Goal: Use online tool/utility: Utilize a website feature to perform a specific function

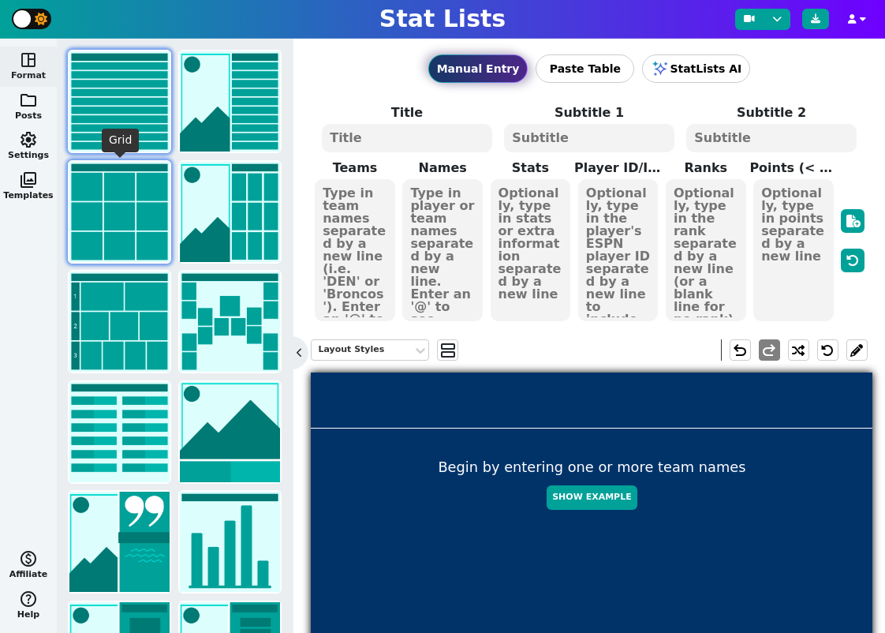
click at [118, 210] on img at bounding box center [119, 212] width 100 height 100
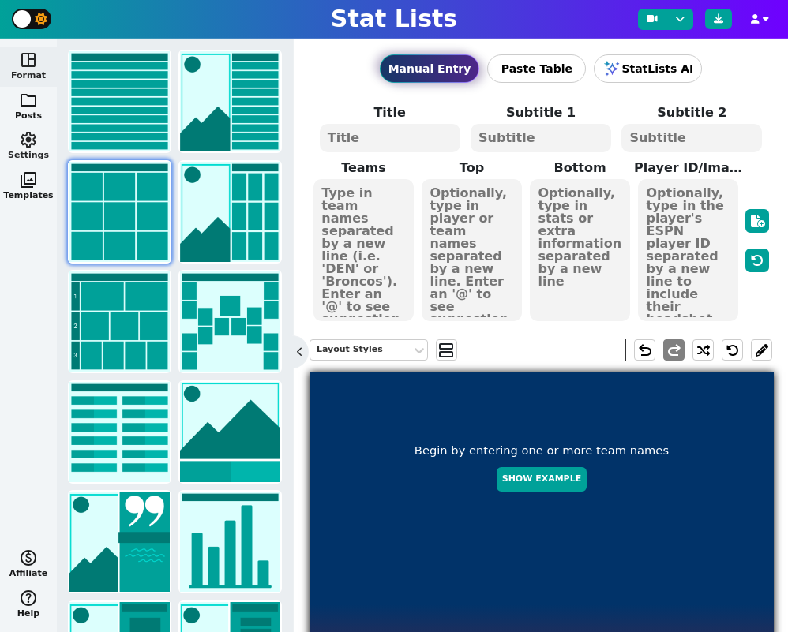
click at [32, 138] on span "settings" at bounding box center [28, 139] width 19 height 19
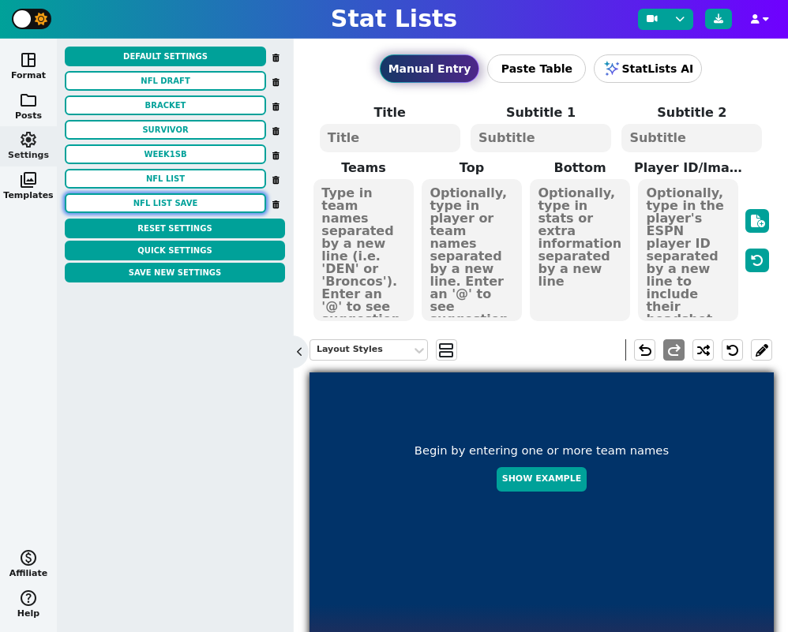
click at [171, 200] on button "NFL LIST SAVE" at bounding box center [165, 203] width 201 height 20
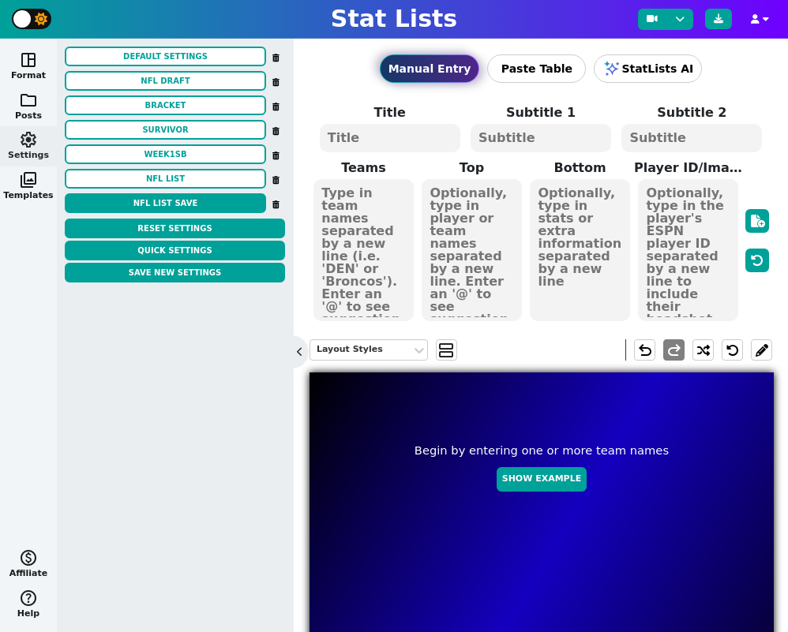
click at [377, 191] on textarea at bounding box center [362, 250] width 99 height 142
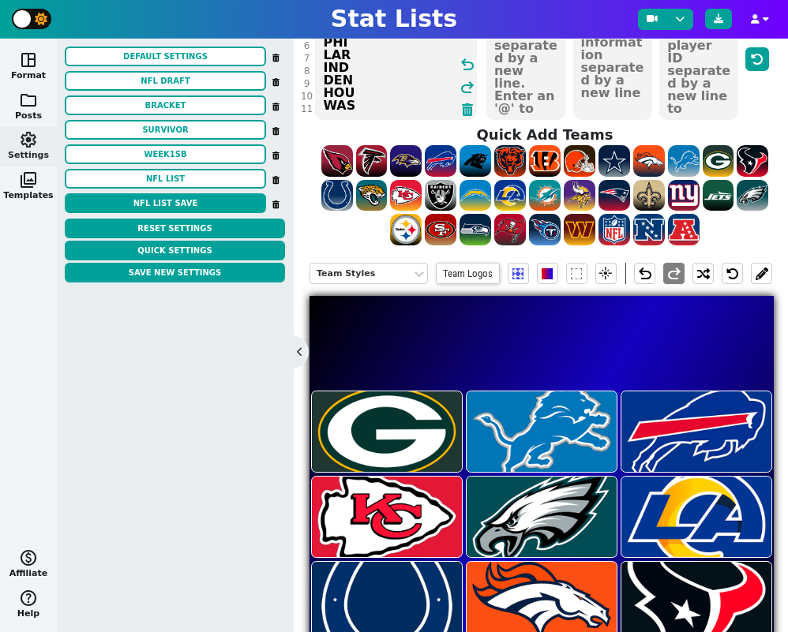
scroll to position [167, 0]
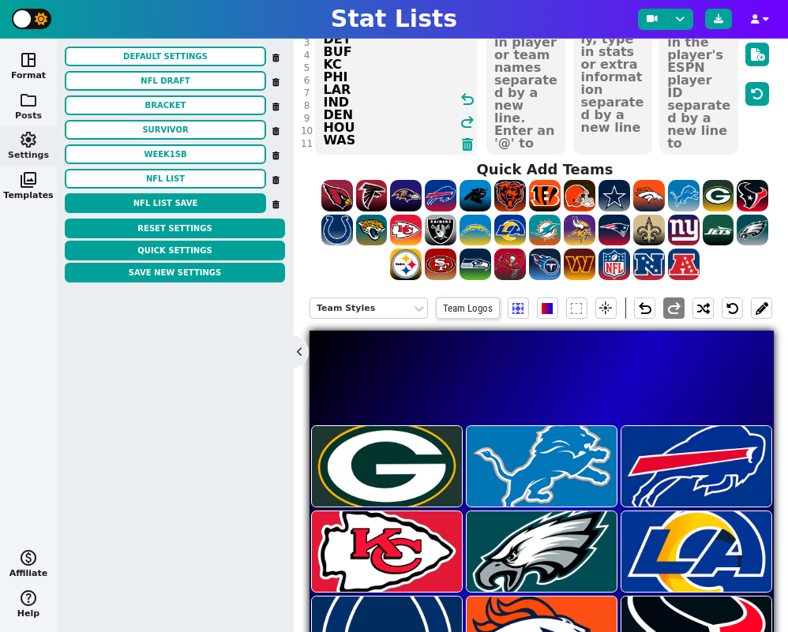
type textarea "GB DET BUF KC PHI LAR IND DEN HOU WAS"
click at [30, 99] on span "folder" at bounding box center [28, 100] width 19 height 19
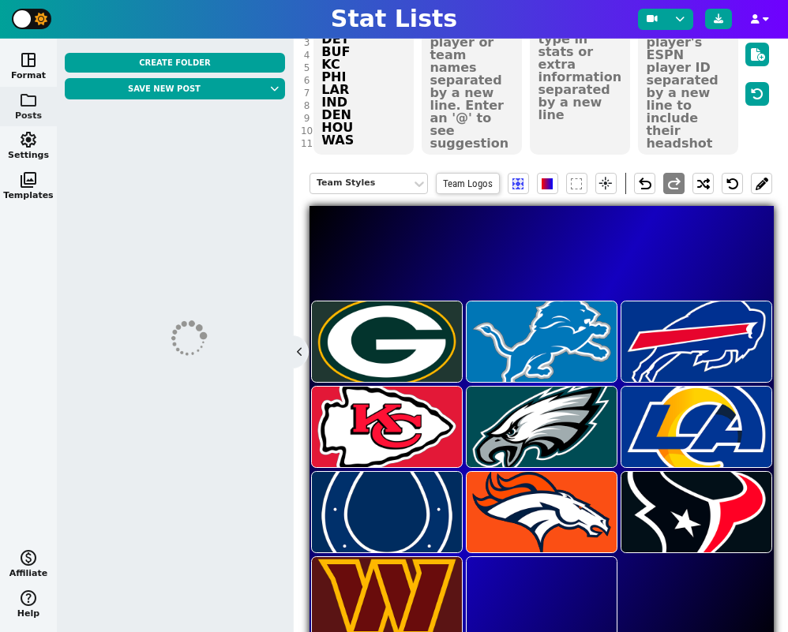
scroll to position [0, 0]
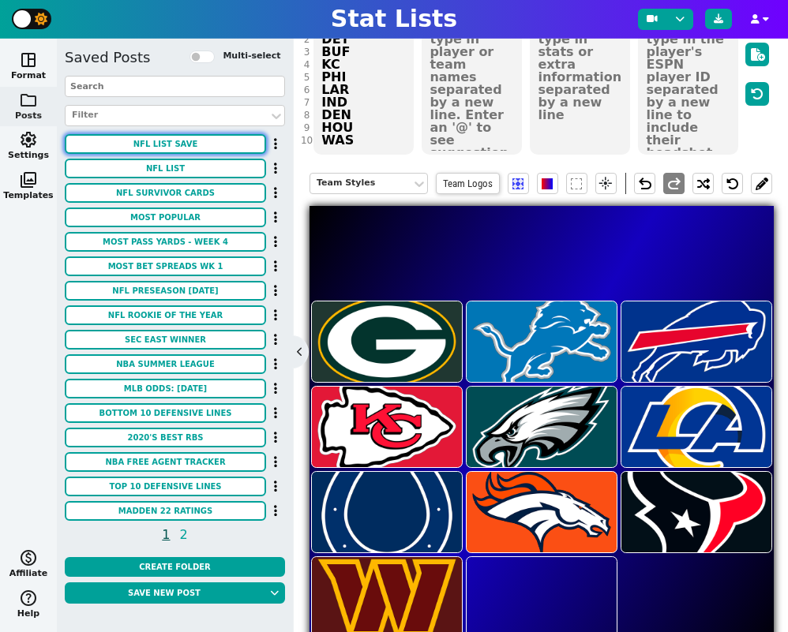
click at [155, 137] on button "NFL LIST SAVE" at bounding box center [165, 144] width 201 height 20
type textarea "MOST RUSHING YARDS"
type textarea "Through Week 16"
type textarea "BUF HOU DET LAC NE DEN GB LAR SF"
type textarea "BILLS TEXANS LIONS CHARGERS PATRIOTS BRONCOS PACKERS RAMS 49ERS"
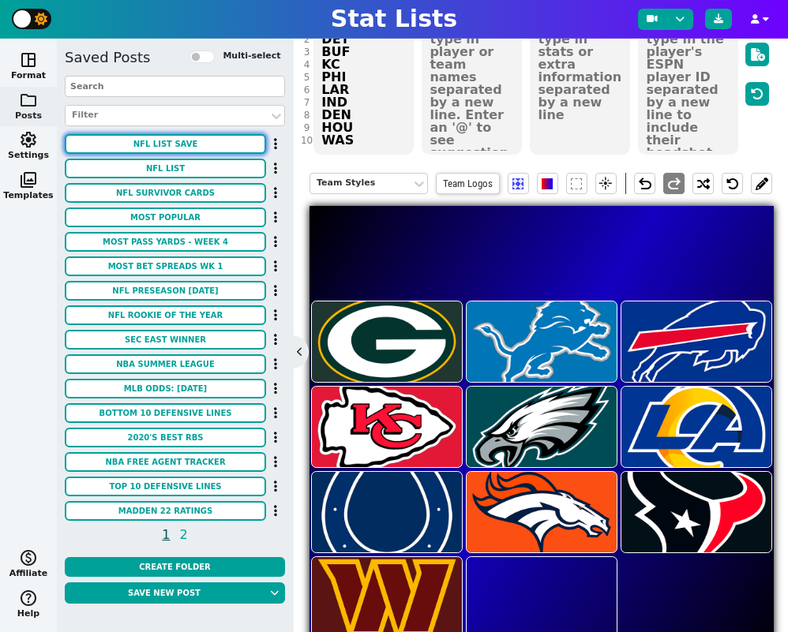
type textarea "23%"
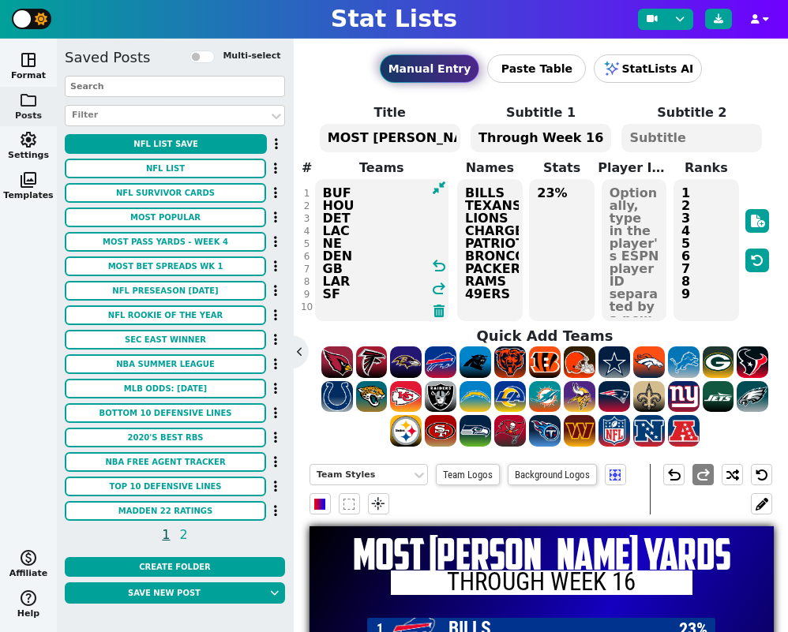
drag, startPoint x: 346, startPoint y: 297, endPoint x: 311, endPoint y: 172, distance: 129.6
click at [311, 172] on span "Teams BUF HOU DET LAC NE DEN GB LAR SF undo redo" at bounding box center [381, 241] width 144 height 164
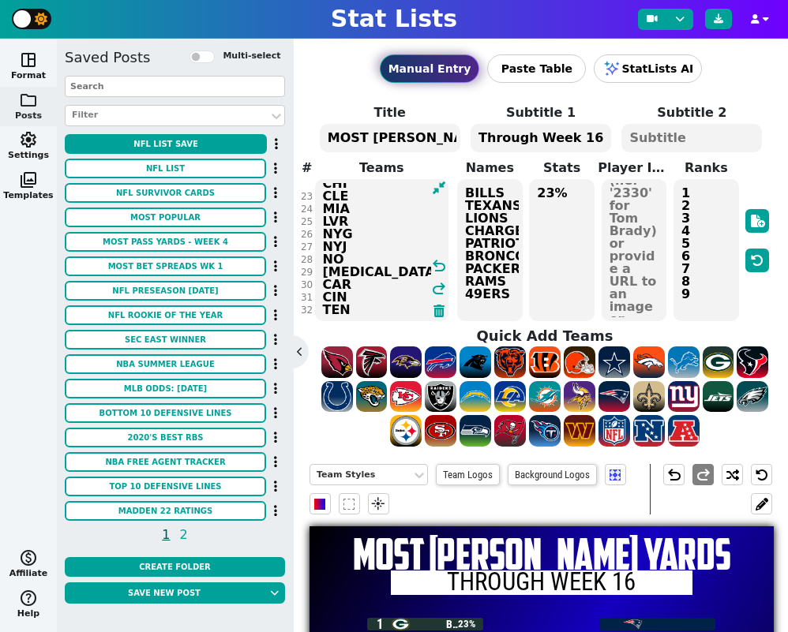
type textarea "GB DET BUF KC PHI LAR IND DEN HOU WAS SEA LAC TB SF JAC MIN NE ATL PIT DAL ARI …"
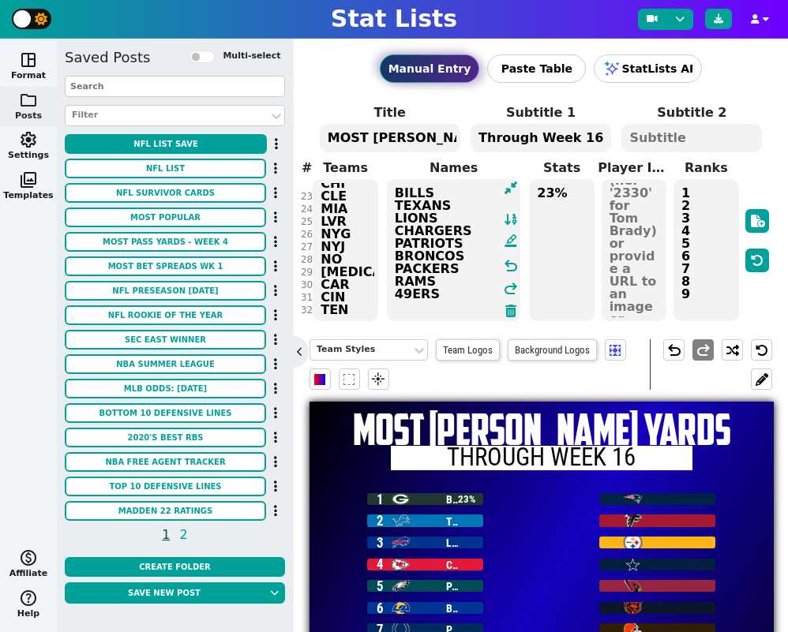
drag, startPoint x: 507, startPoint y: 297, endPoint x: 391, endPoint y: 193, distance: 156.5
click at [391, 193] on textarea "BILLS TEXANS LIONS CHARGERS PATRIOTS BRONCOS PACKERS RAMS 49ERS" at bounding box center [454, 250] width 134 height 142
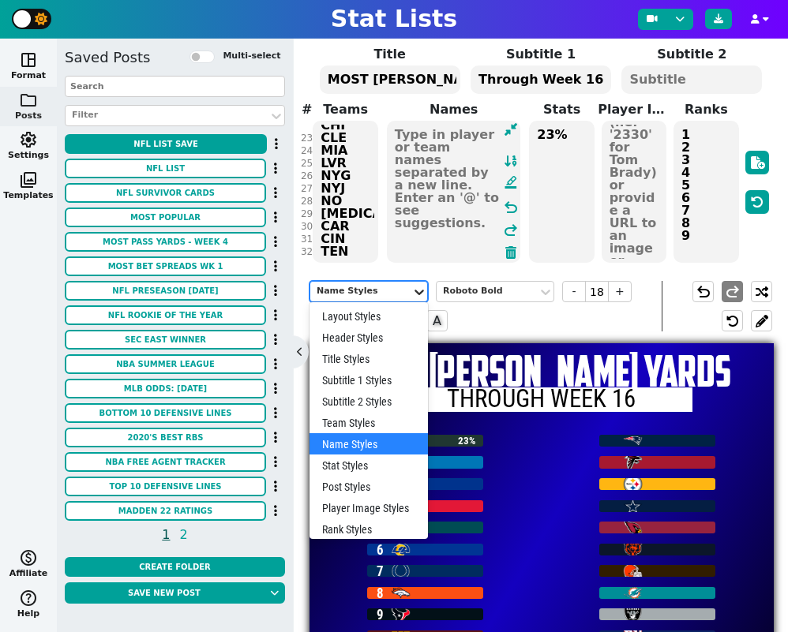
click at [418, 290] on icon at bounding box center [419, 292] width 16 height 16
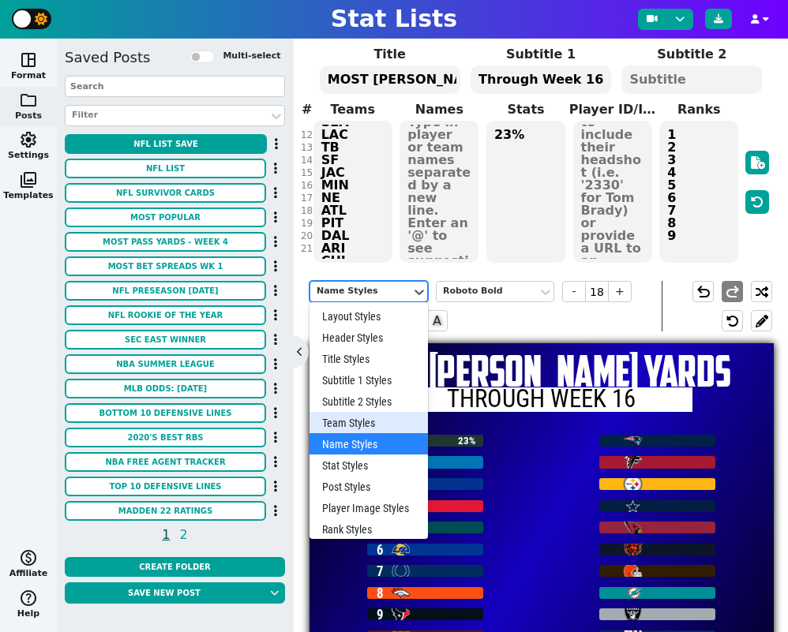
click at [373, 417] on div "Team Styles" at bounding box center [368, 422] width 118 height 21
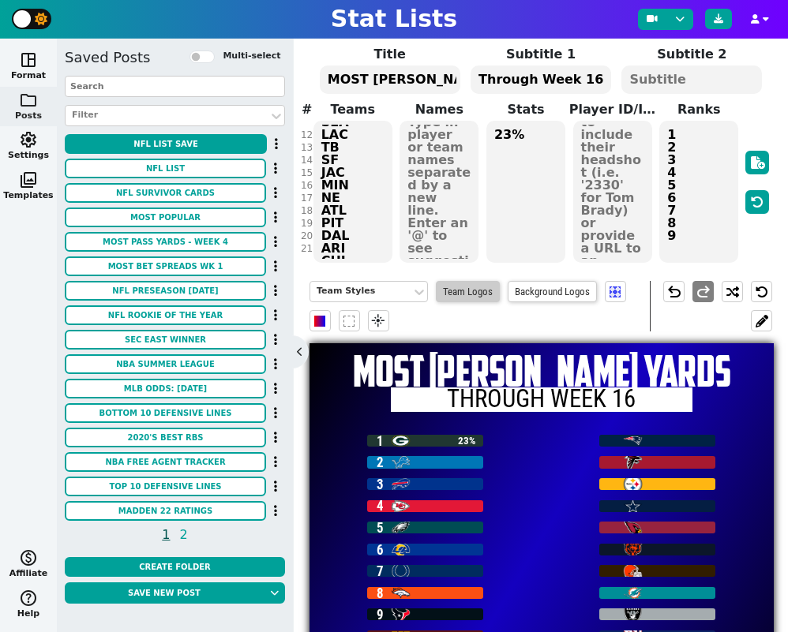
click at [470, 294] on span "Team Logos" at bounding box center [468, 291] width 64 height 21
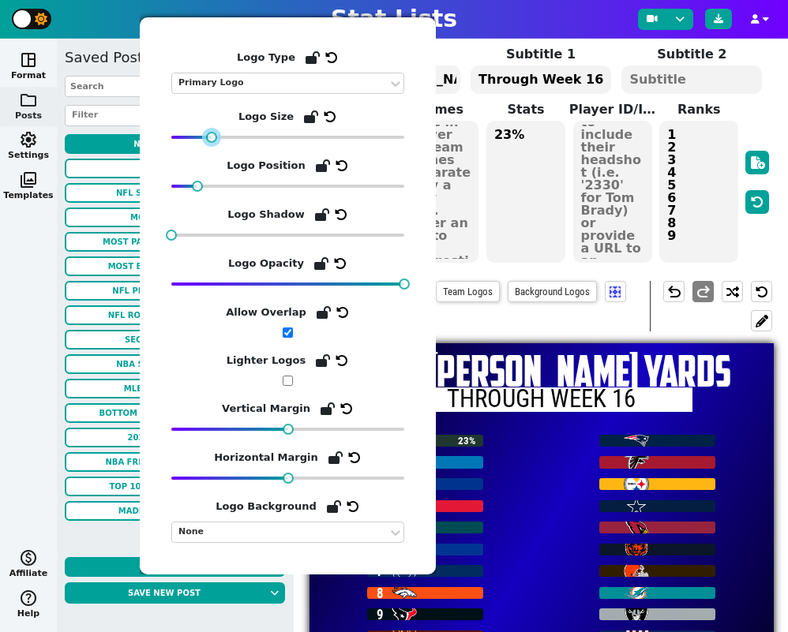
drag, startPoint x: 190, startPoint y: 137, endPoint x: 208, endPoint y: 142, distance: 18.8
click at [208, 142] on div at bounding box center [211, 137] width 11 height 11
click at [507, 313] on div "Team Styles Team Logos Background Logos flare" at bounding box center [479, 306] width 340 height 51
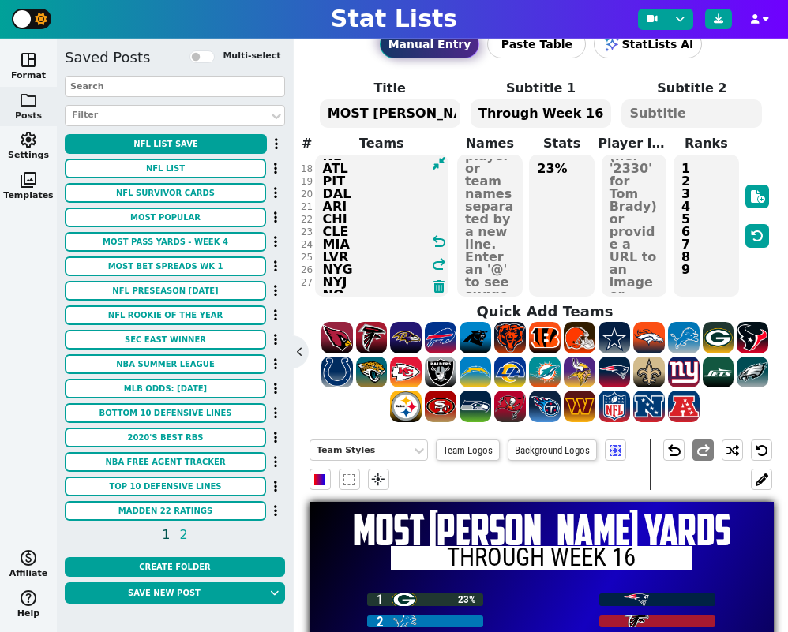
scroll to position [17, 0]
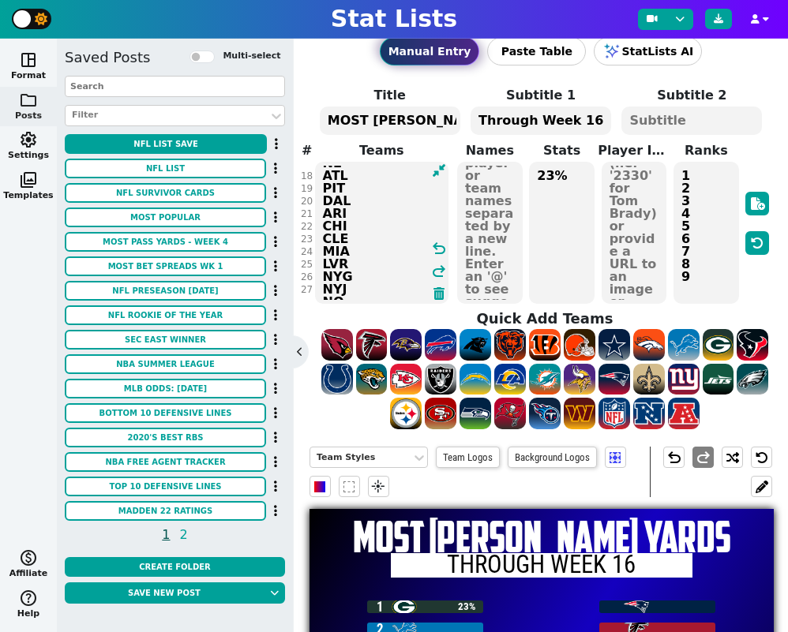
drag, startPoint x: 352, startPoint y: 287, endPoint x: 356, endPoint y: 133, distance: 154.7
click at [320, 88] on span "Title MOST RUSHING YARDS Subtitle 1 Through Week 16 Subtitle 2 # 1 2 3 4 5 6 7 …" at bounding box center [540, 195] width 462 height 219
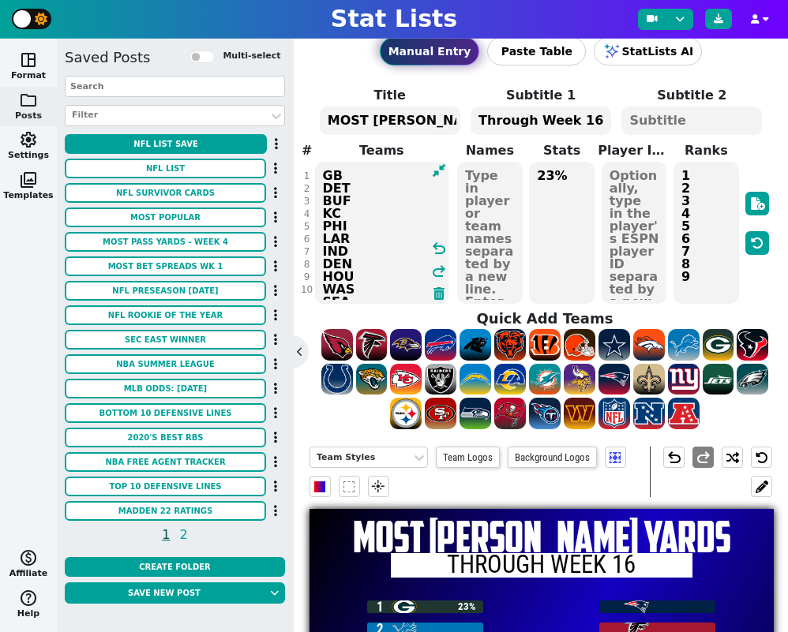
scroll to position [276, 0]
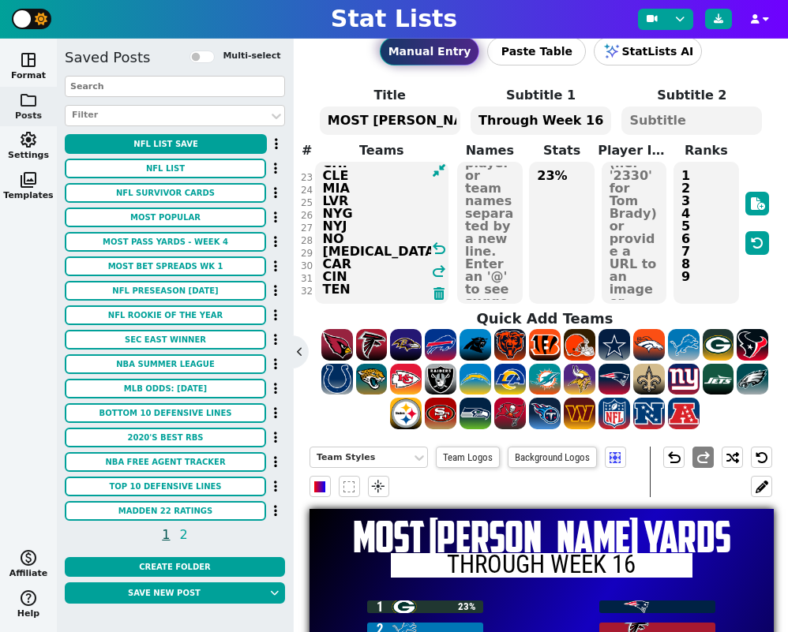
drag, startPoint x: 320, startPoint y: 169, endPoint x: 429, endPoint y: 441, distance: 293.5
click at [430, 444] on div "Manual Entry Paste Table StatLists AI Title MOST RUSHING YARDS Subtitle 1 Throu…" at bounding box center [541, 335] width 494 height 593
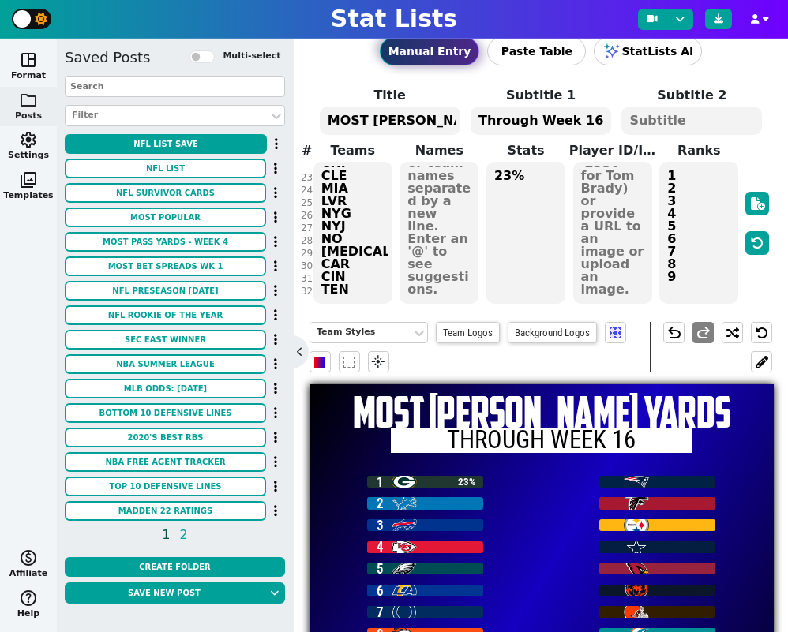
scroll to position [164, 0]
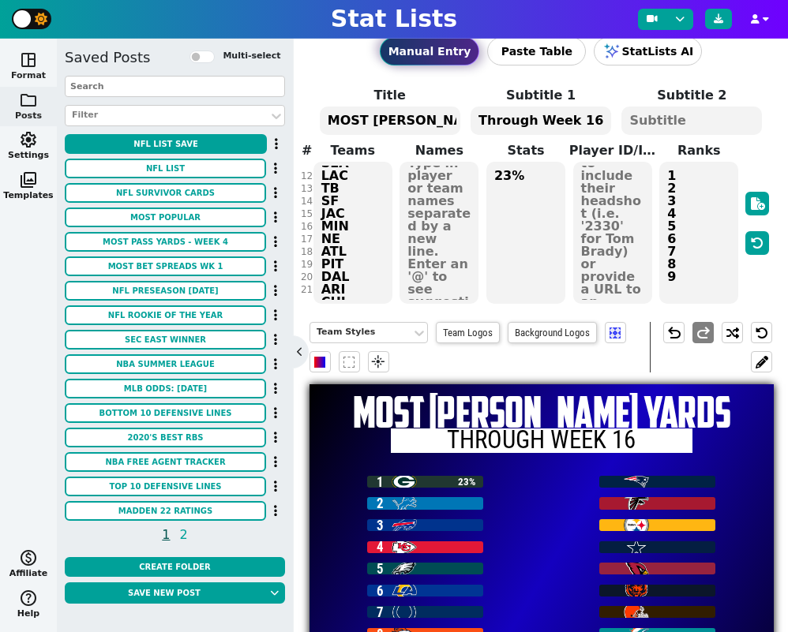
click at [31, 70] on button "space_dashboard Format" at bounding box center [28, 67] width 57 height 40
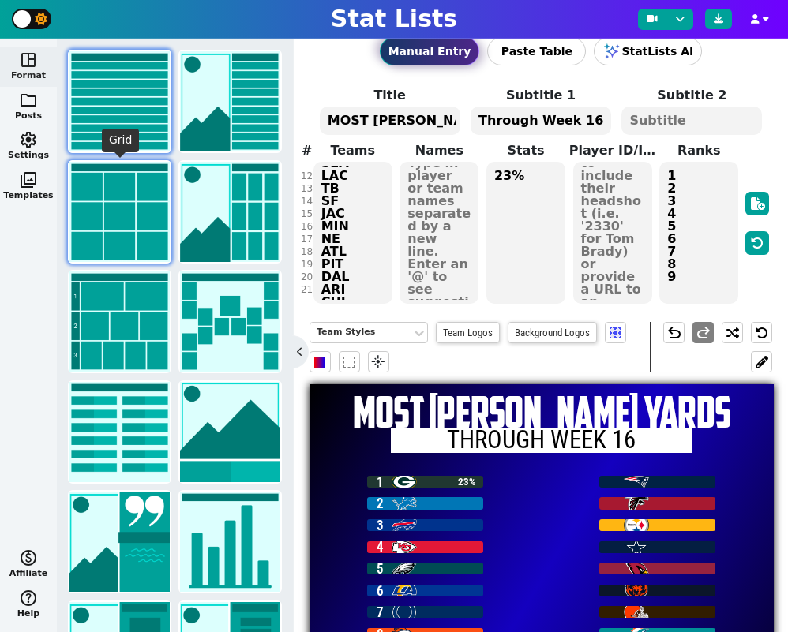
click at [114, 215] on img at bounding box center [119, 212] width 100 height 100
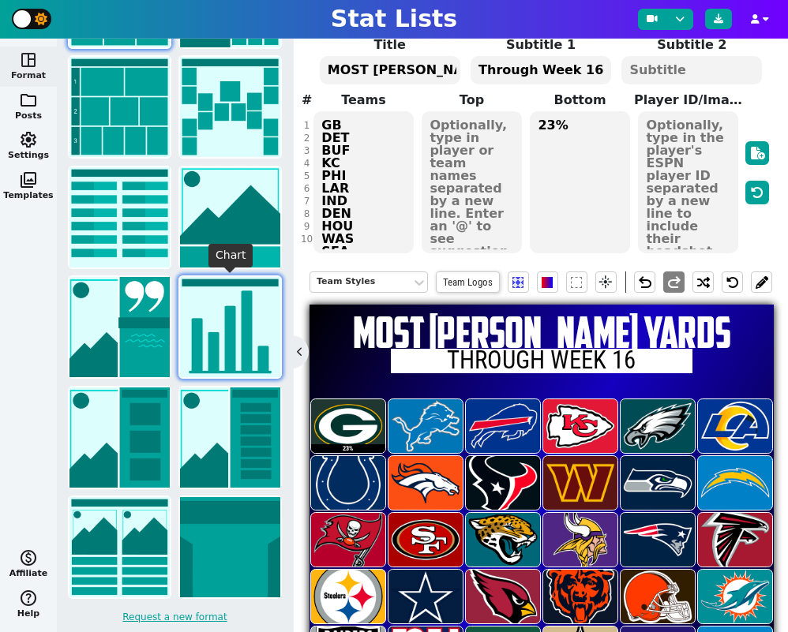
click at [234, 304] on img at bounding box center [230, 327] width 100 height 100
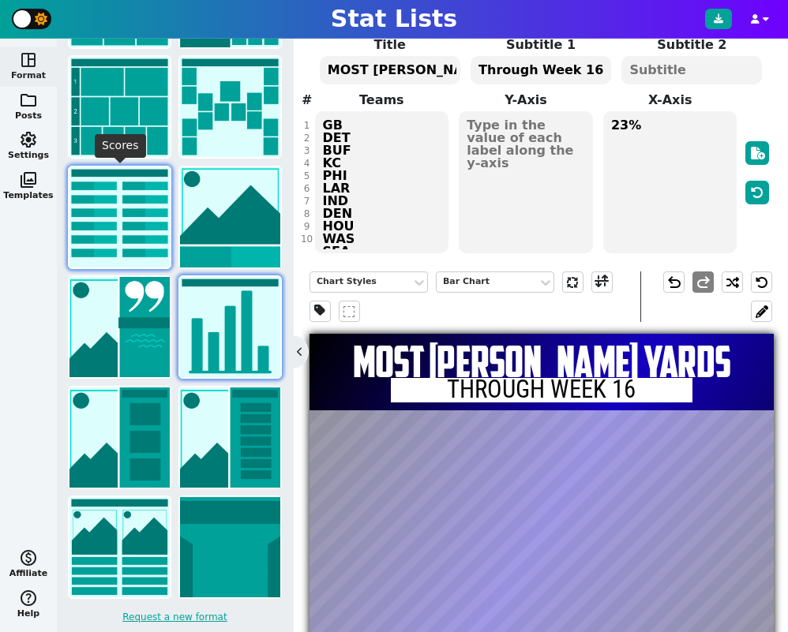
click at [114, 246] on img at bounding box center [119, 217] width 100 height 100
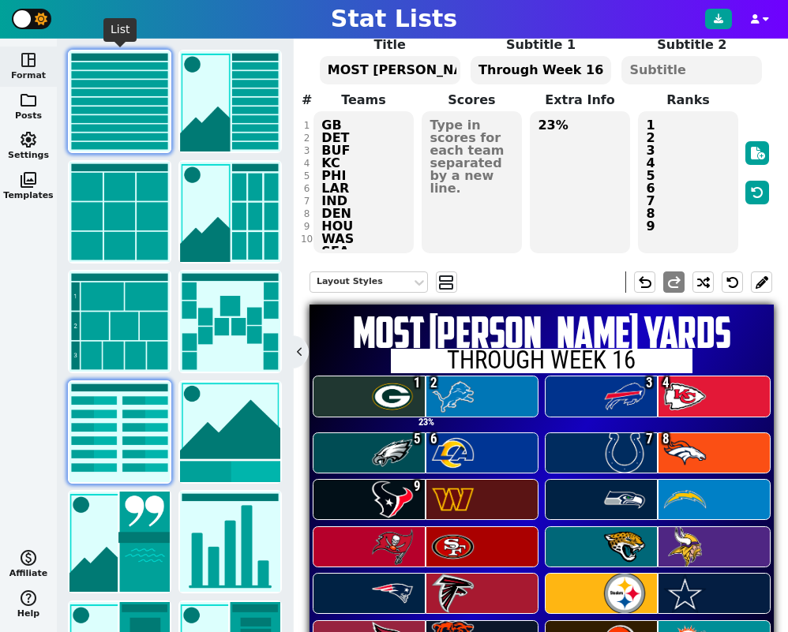
click at [127, 93] on img at bounding box center [119, 101] width 100 height 100
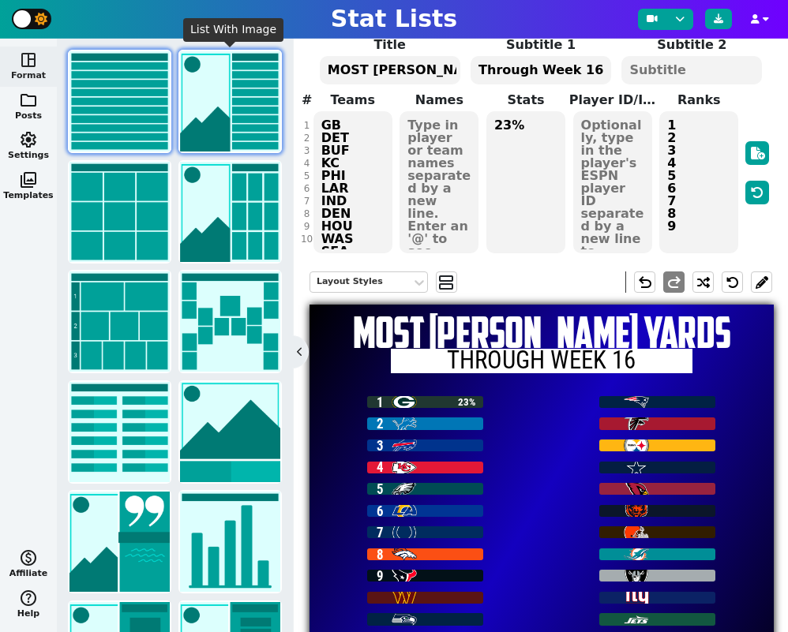
click at [234, 118] on img at bounding box center [230, 101] width 100 height 100
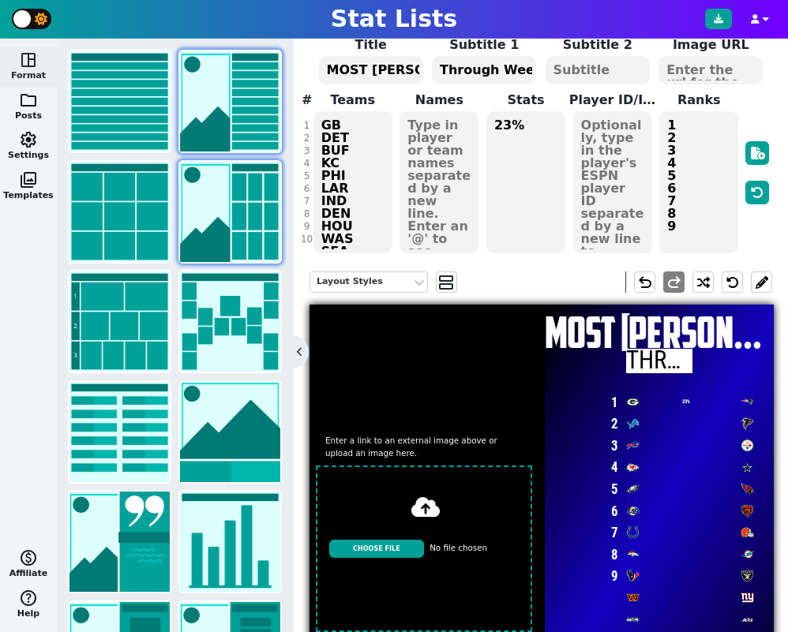
click at [221, 200] on img at bounding box center [230, 212] width 100 height 100
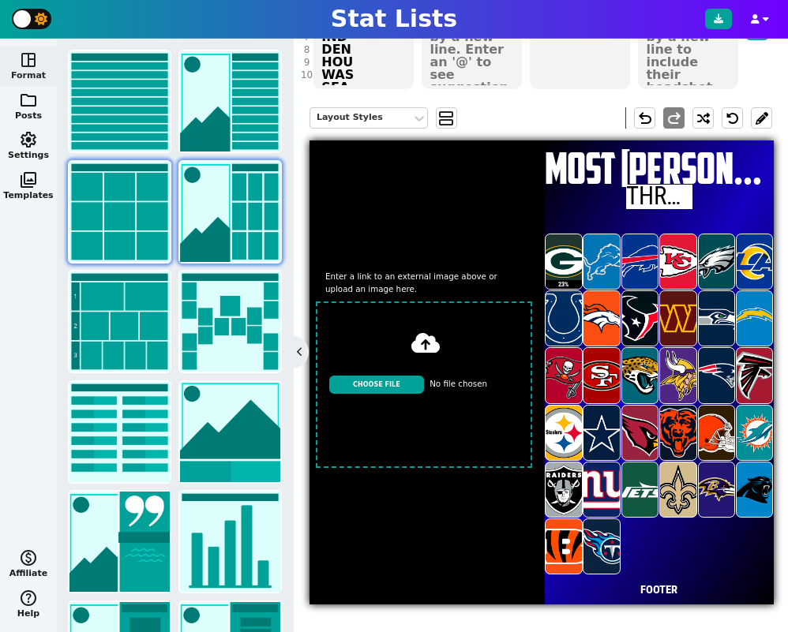
click at [128, 214] on img at bounding box center [119, 212] width 100 height 100
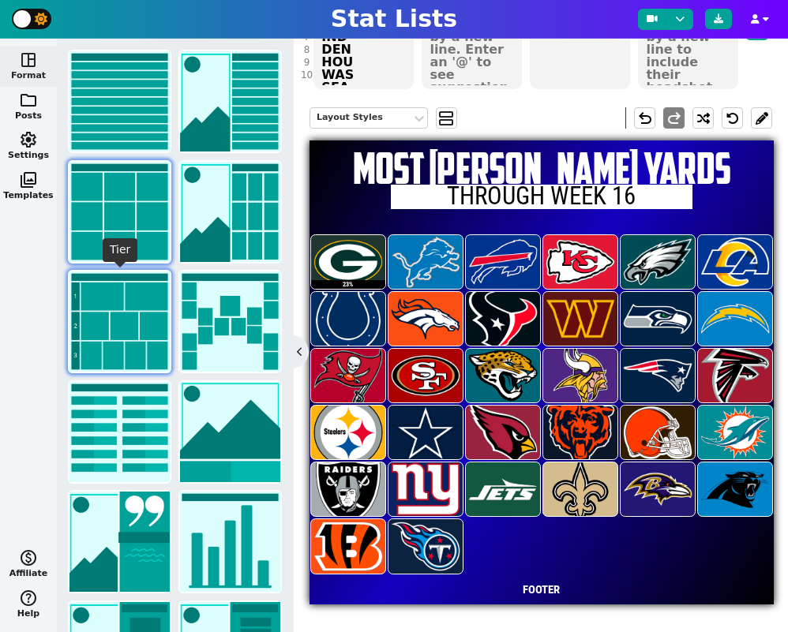
click at [140, 312] on img at bounding box center [119, 321] width 100 height 100
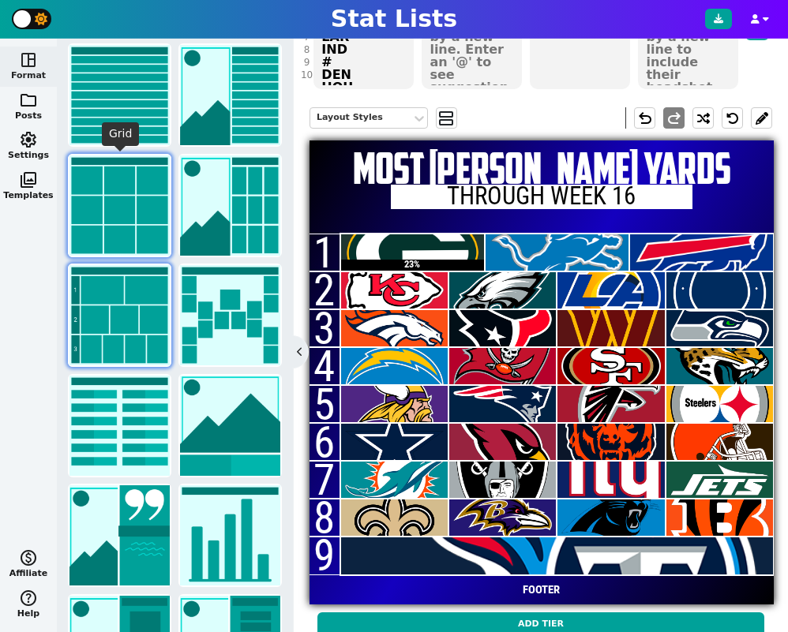
click at [125, 216] on img at bounding box center [119, 205] width 100 height 100
type textarea "GB DET BUF KC PHI LAR IND DEN HOU WAS SEA LAC TB SF JAC MIN NE ATL PIT DAL ARI …"
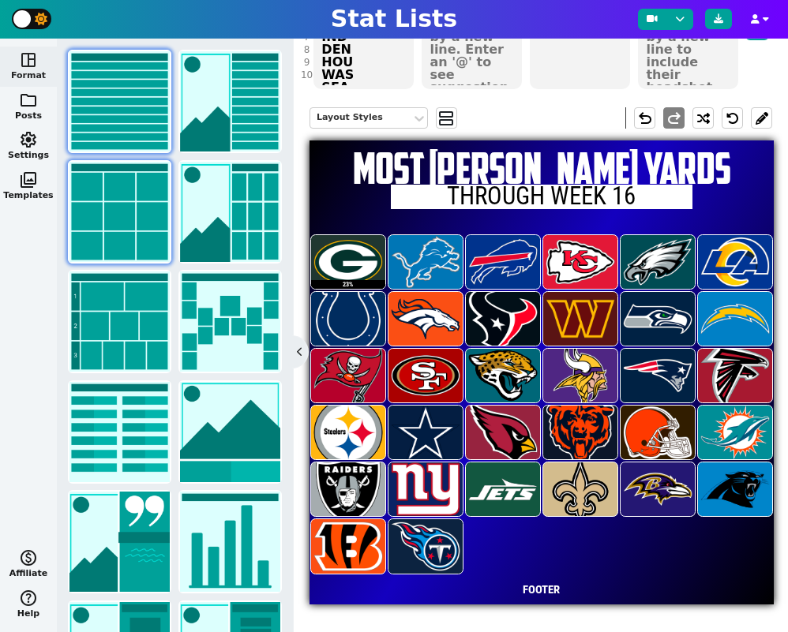
click at [124, 117] on img at bounding box center [119, 101] width 100 height 100
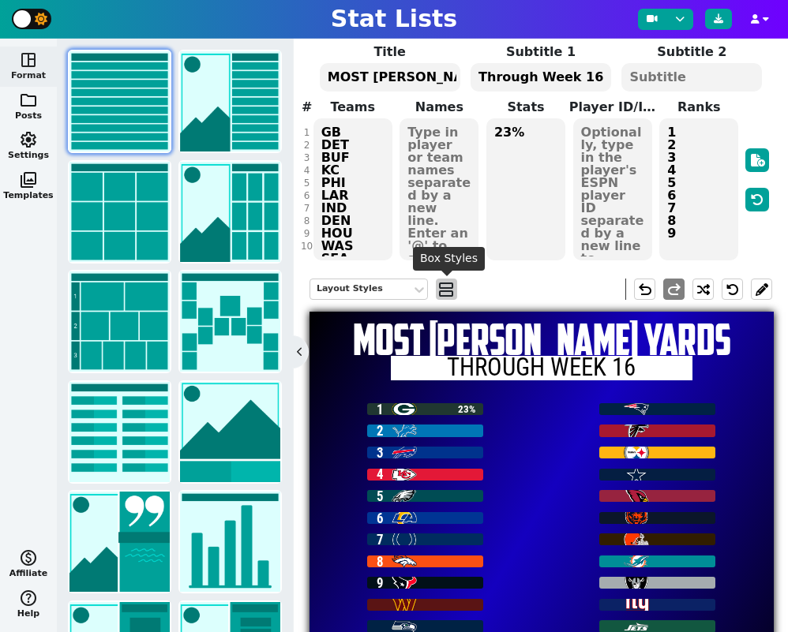
click at [444, 290] on span "view_agenda" at bounding box center [446, 289] width 16 height 19
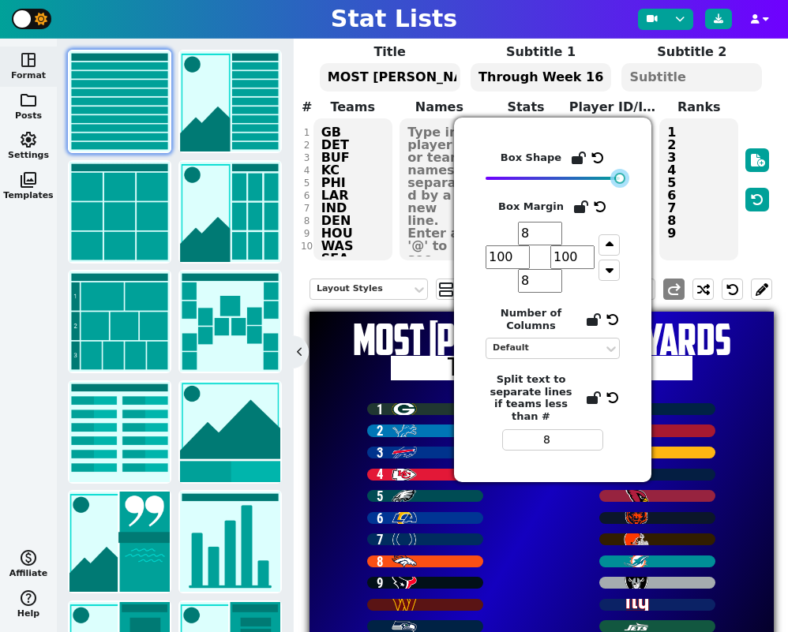
drag, startPoint x: 500, startPoint y: 178, endPoint x: 660, endPoint y: 178, distance: 160.2
click at [660, 178] on body "Stat Lists space_dashboard Format folder Posts settings Settings photo_library …" at bounding box center [394, 316] width 788 height 632
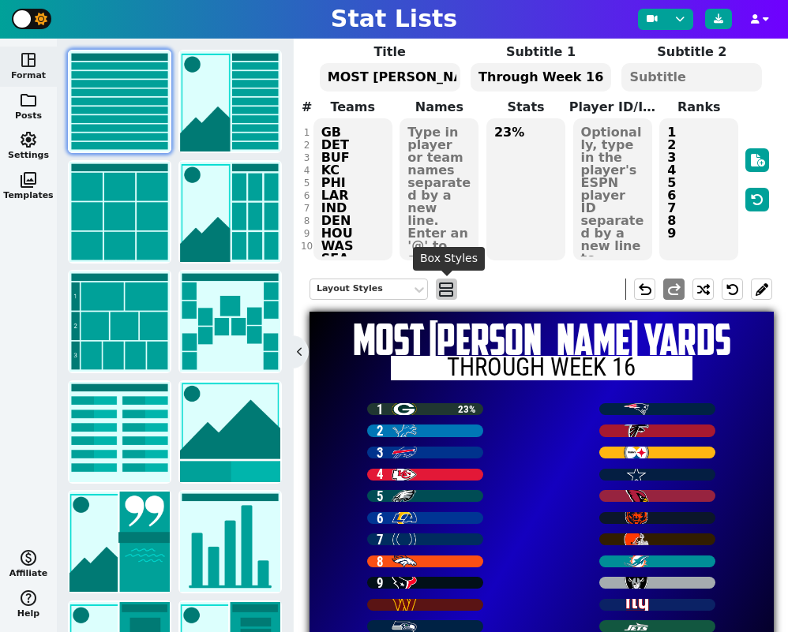
click at [445, 290] on span "view_agenda" at bounding box center [446, 289] width 16 height 19
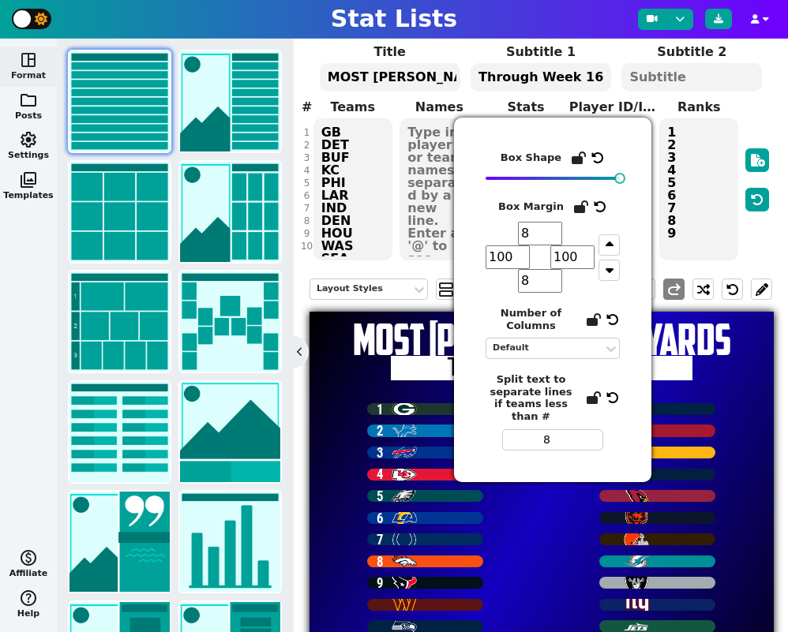
click at [530, 236] on input "8" at bounding box center [540, 234] width 44 height 24
drag, startPoint x: 530, startPoint y: 236, endPoint x: 474, endPoint y: 235, distance: 56.8
click at [474, 235] on div "Box Shape Box Margin 8 100 100 8 Number of Columns Default Split text to separa…" at bounding box center [552, 300] width 197 height 365
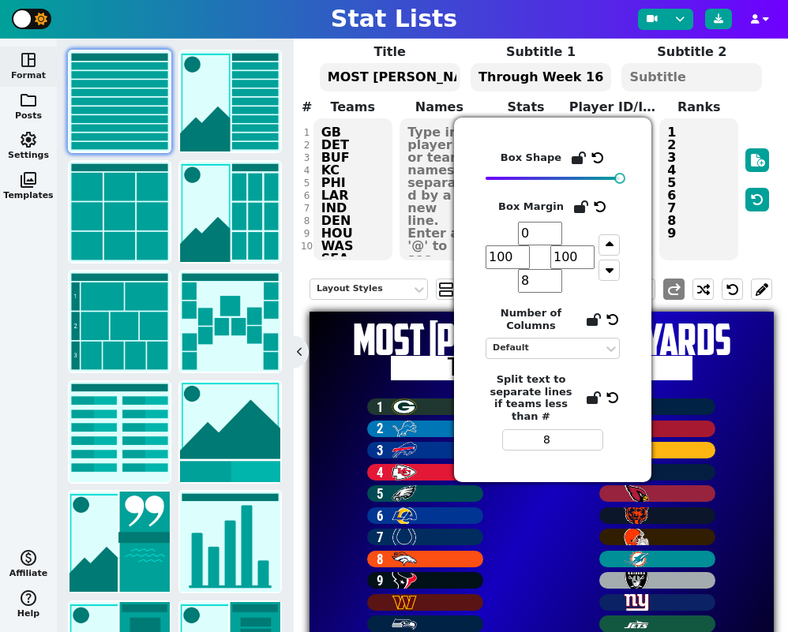
type input "0"
drag, startPoint x: 538, startPoint y: 289, endPoint x: 511, endPoint y: 286, distance: 27.8
click at [511, 286] on span "8" at bounding box center [539, 281] width 109 height 24
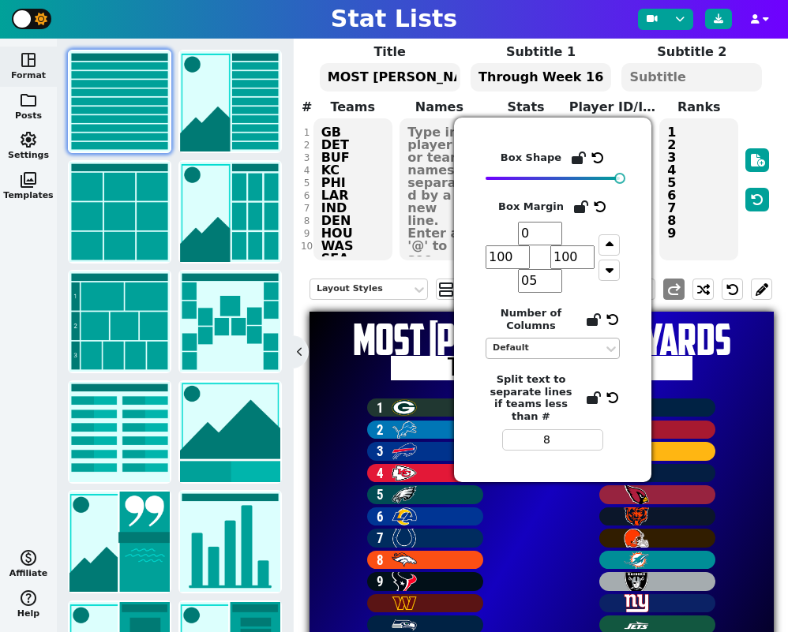
type input "05"
click at [527, 345] on div "Default" at bounding box center [544, 348] width 104 height 13
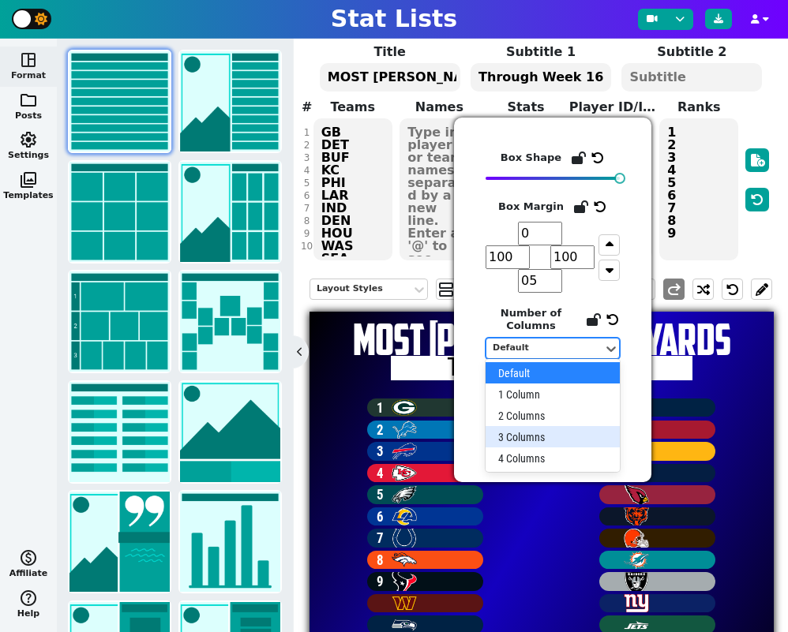
click at [538, 432] on div "3 Columns" at bounding box center [552, 436] width 134 height 21
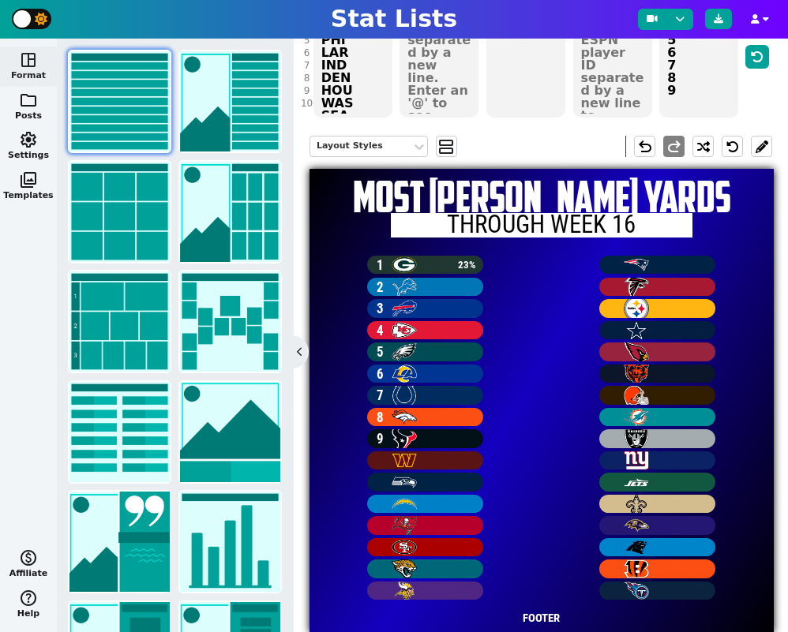
scroll to position [232, 0]
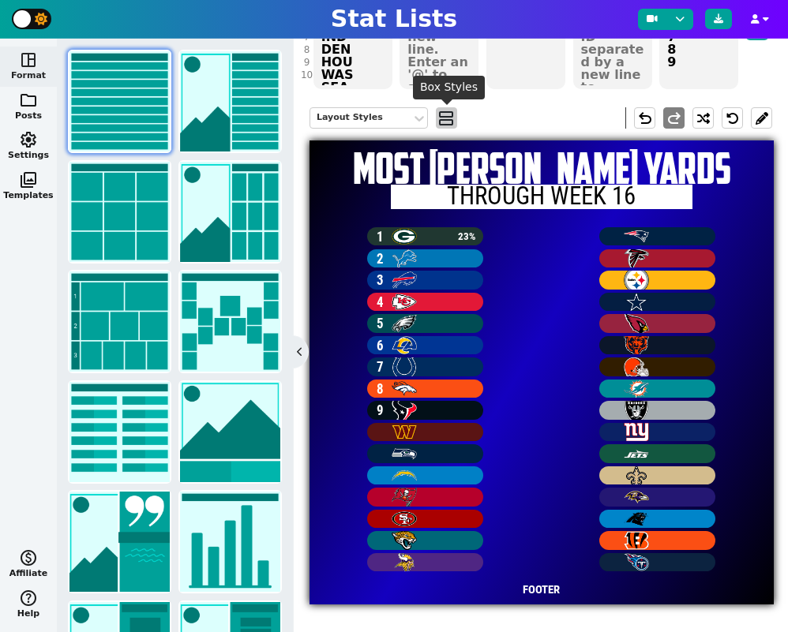
click at [451, 120] on span "view_agenda" at bounding box center [446, 118] width 16 height 19
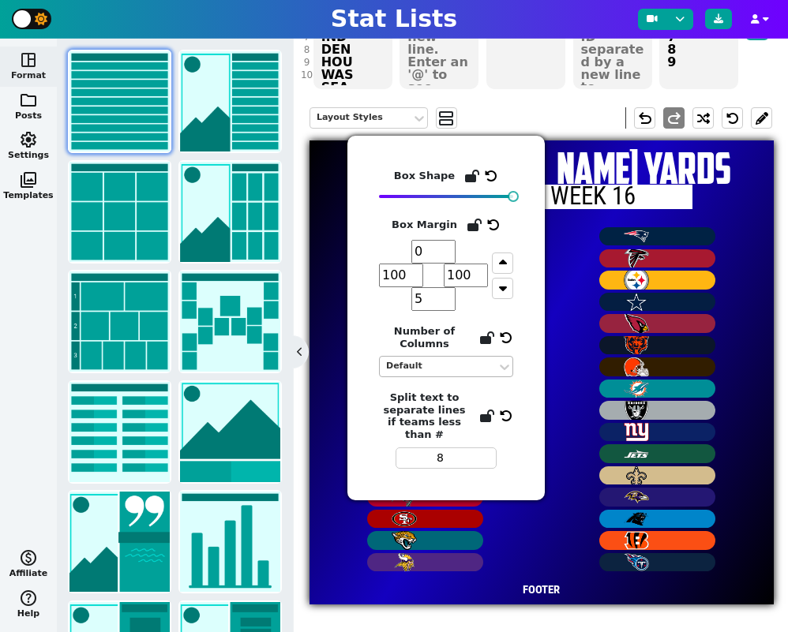
click at [466, 373] on div "Default" at bounding box center [438, 366] width 117 height 21
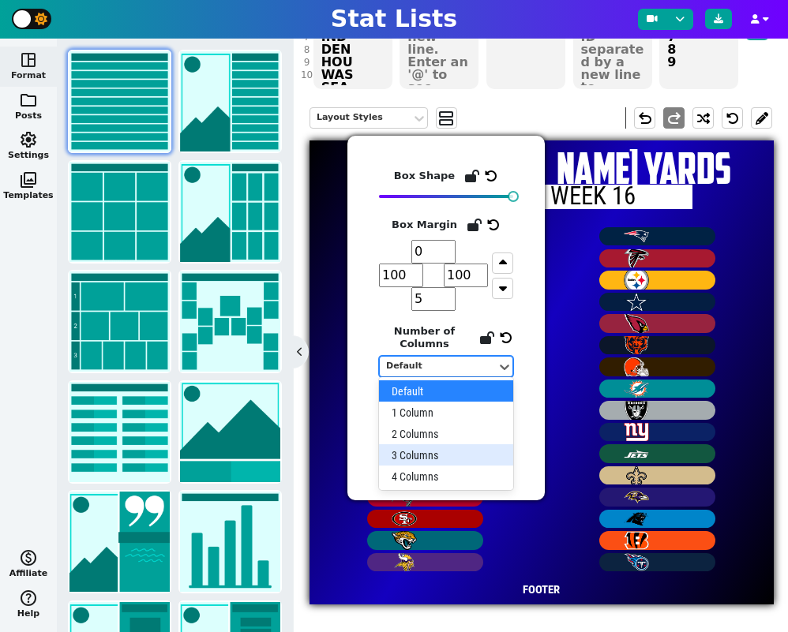
click at [458, 453] on div "3 Columns" at bounding box center [446, 454] width 134 height 21
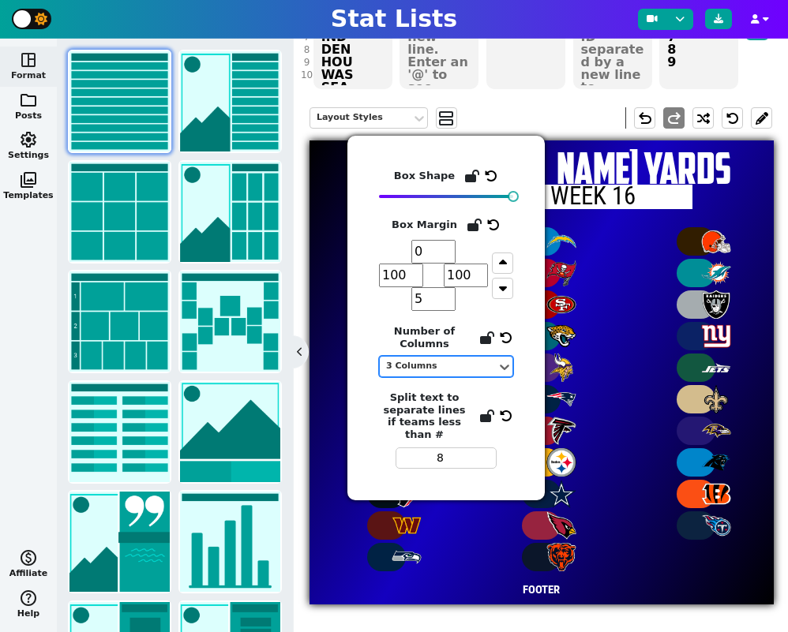
click at [470, 365] on div "3 Columns" at bounding box center [438, 366] width 104 height 13
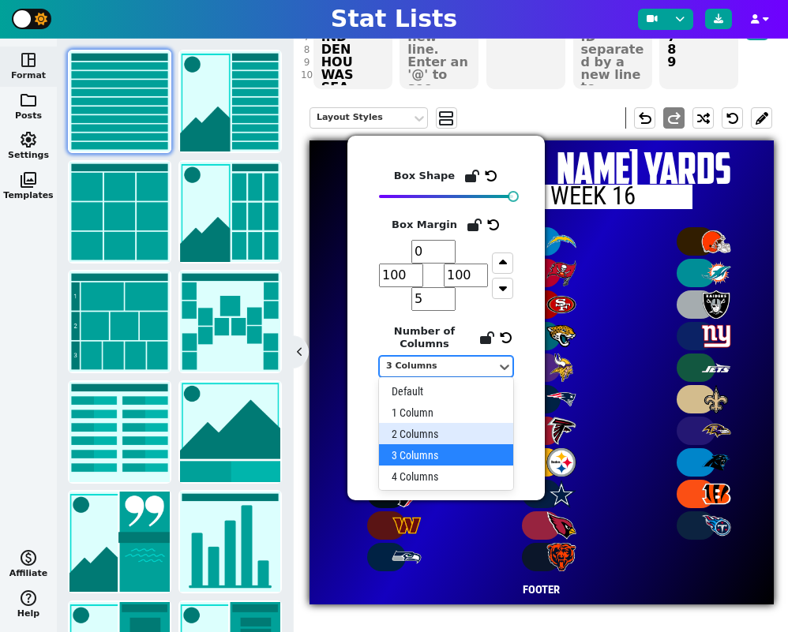
click at [444, 435] on div "2 Columns" at bounding box center [446, 433] width 134 height 21
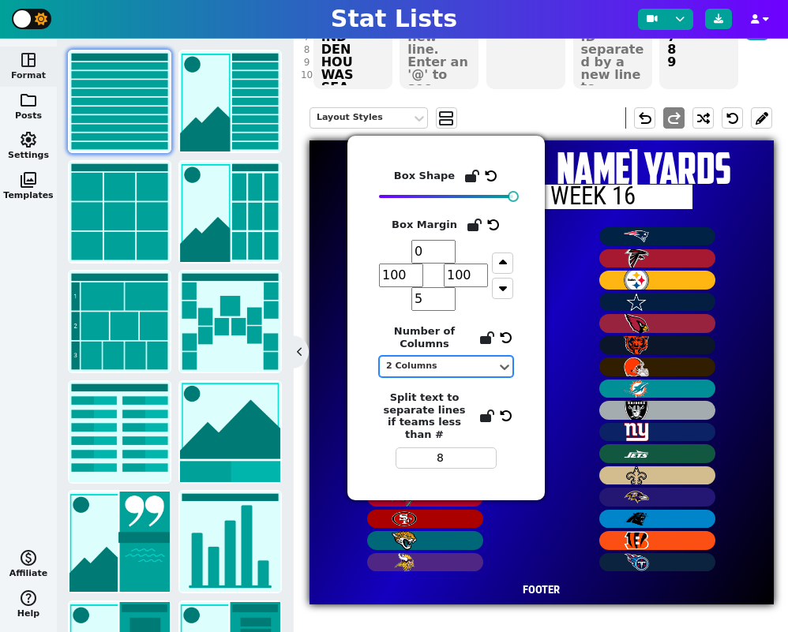
click at [331, 395] on span "8" at bounding box center [425, 391] width 232 height 22
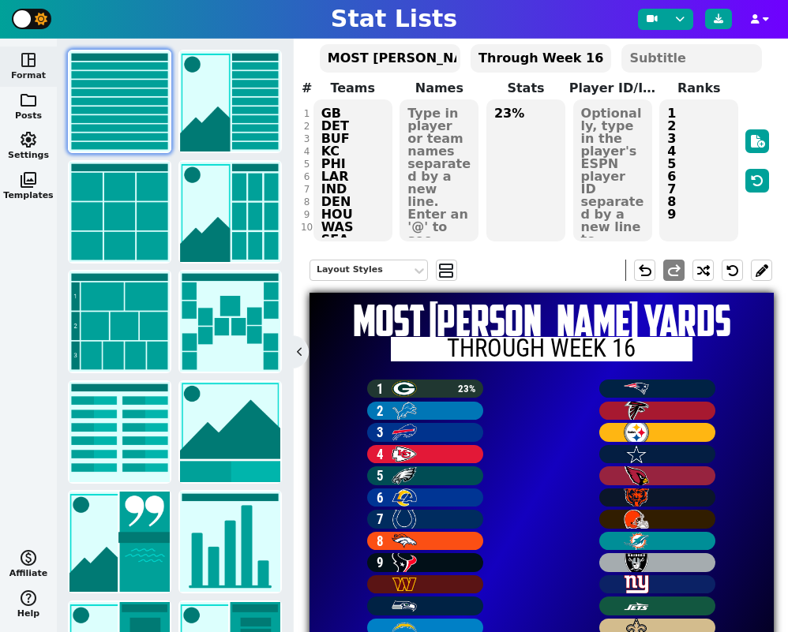
scroll to position [0, 0]
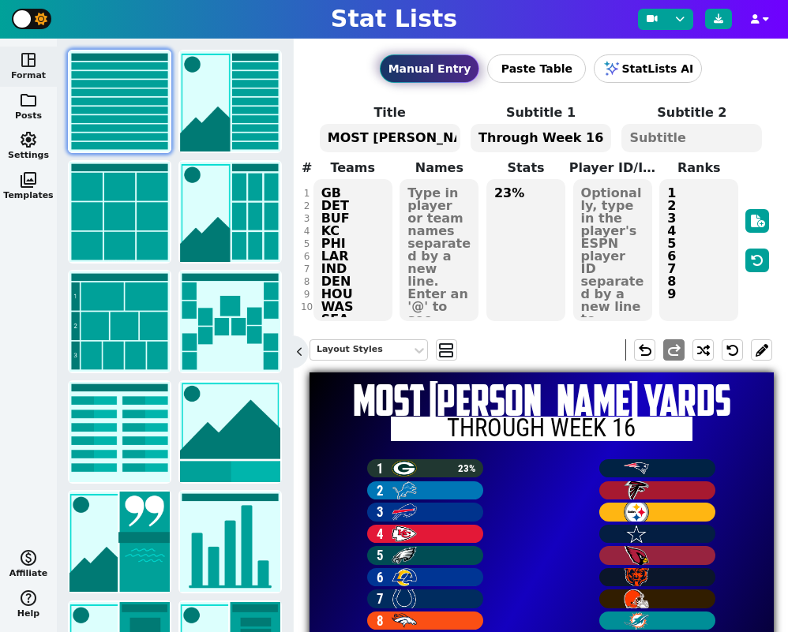
click at [683, 311] on textarea "1 2 3 4 5 6 7 8 9" at bounding box center [698, 250] width 79 height 142
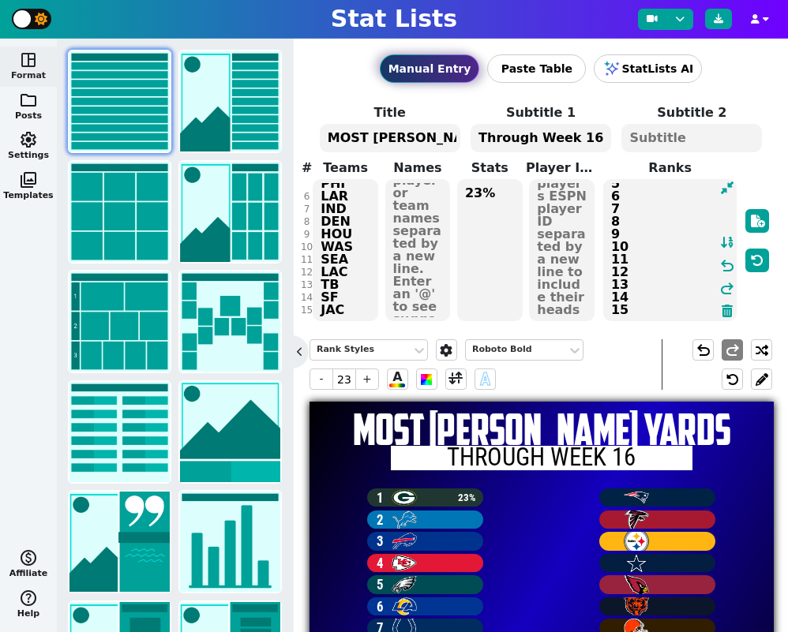
scroll to position [73, 0]
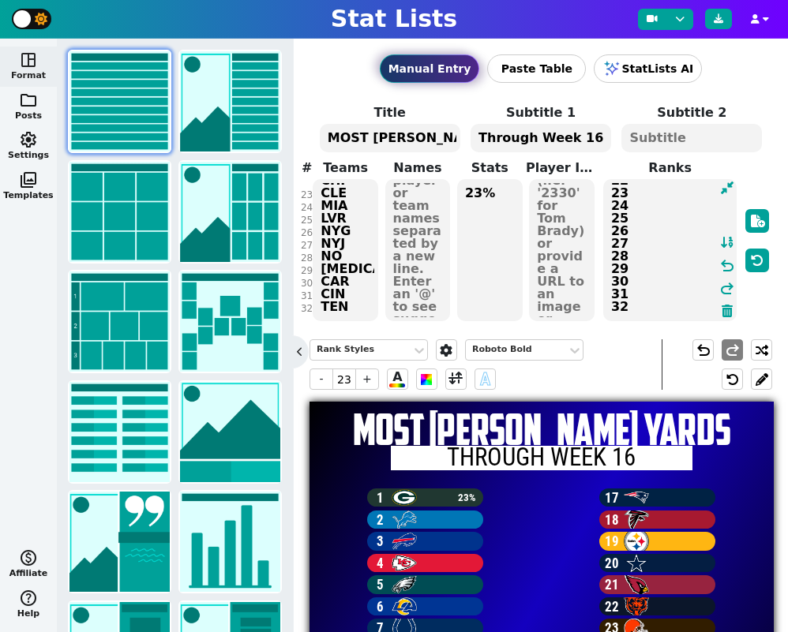
type textarea "1 2 3 4 5 6 7 8 9 10 11 12 13 14 15 16 17 18 19 20 21 22 23 24 25 26 27 28 29 3…"
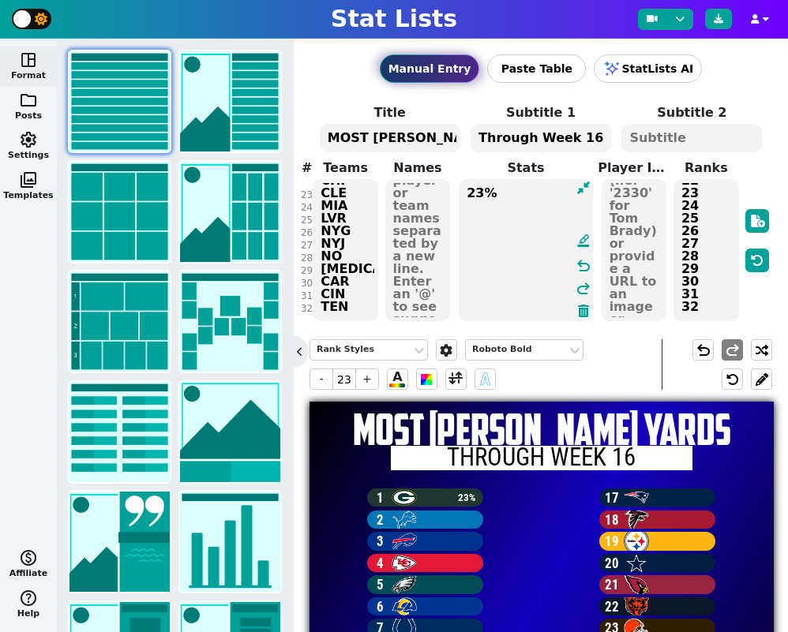
drag, startPoint x: 494, startPoint y: 193, endPoint x: 437, endPoint y: 191, distance: 56.8
click at [437, 191] on span "Teams GB DET BUF KC PHI LAR IND DEN HOU WAS SEA LAC TB SF JAC MIN NE ATL PIT DA…" at bounding box center [540, 241] width 462 height 164
click at [511, 198] on textarea "23%" at bounding box center [526, 250] width 134 height 142
type input "17"
click at [511, 198] on textarea "23%" at bounding box center [526, 250] width 134 height 142
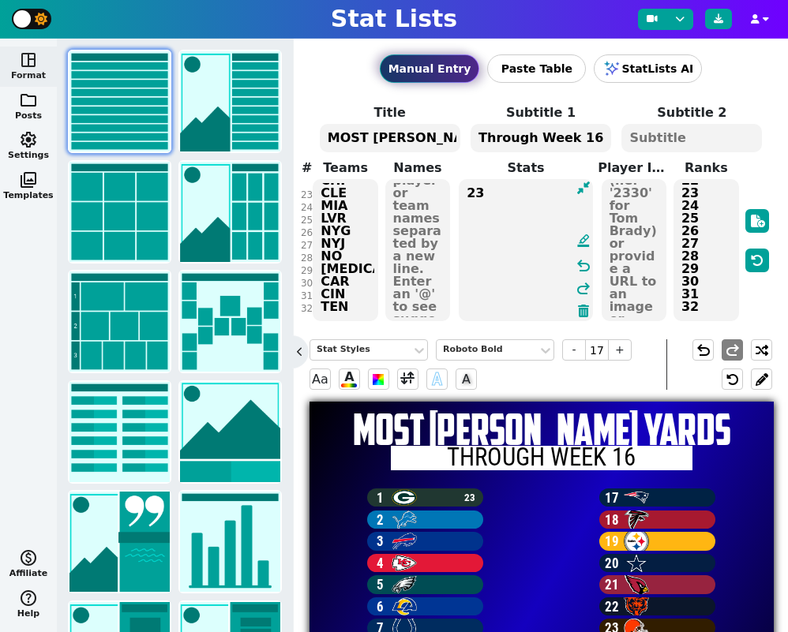
type textarea "2"
paste textarea "5.6 5.4 5.1 4.9 4.5 3.8 3.5 2.9 2.5 2.4 2.0 1.8 1.6 1.0 0.8 0.1 -0.2 -0.8 -0.8 …"
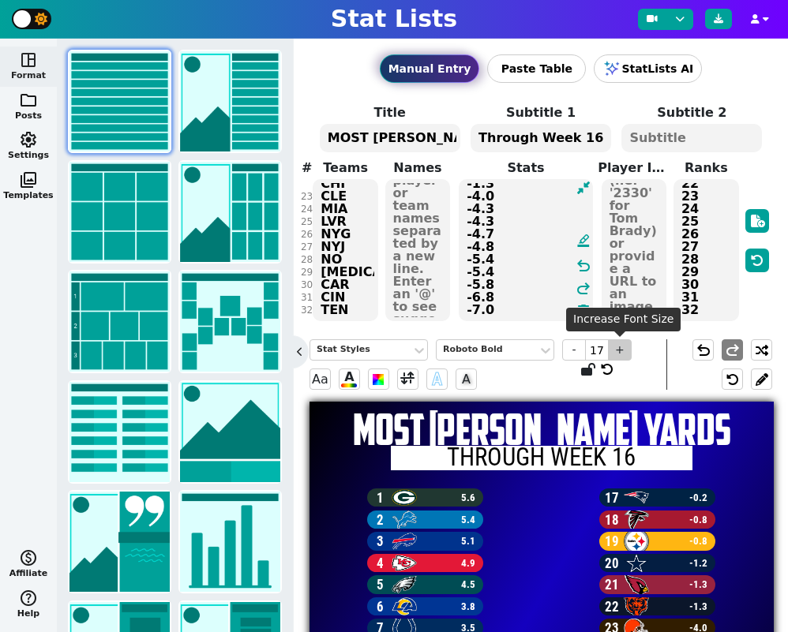
type textarea "5.6 5.4 5.1 4.9 4.5 3.8 3.5 2.9 2.5 2.4 2.0 1.8 1.6 1.0 0.8 0.1 -0.2 -0.8 -0.8 …"
click at [622, 353] on span "+" at bounding box center [620, 349] width 24 height 21
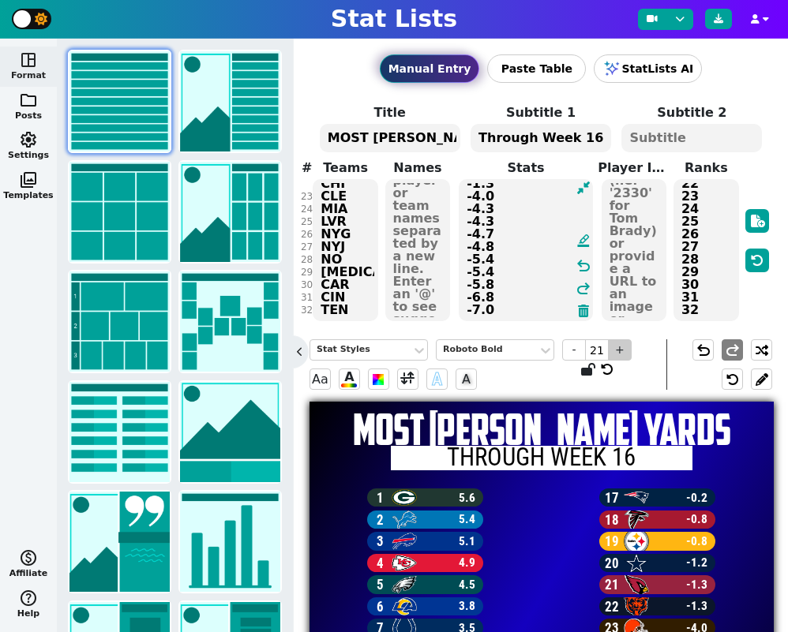
click at [622, 353] on span "+" at bounding box center [620, 349] width 24 height 21
type input "22"
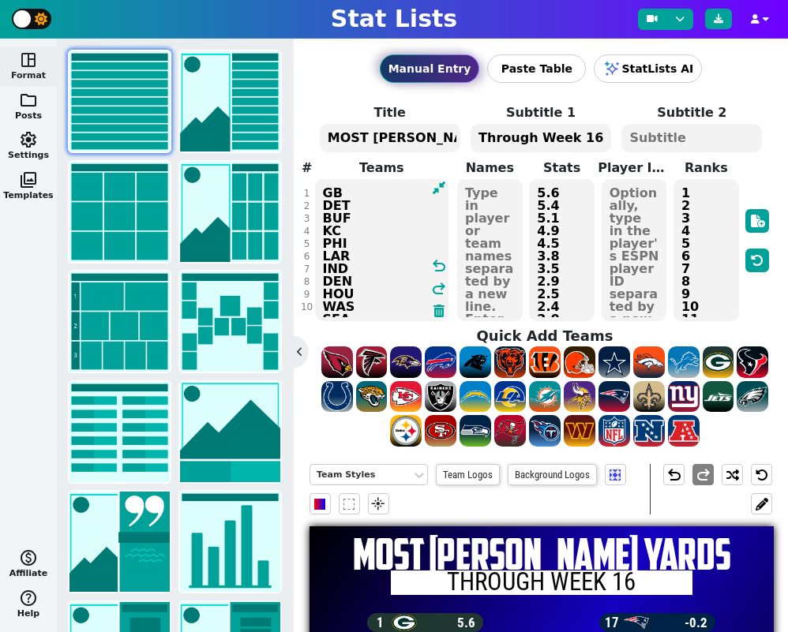
drag, startPoint x: 353, startPoint y: 307, endPoint x: 298, endPoint y: 59, distance: 253.7
click at [298, 59] on div "Manual Entry Paste Table StatLists AI Title MOST RUSHING YARDS Subtitle 1 Throu…" at bounding box center [541, 335] width 494 height 593
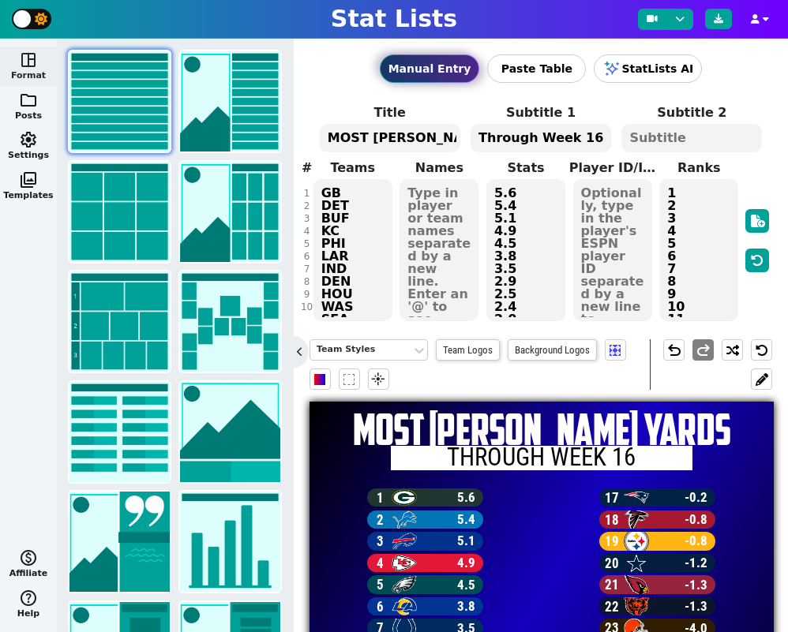
click at [429, 201] on textarea at bounding box center [438, 250] width 79 height 142
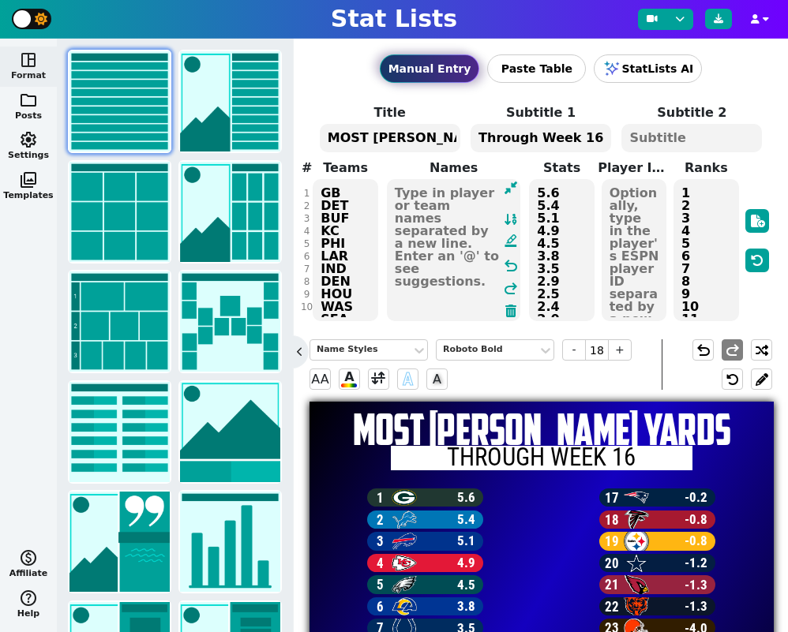
paste textarea "GB DET BUF KC PHI LAR IND DEN HOU WAS SEA LAC TB SF JAC MIN NE ATL PIT DAL ARI …"
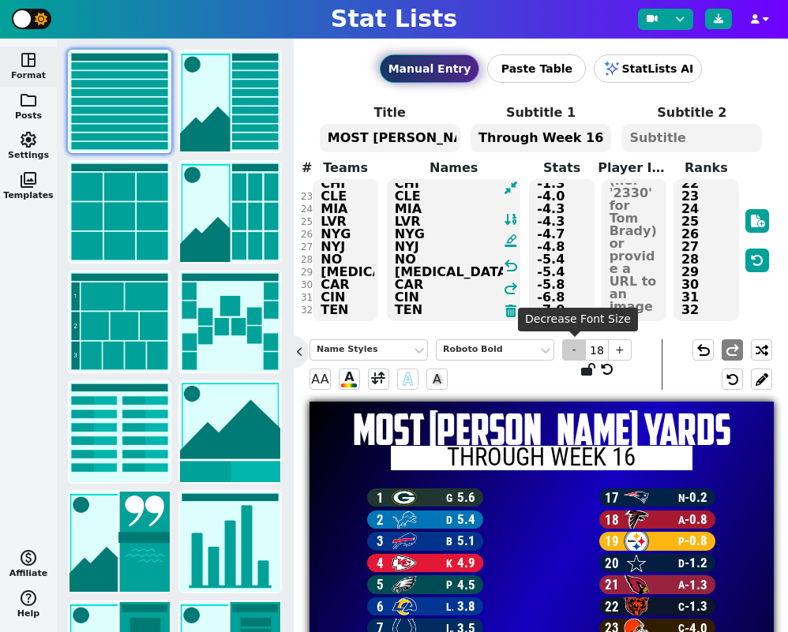
type textarea "GB DET BUF KC PHI LAR IND DEN HOU WAS SEA LAC TB SF JAC MIN NE ATL PIT DAL ARI …"
click at [574, 350] on span "-" at bounding box center [574, 349] width 24 height 21
click at [622, 351] on span "+" at bounding box center [620, 349] width 24 height 21
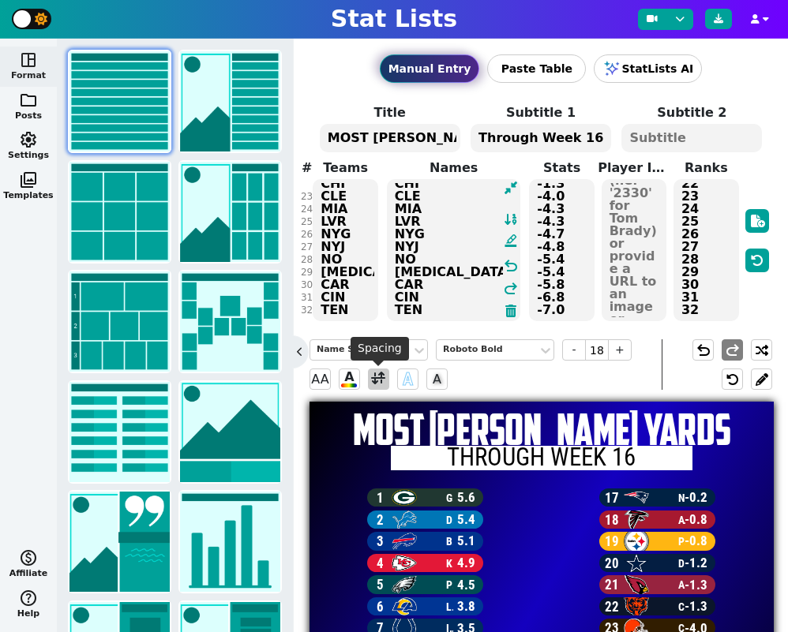
click at [378, 378] on span at bounding box center [378, 379] width 14 height 20
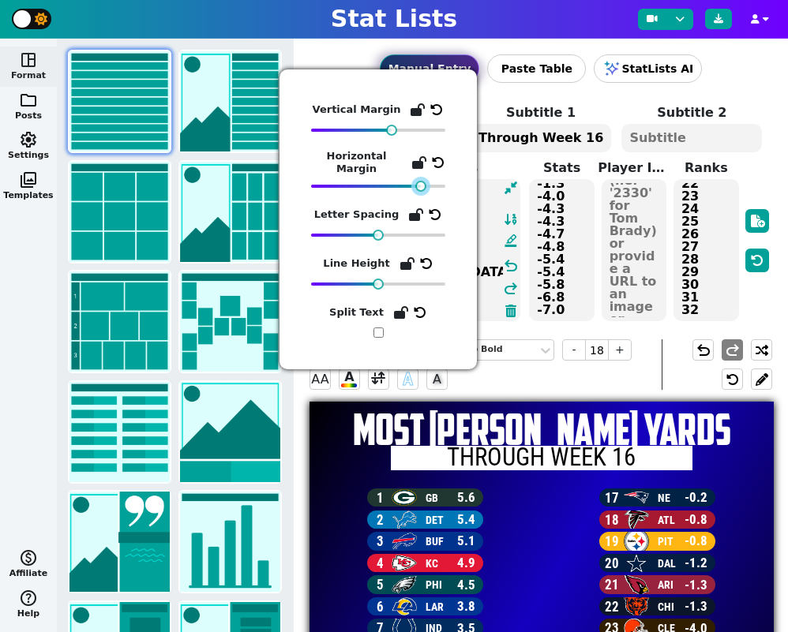
drag, startPoint x: 444, startPoint y: 188, endPoint x: 419, endPoint y: 188, distance: 24.5
click at [419, 188] on div at bounding box center [420, 186] width 11 height 11
click at [541, 504] on span "17 NE -0.2" at bounding box center [657, 500] width 232 height 22
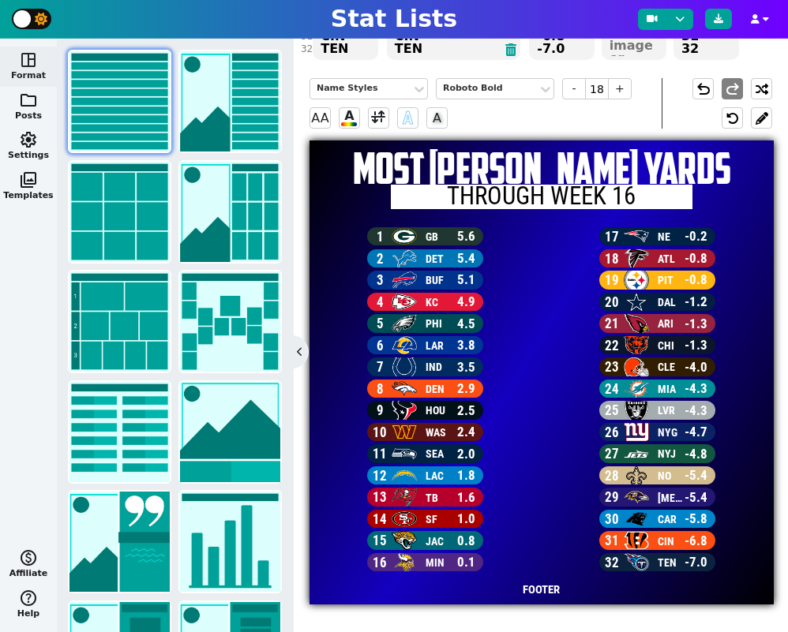
scroll to position [201, 0]
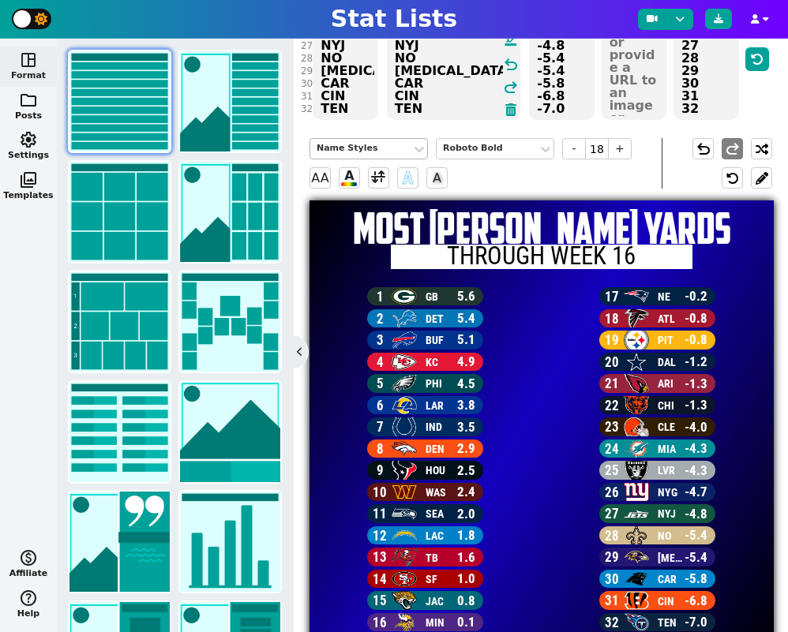
click at [376, 146] on div "Name Styles" at bounding box center [360, 148] width 88 height 13
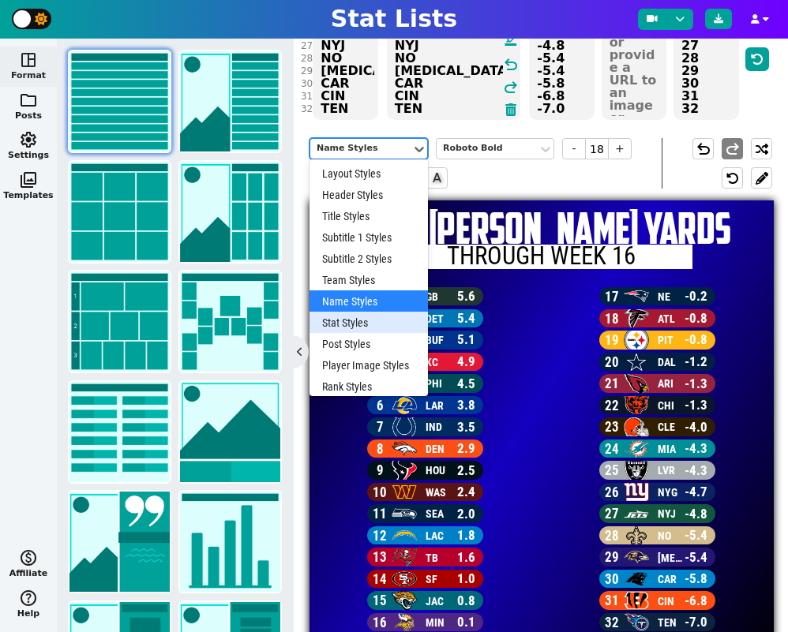
click at [361, 326] on div "Stat Styles" at bounding box center [368, 322] width 118 height 21
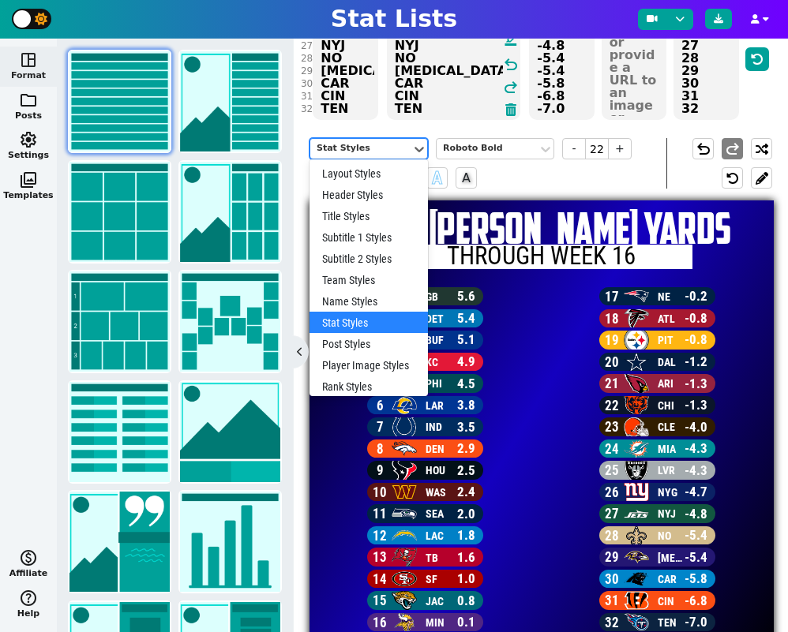
click at [346, 146] on div "Stat Styles" at bounding box center [360, 148] width 88 height 13
click at [377, 382] on div "Rank Styles" at bounding box center [368, 386] width 118 height 21
type input "23"
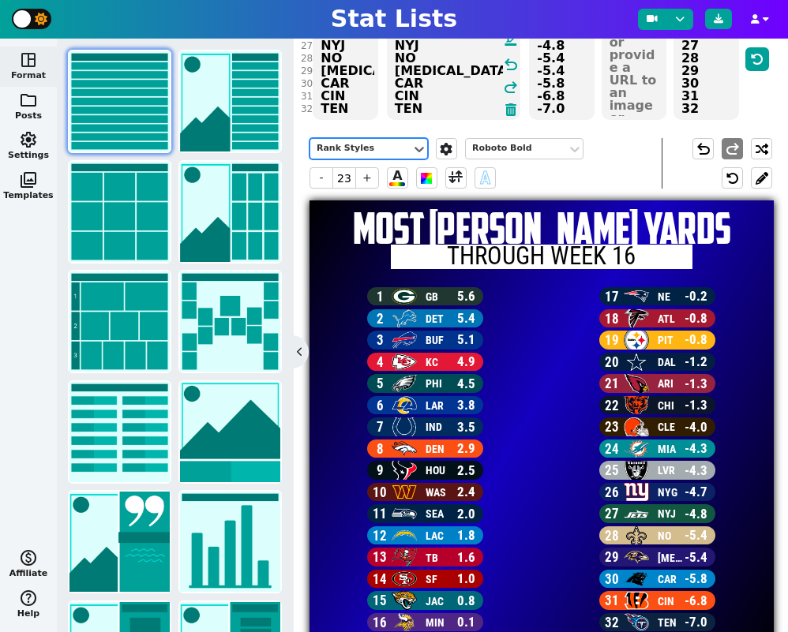
click at [381, 150] on div "Rank Styles" at bounding box center [360, 148] width 88 height 13
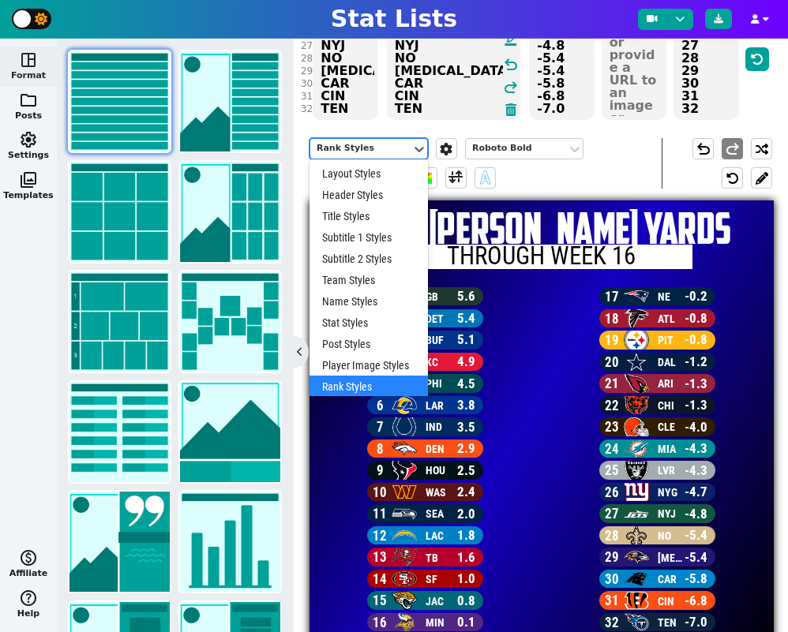
scroll to position [8, 0]
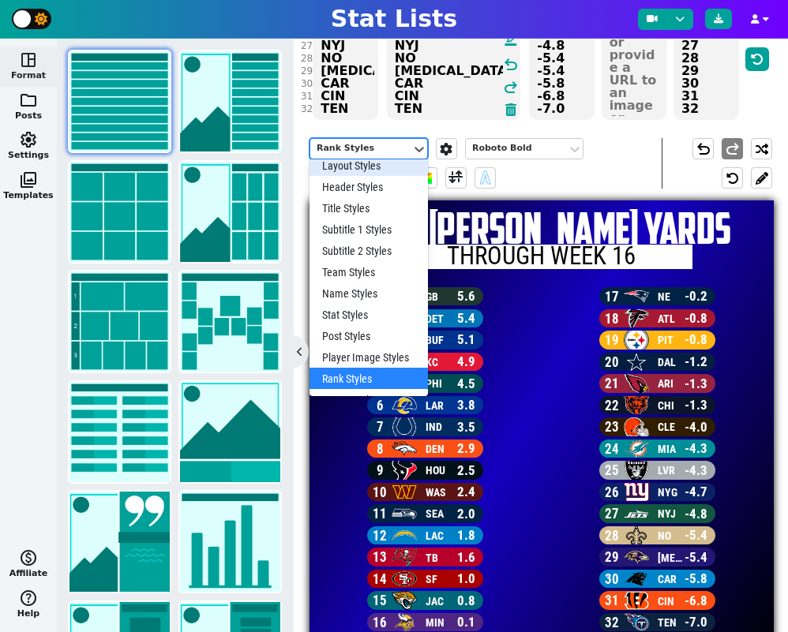
click at [372, 167] on div "Layout Styles" at bounding box center [368, 165] width 118 height 21
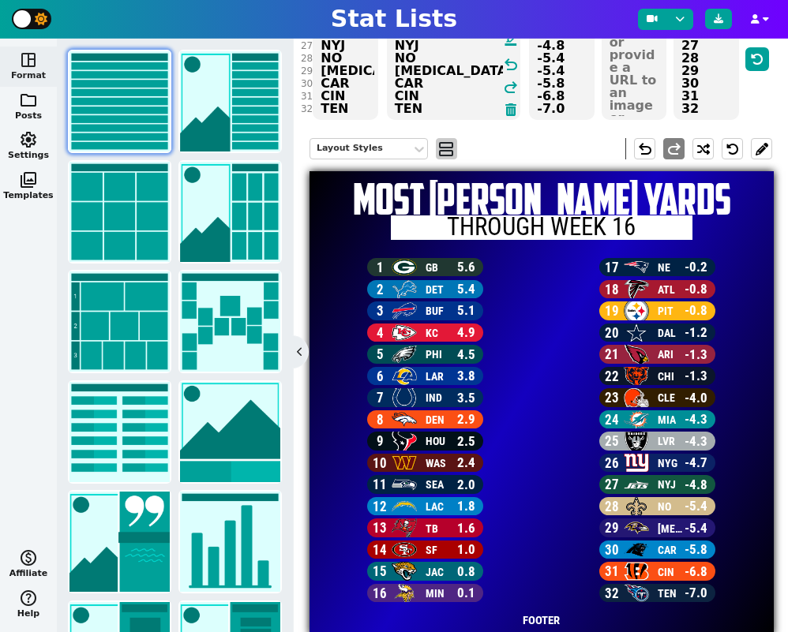
click at [450, 144] on span "view_agenda" at bounding box center [446, 149] width 16 height 19
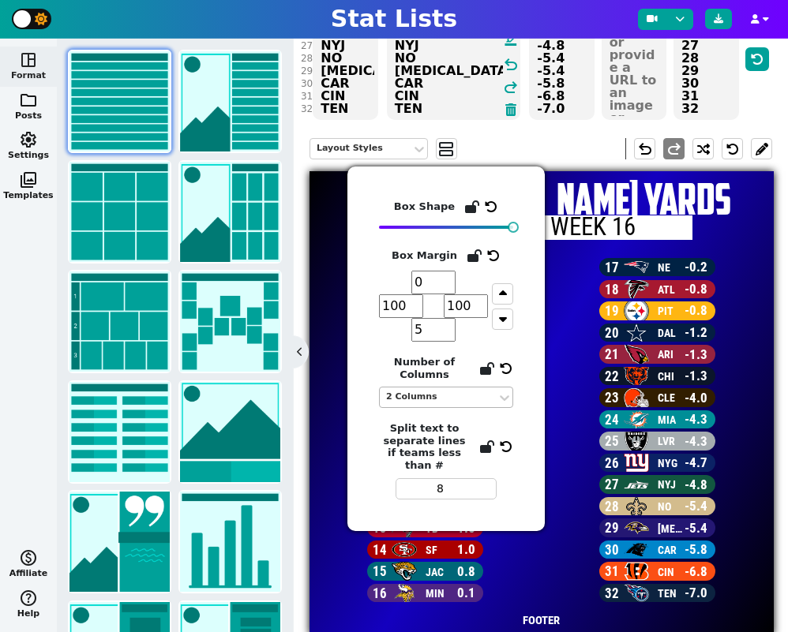
click at [459, 397] on div "2 Columns" at bounding box center [438, 397] width 104 height 13
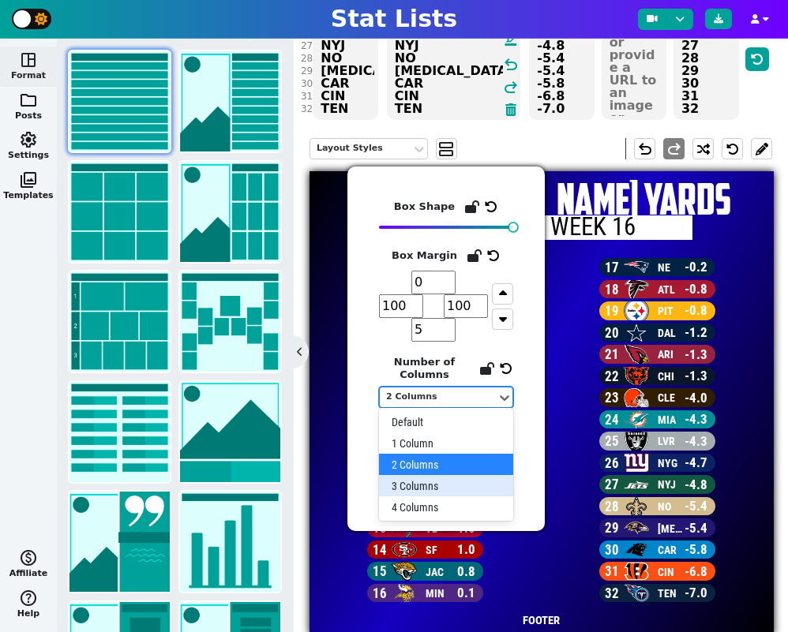
click at [472, 487] on div "3 Columns" at bounding box center [446, 485] width 134 height 21
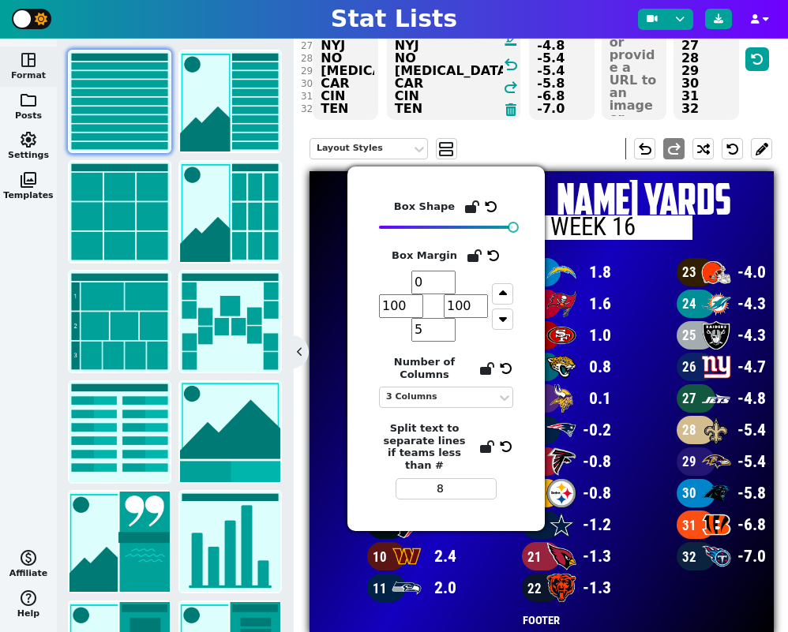
click at [644, 288] on span "23 CLE -4.0" at bounding box center [696, 274] width 155 height 32
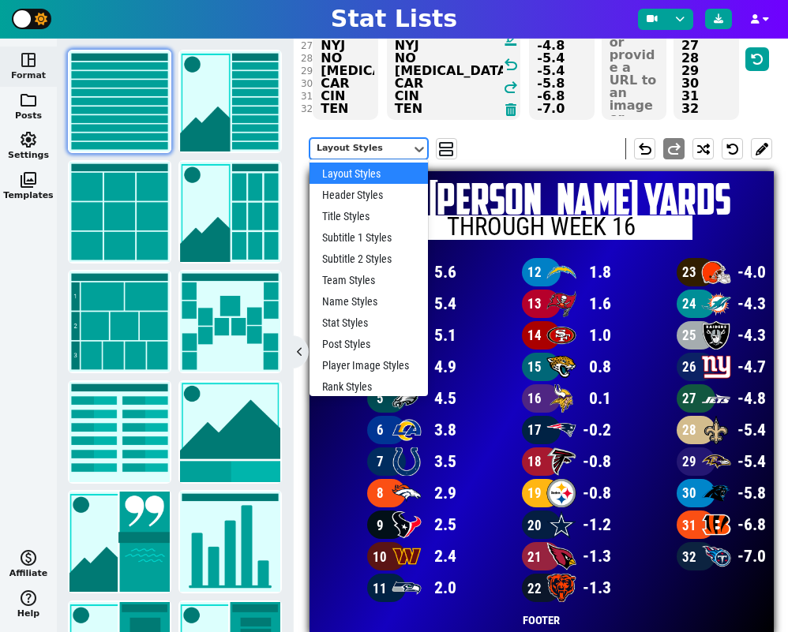
click at [391, 150] on div "Layout Styles" at bounding box center [360, 148] width 88 height 13
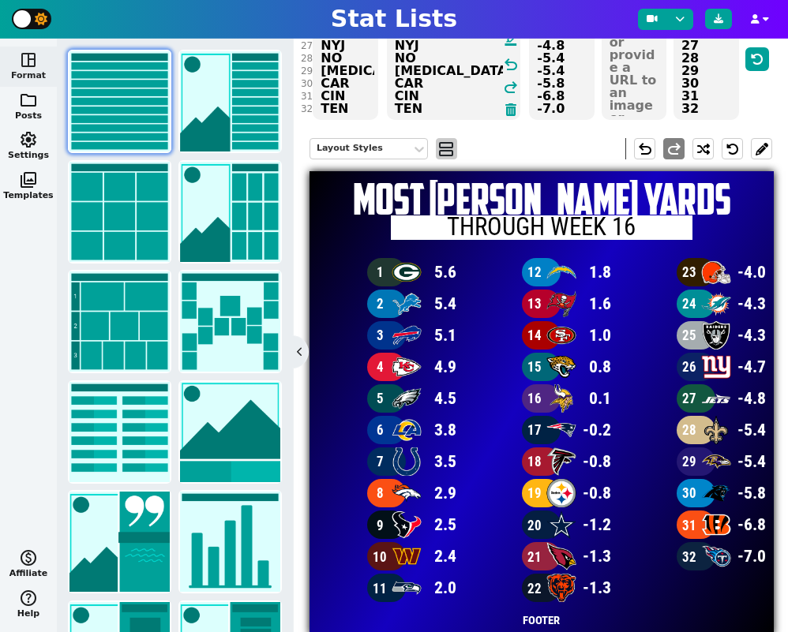
click at [447, 154] on span "view_agenda" at bounding box center [446, 149] width 16 height 19
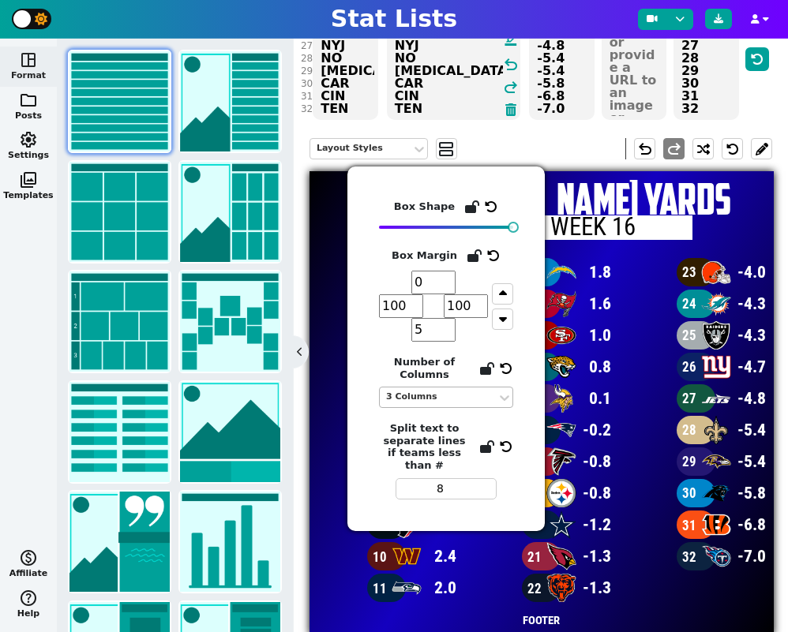
click at [448, 403] on div "3 Columns" at bounding box center [438, 397] width 104 height 13
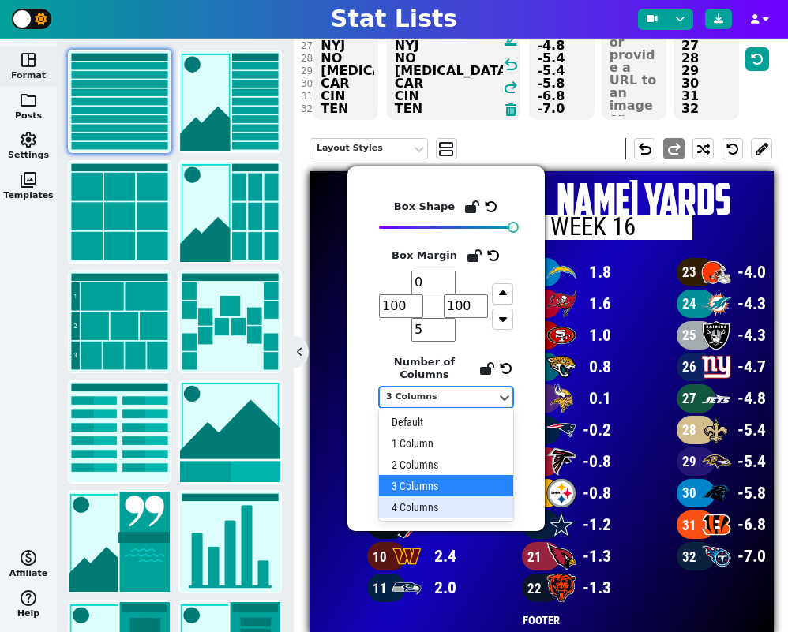
click at [452, 507] on div "4 Columns" at bounding box center [446, 506] width 134 height 21
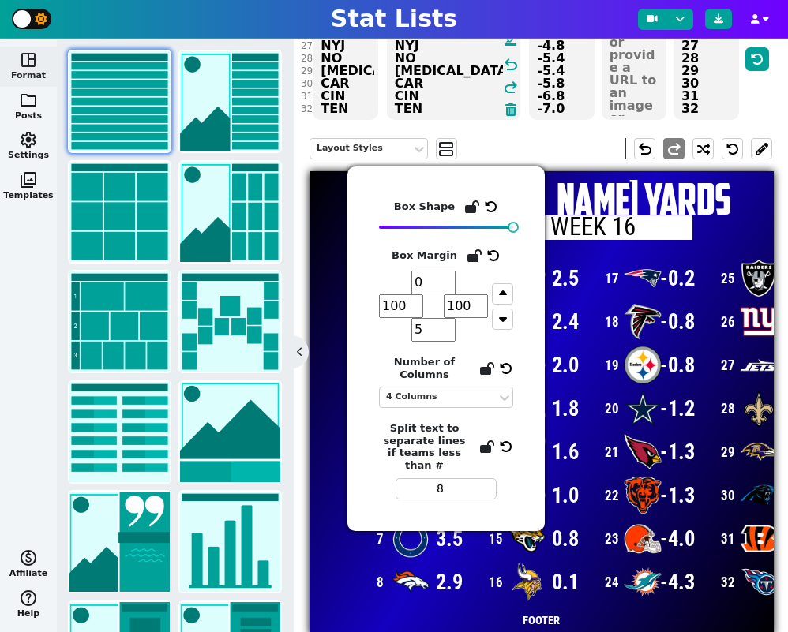
click at [726, 209] on h1 "MOST RUSHING YARDS" at bounding box center [541, 199] width 464 height 43
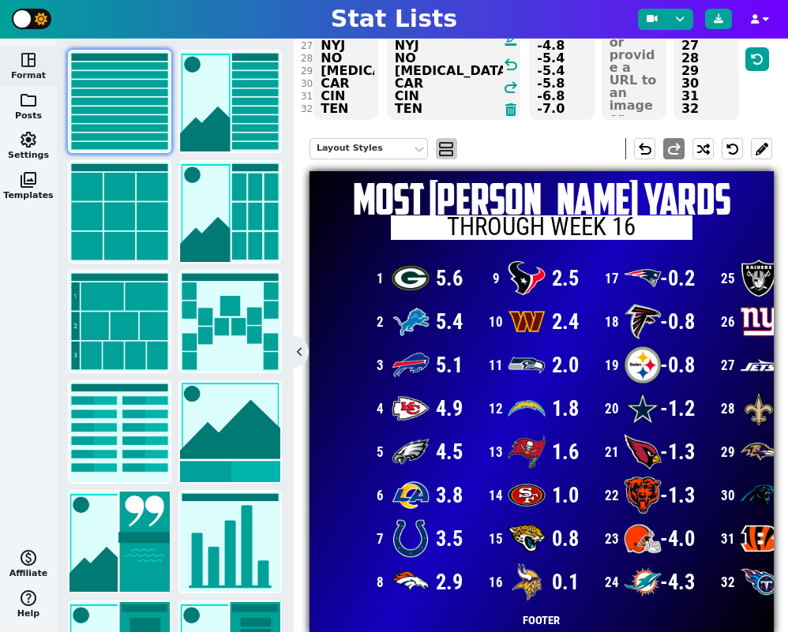
click at [445, 148] on span "view_agenda" at bounding box center [446, 149] width 16 height 19
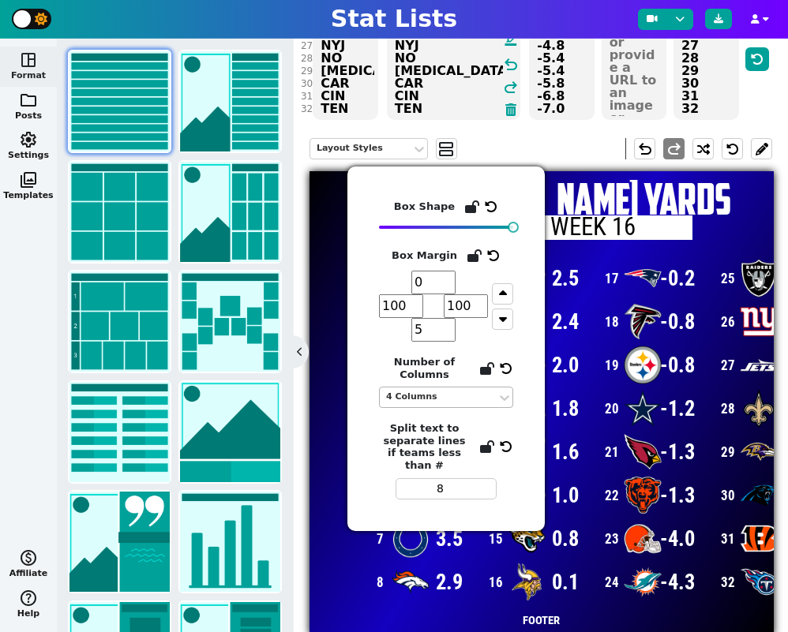
click at [447, 392] on div "4 Columns" at bounding box center [438, 397] width 104 height 13
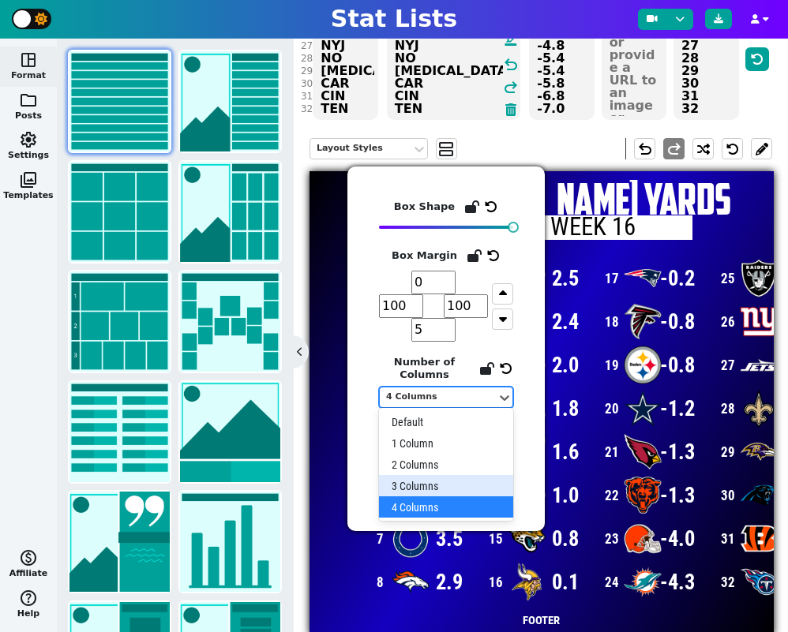
click at [444, 481] on div "3 Columns" at bounding box center [446, 485] width 134 height 21
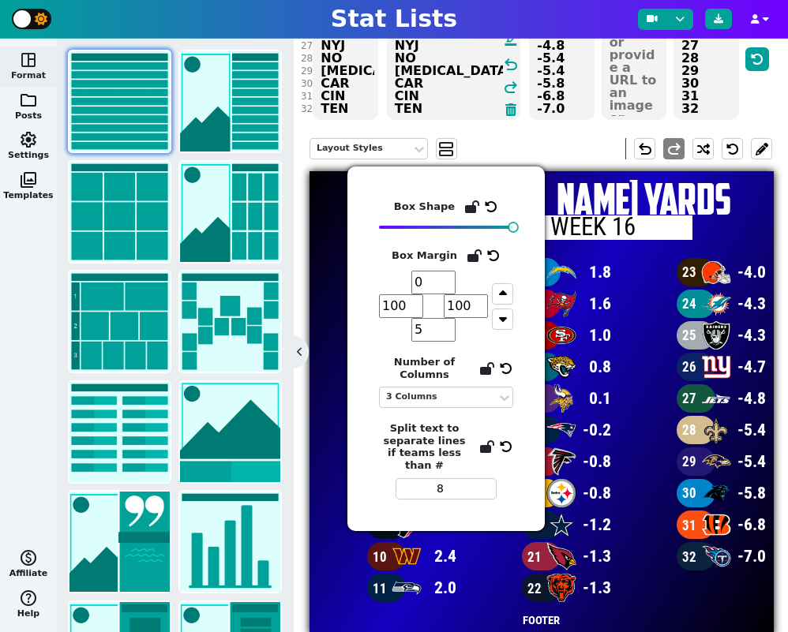
click at [725, 212] on h1 "MOST RUSHING YARDS" at bounding box center [541, 199] width 464 height 43
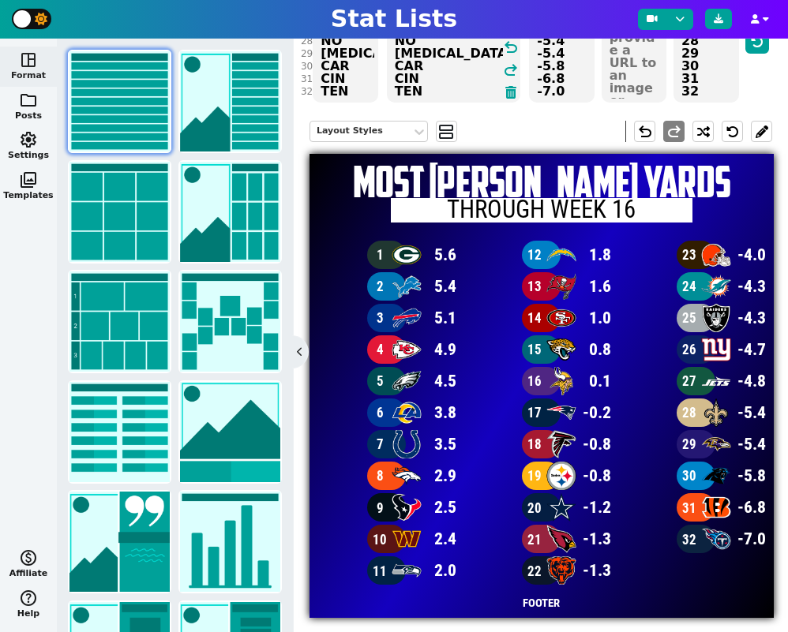
scroll to position [232, 0]
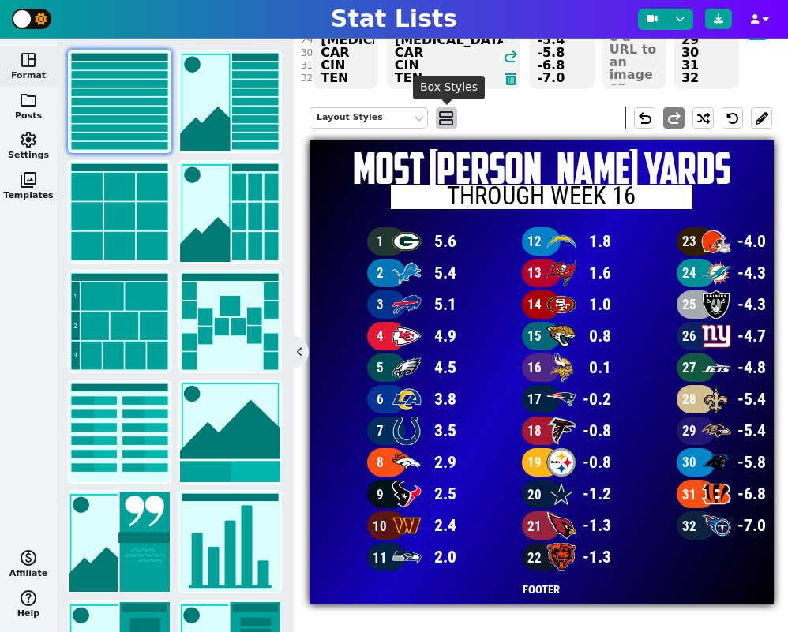
click at [444, 120] on span "view_agenda" at bounding box center [446, 118] width 16 height 19
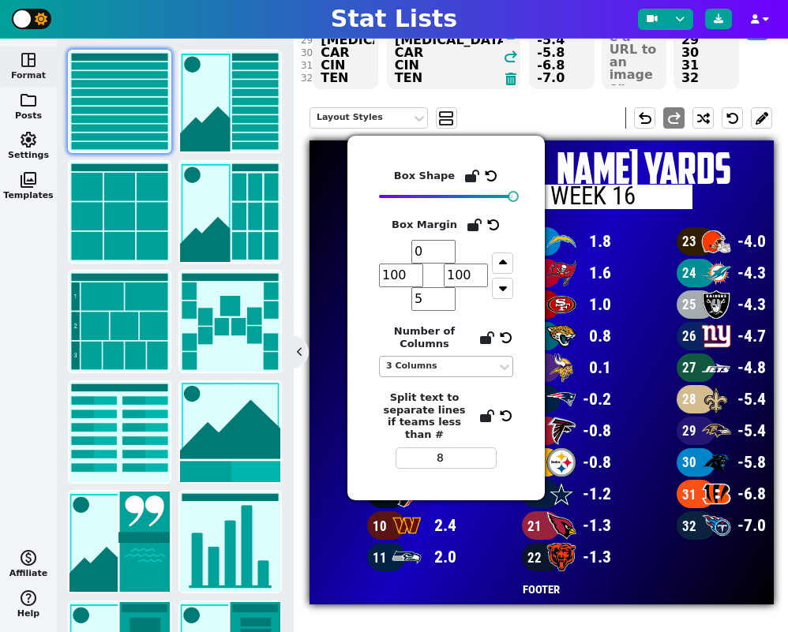
click at [437, 361] on div "3 Columns" at bounding box center [438, 366] width 104 height 13
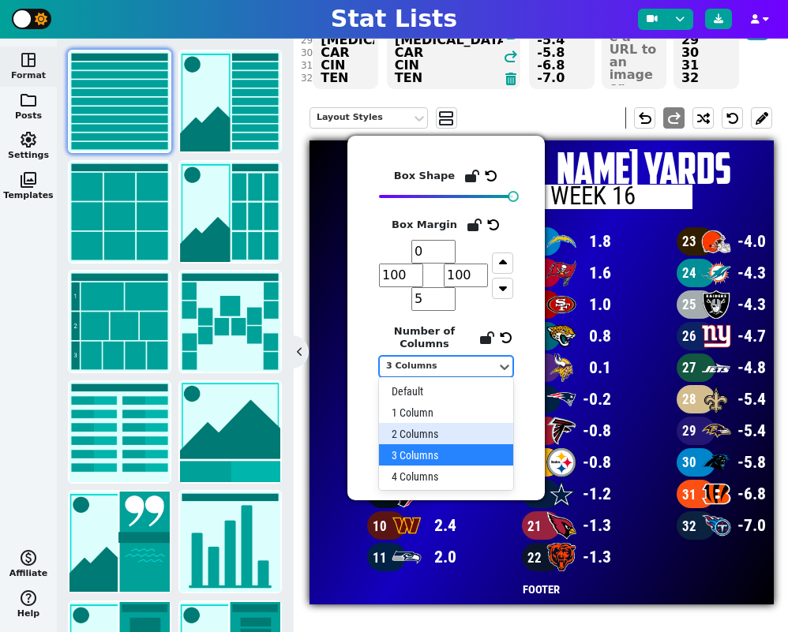
click at [436, 432] on div "2 Columns" at bounding box center [446, 433] width 134 height 21
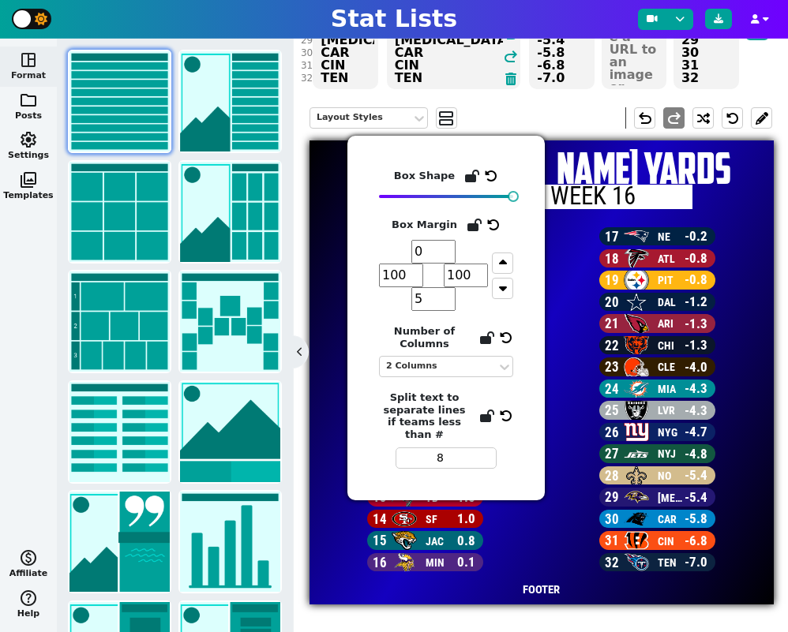
click at [406, 275] on input "100" at bounding box center [401, 276] width 44 height 24
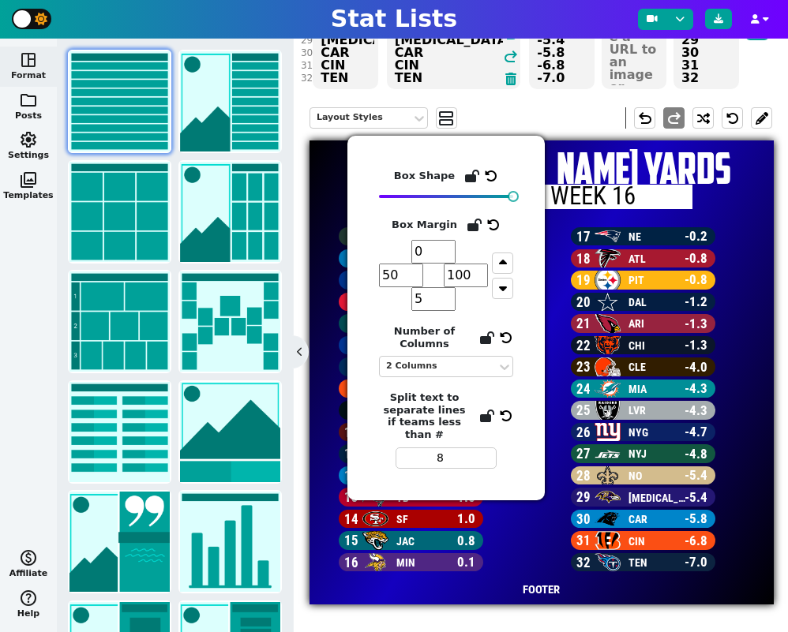
type input "50"
click at [463, 275] on input "100" at bounding box center [466, 276] width 44 height 24
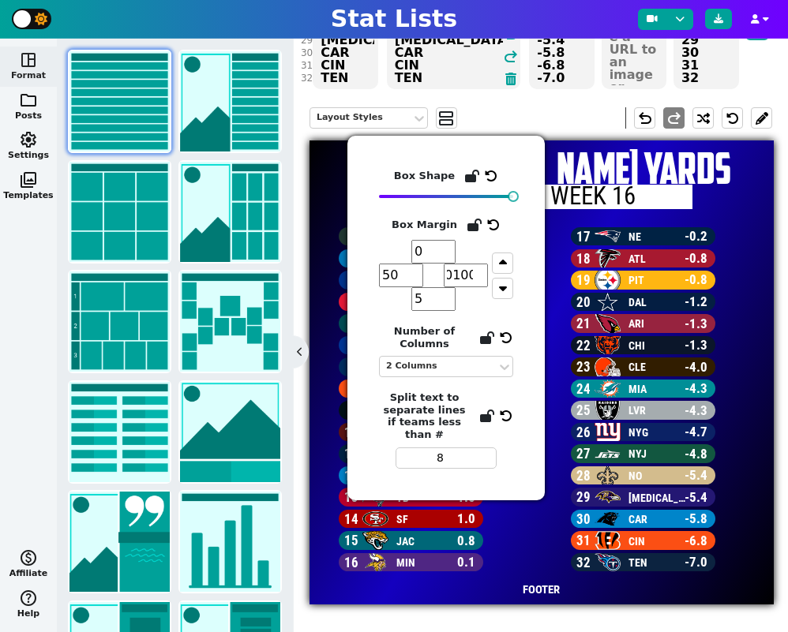
type input "0100"
click at [397, 278] on input "50" at bounding box center [401, 276] width 44 height 24
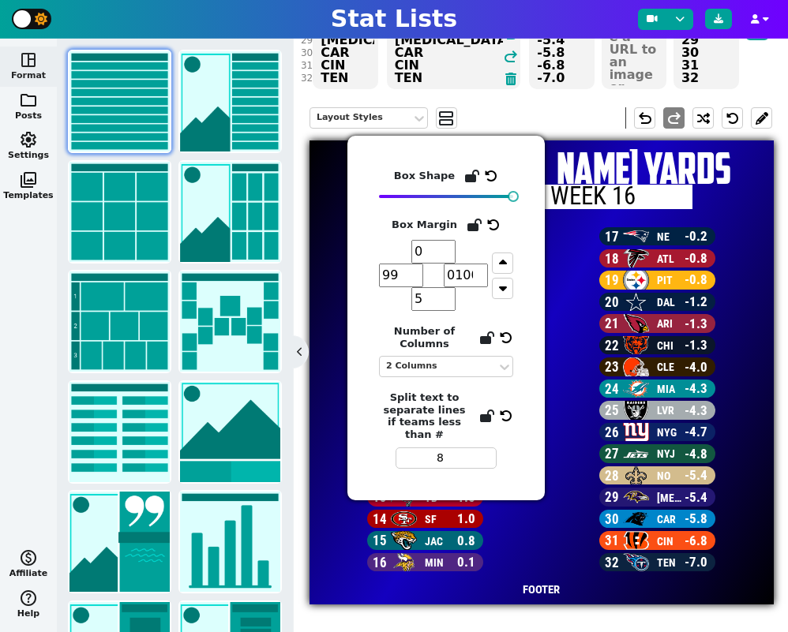
type input "99"
click at [565, 314] on span "21 ARI -1.3" at bounding box center [657, 325] width 232 height 22
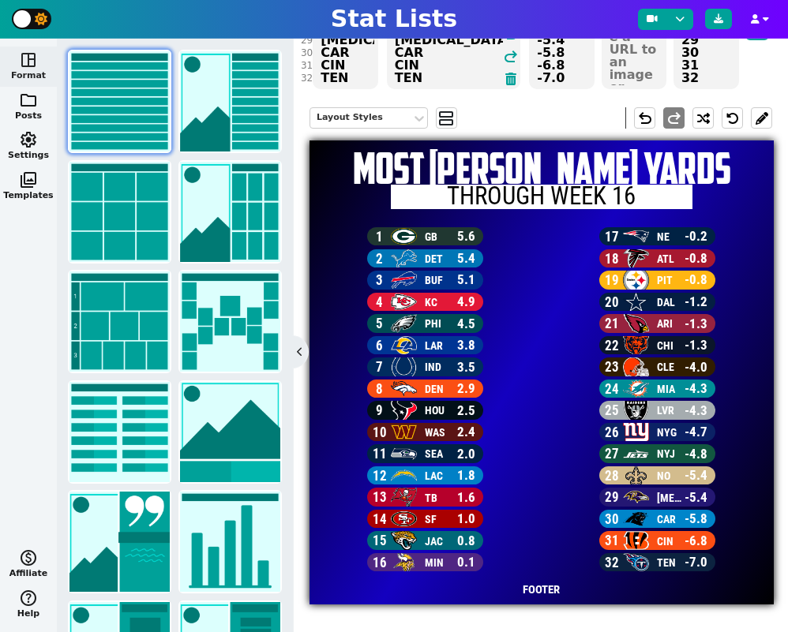
click at [562, 163] on h1 "MOST RUSHING YARDS" at bounding box center [541, 168] width 464 height 43
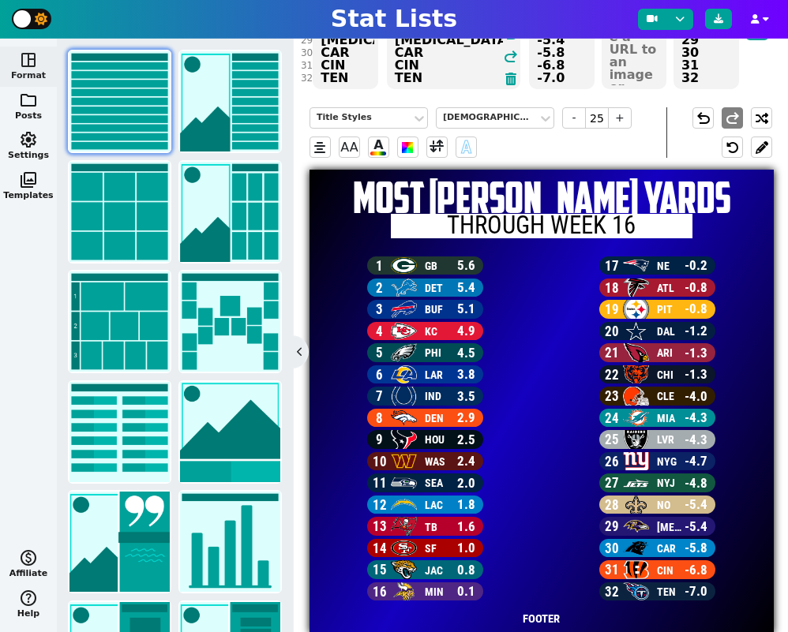
click at [536, 193] on h1 "MOST RUSHING YARDS" at bounding box center [541, 197] width 464 height 43
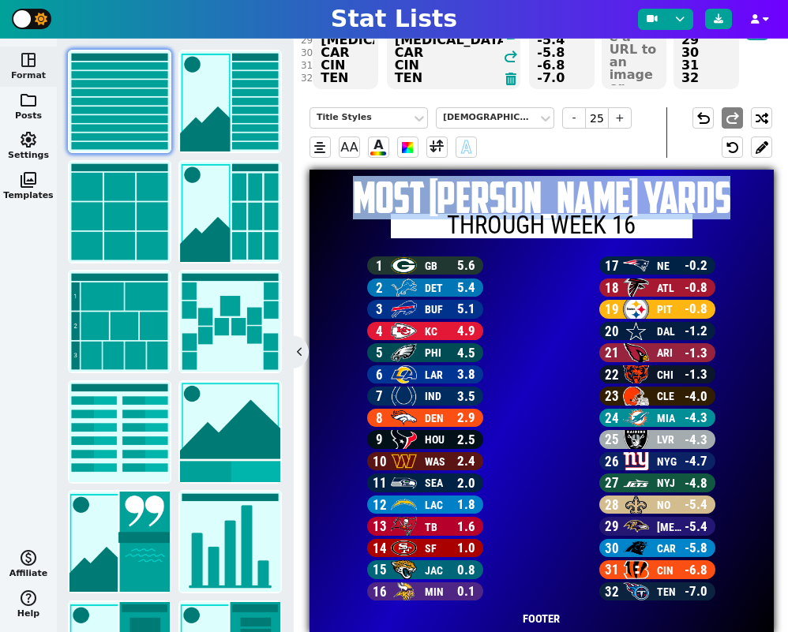
click at [536, 193] on h1 "MOST RUSHING YARDS" at bounding box center [541, 197] width 464 height 43
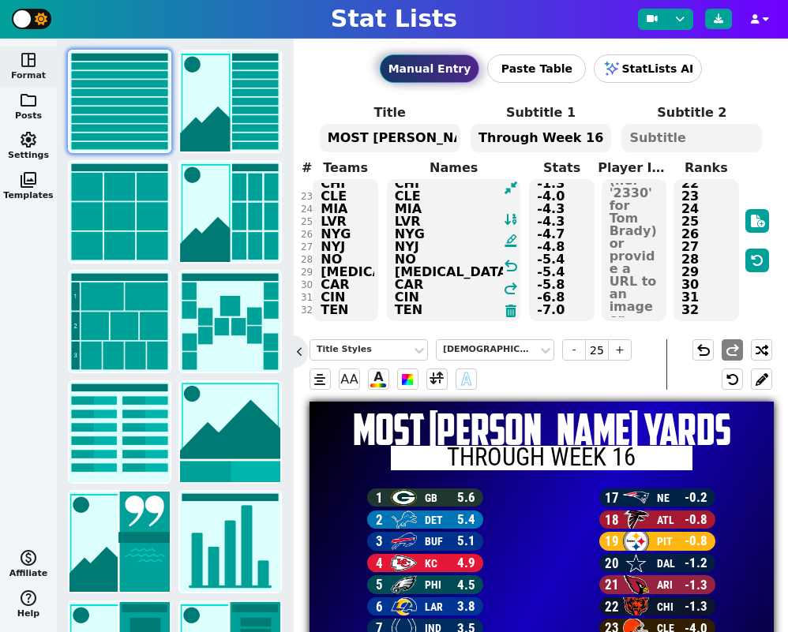
click at [399, 137] on textarea "MOST RUSHING YARDS" at bounding box center [390, 138] width 140 height 28
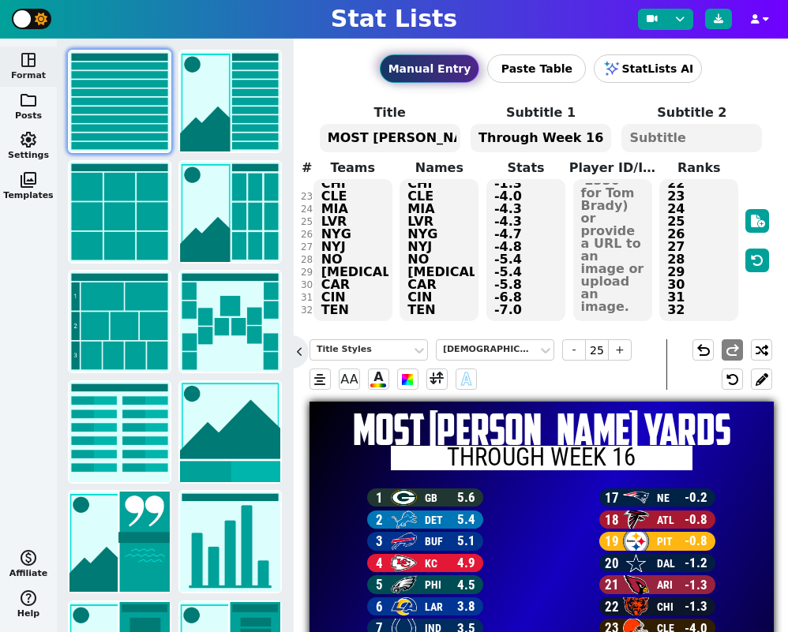
scroll to position [139, 0]
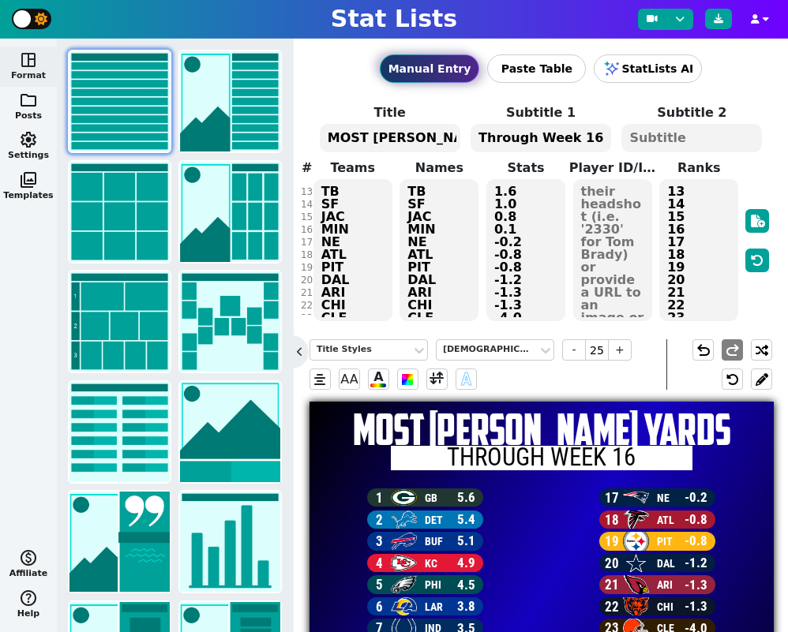
click at [399, 137] on textarea "MOST RUSHING YARDS" at bounding box center [390, 138] width 140 height 28
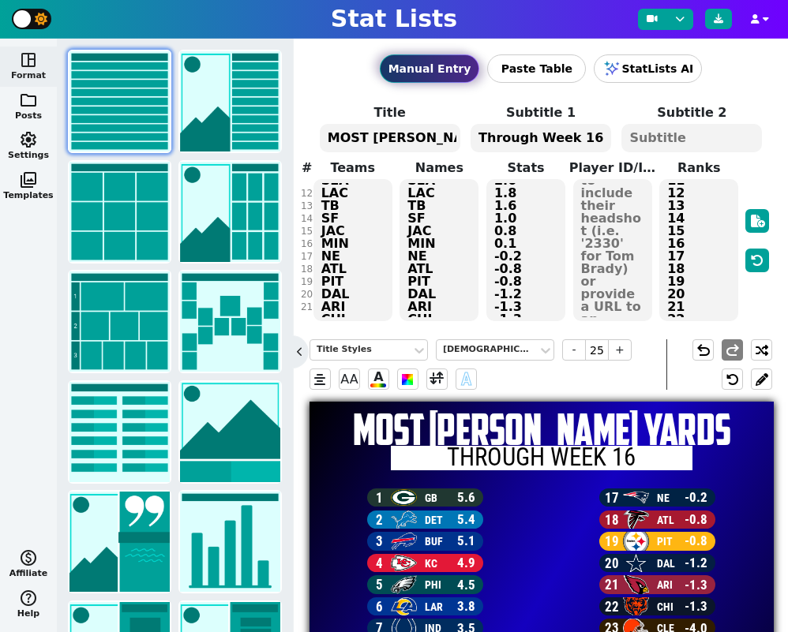
click at [399, 137] on textarea "MOST RUSHING YARDS" at bounding box center [390, 138] width 140 height 28
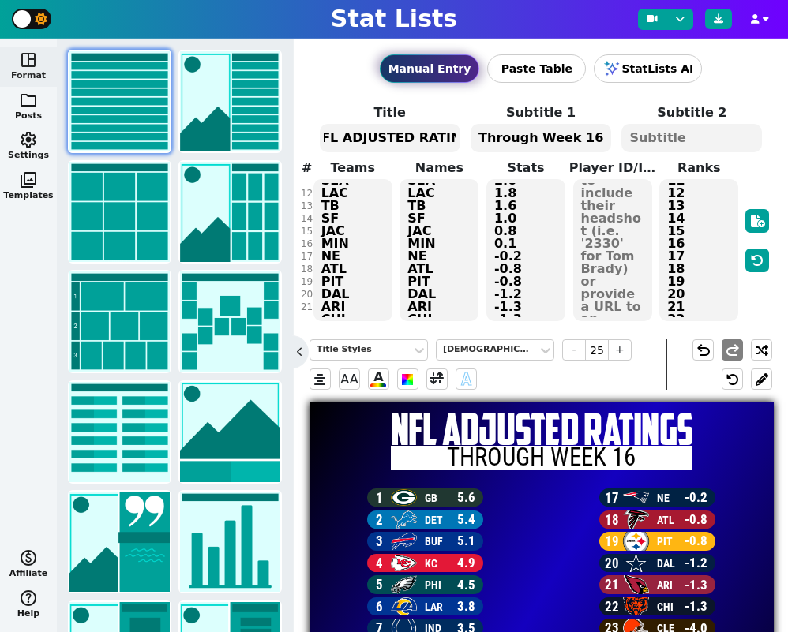
scroll to position [0, 24]
type textarea "NFL ADJUSTED RATINGS"
click at [551, 136] on textarea "Through Week 16" at bounding box center [540, 138] width 140 height 28
type input "14"
click at [551, 136] on textarea "Through Week 16" at bounding box center [540, 138] width 140 height 28
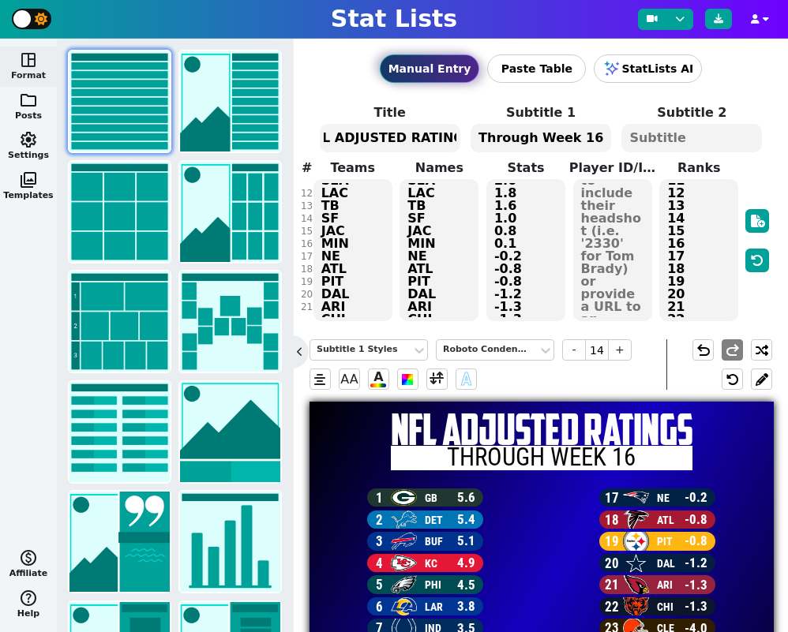
click at [551, 136] on textarea "Through Week 16" at bounding box center [540, 138] width 140 height 28
type textarea "WEEK 6"
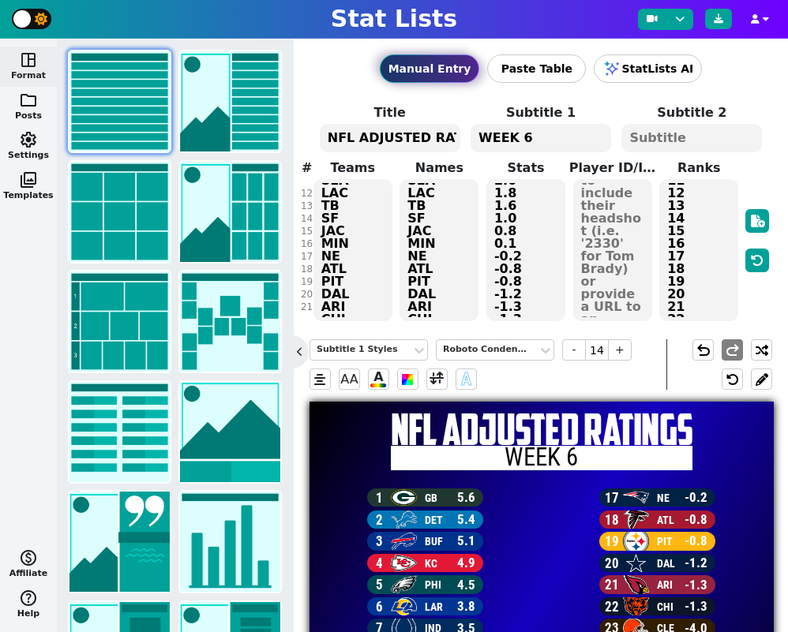
drag, startPoint x: 400, startPoint y: 139, endPoint x: 354, endPoint y: 138, distance: 45.8
click at [354, 138] on textarea "NFL ADJUSTED RATINGS" at bounding box center [390, 138] width 140 height 28
type input "25"
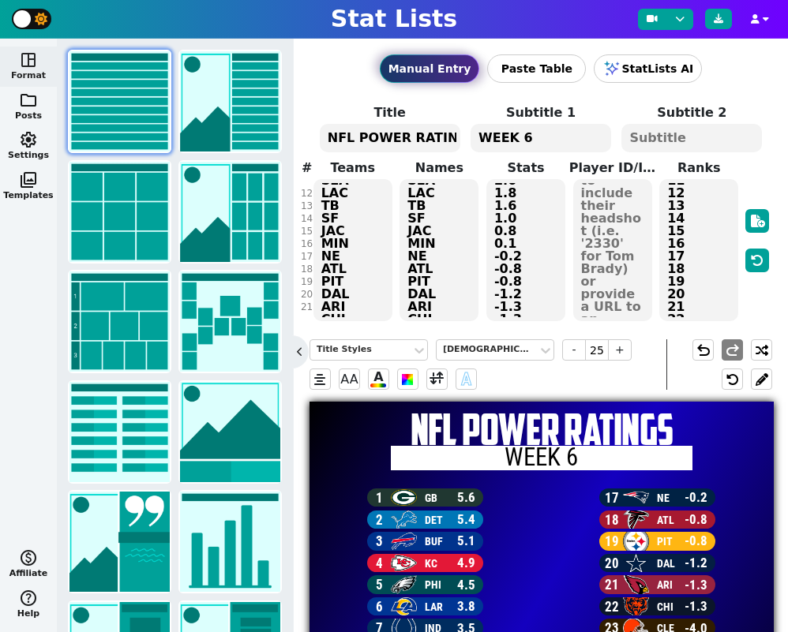
type textarea "NFL POWER RATINGS"
click at [478, 138] on textarea "WEEK 6" at bounding box center [540, 138] width 140 height 28
type input "14"
type textarea "ADJUSTED - WEEK 6"
click at [738, 436] on h1 "NFL POWER RATINGS" at bounding box center [541, 429] width 464 height 43
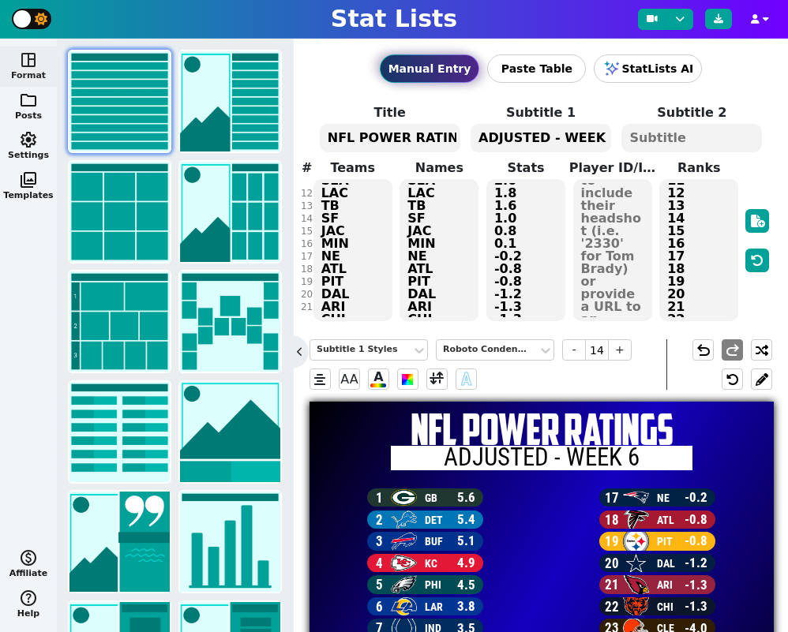
type input "25"
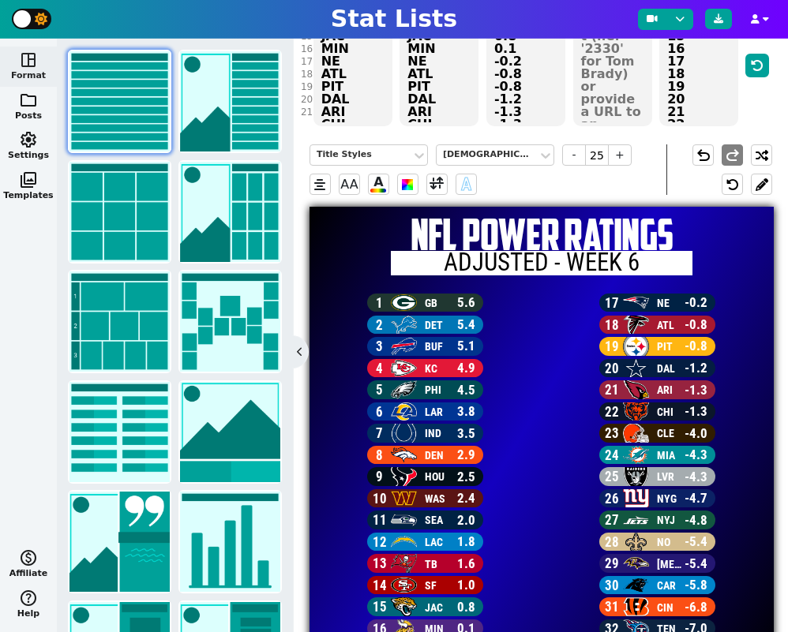
scroll to position [261, 0]
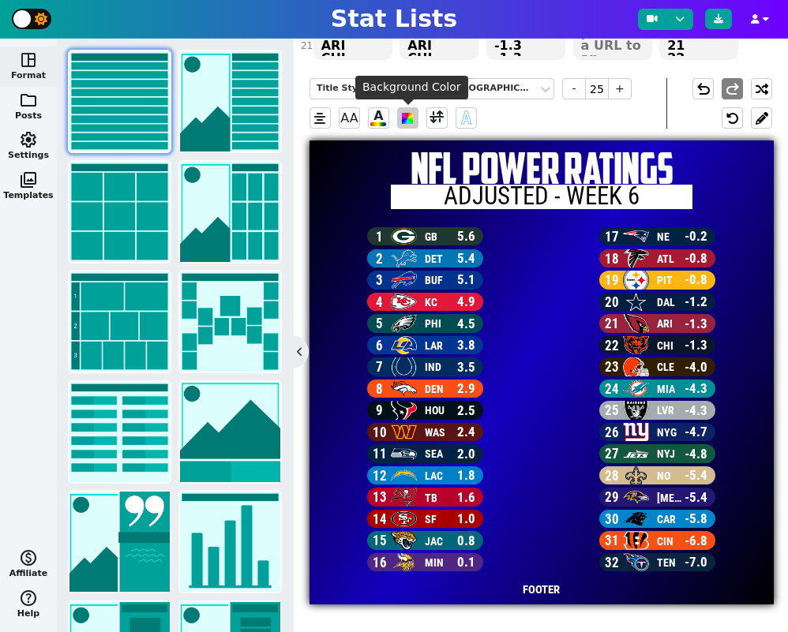
click at [405, 124] on span at bounding box center [407, 118] width 11 height 11
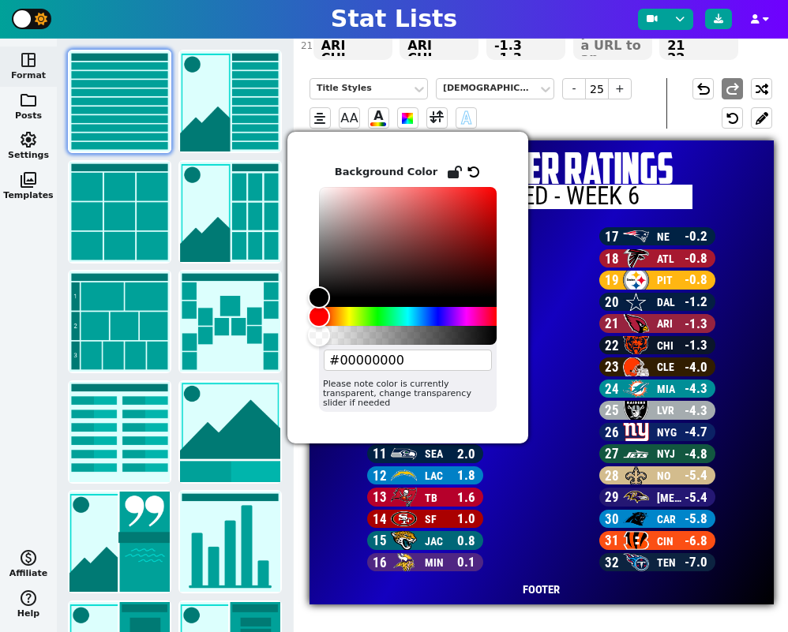
click at [371, 359] on input "#00000000" at bounding box center [408, 360] width 168 height 21
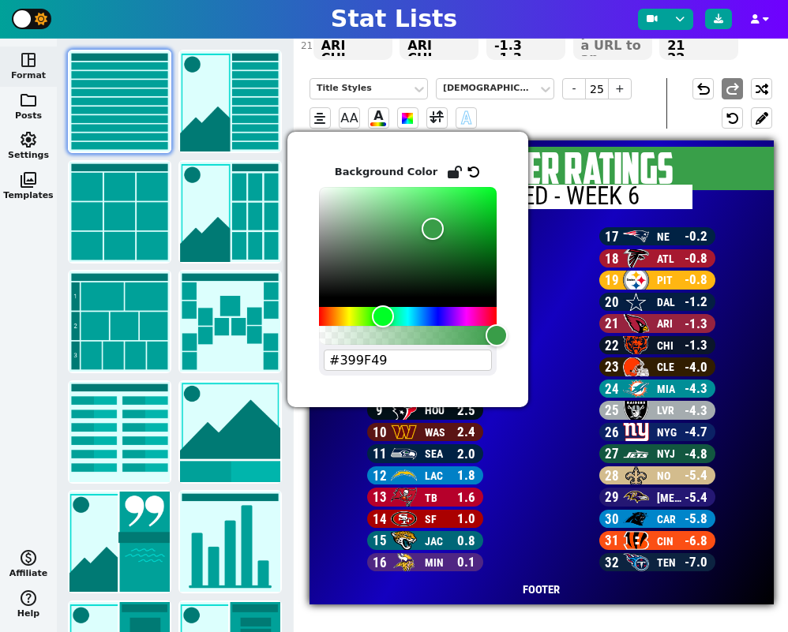
type input "#399F49"
click at [544, 329] on span "21 ARI -1.3" at bounding box center [657, 325] width 232 height 22
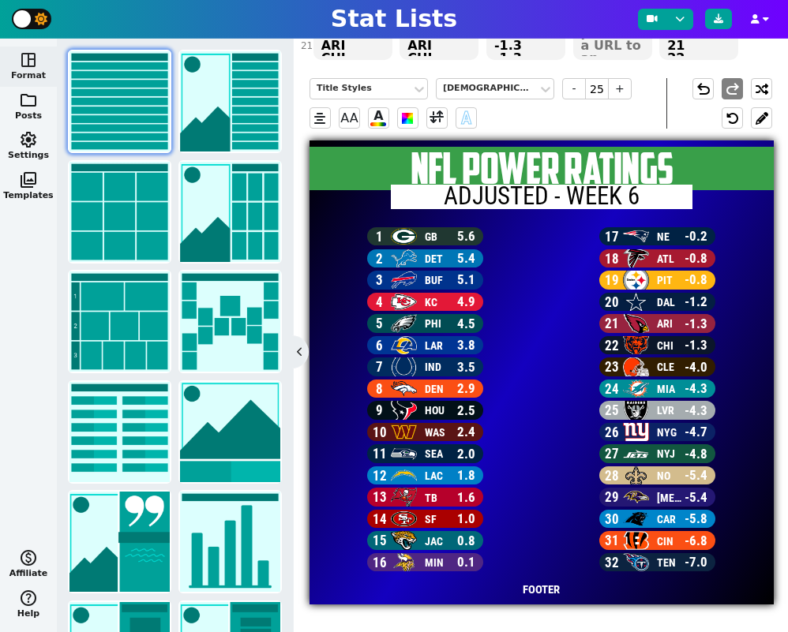
click at [542, 347] on span "22 CHI -1.3" at bounding box center [657, 347] width 232 height 22
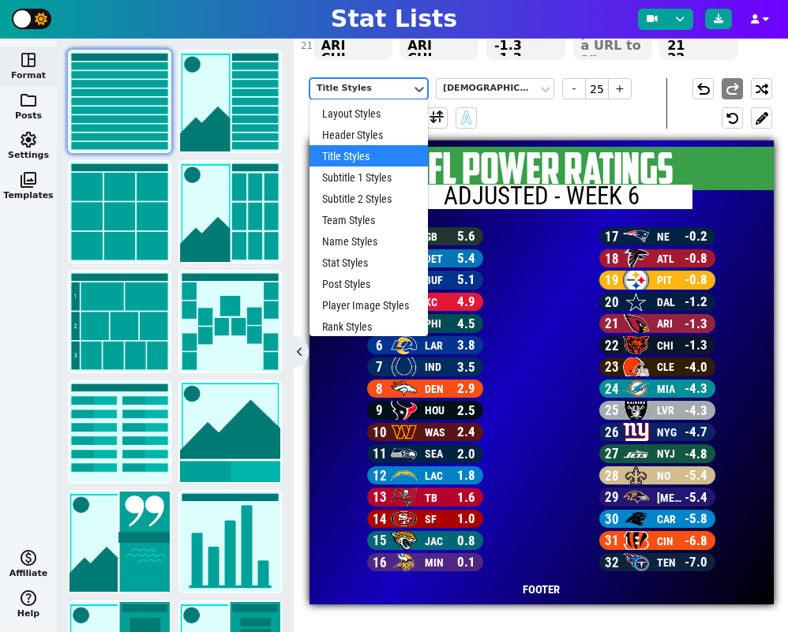
click at [393, 95] on div "Title Styles" at bounding box center [360, 88] width 101 height 21
click at [383, 109] on div "Layout Styles" at bounding box center [368, 113] width 118 height 21
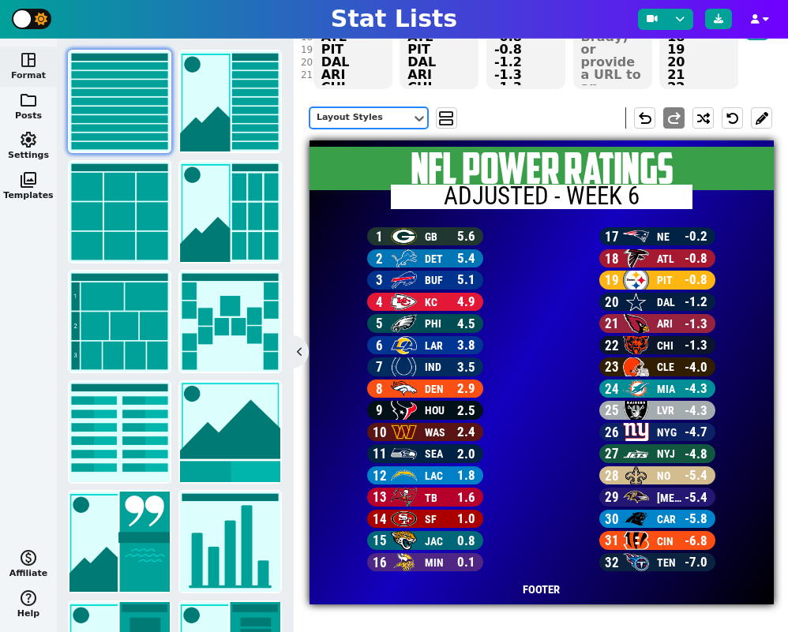
scroll to position [232, 0]
click at [647, 120] on span "undo" at bounding box center [644, 118] width 19 height 19
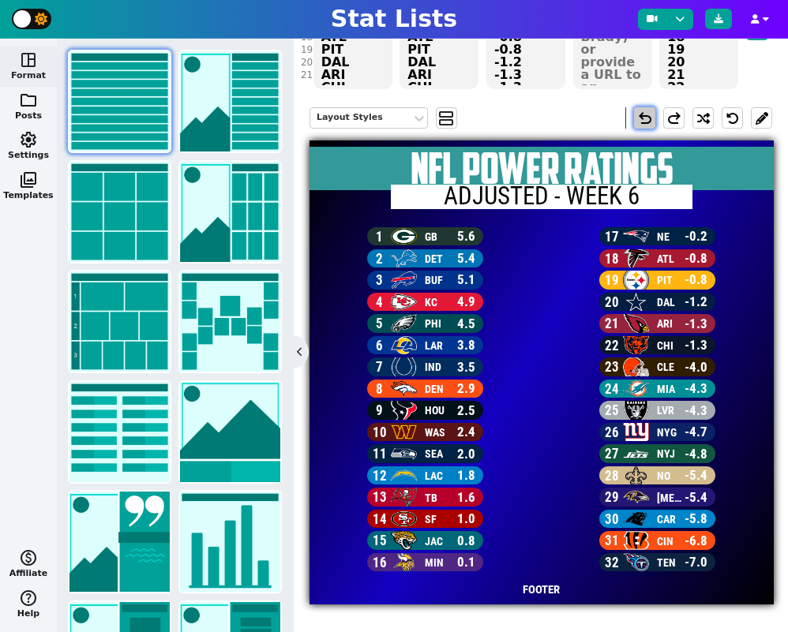
click at [647, 120] on span "undo" at bounding box center [644, 118] width 19 height 19
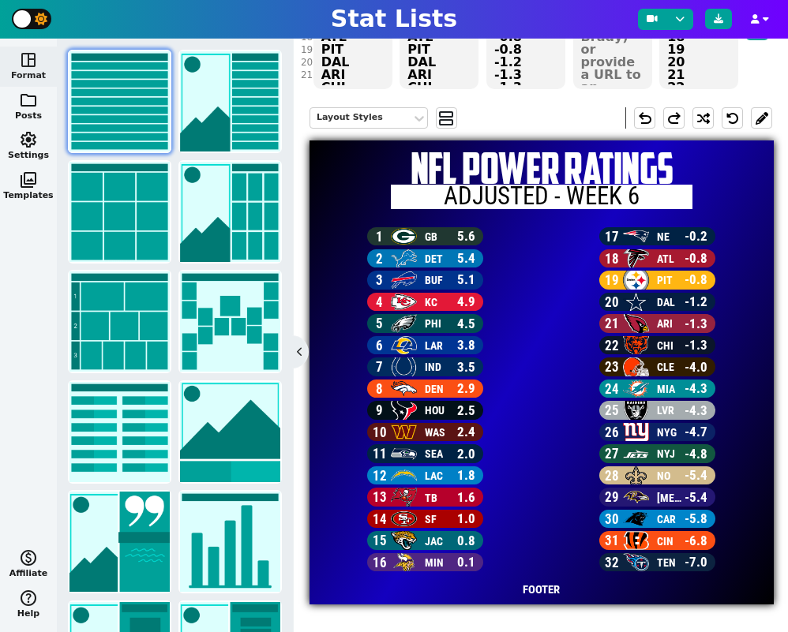
click at [526, 118] on div "Layout Styles view_agenda undo redo" at bounding box center [540, 117] width 462 height 45
click at [563, 441] on span "26 NYG -4.7" at bounding box center [657, 434] width 232 height 22
click at [447, 110] on span "view_agenda" at bounding box center [446, 118] width 16 height 19
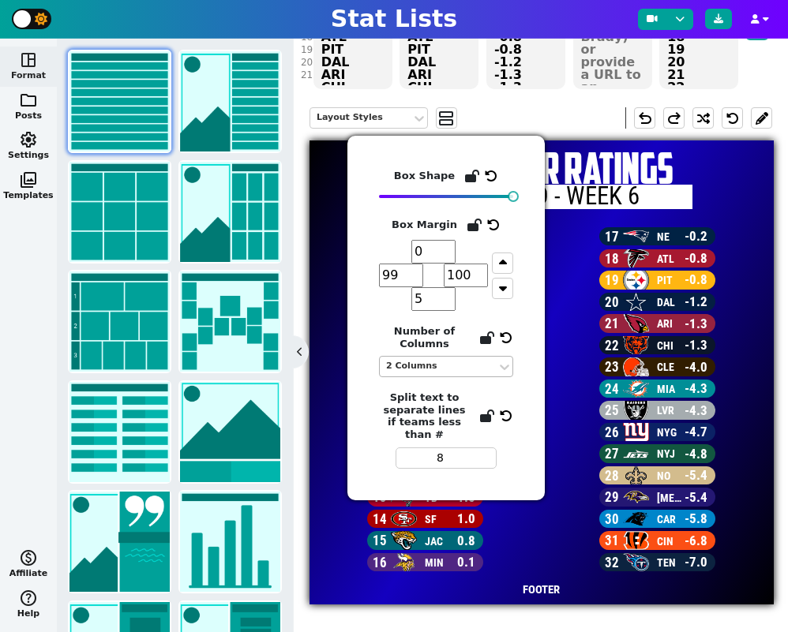
click at [452, 369] on div "2 Columns" at bounding box center [438, 366] width 104 height 13
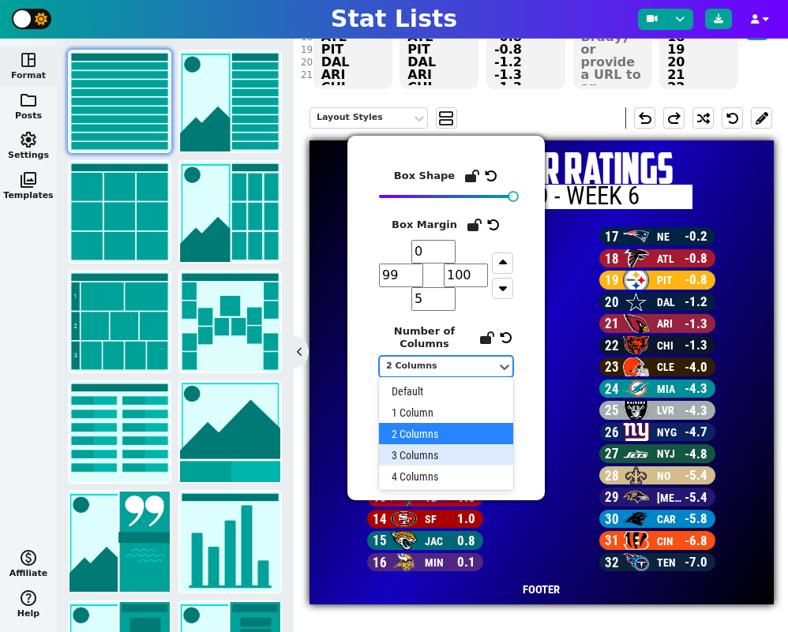
click at [438, 455] on div "3 Columns" at bounding box center [446, 454] width 134 height 21
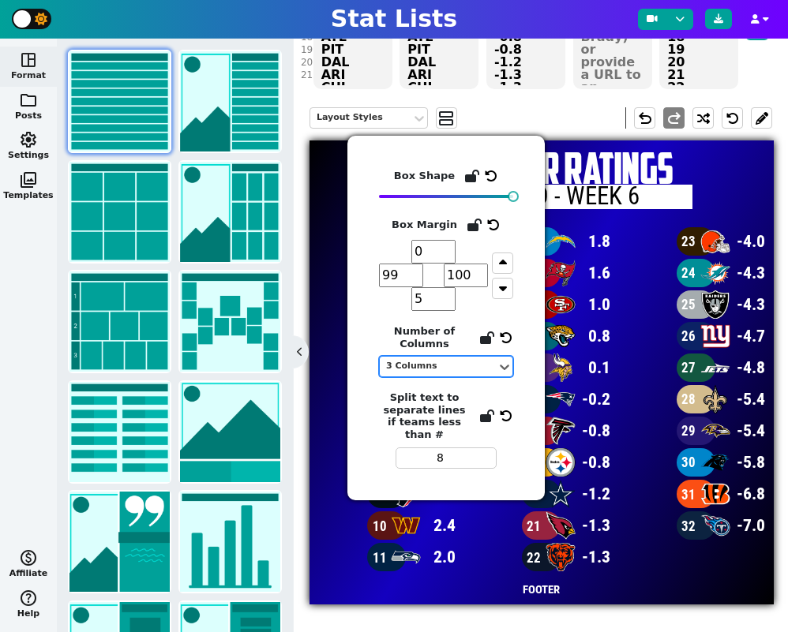
click at [393, 279] on input "99" at bounding box center [401, 276] width 44 height 24
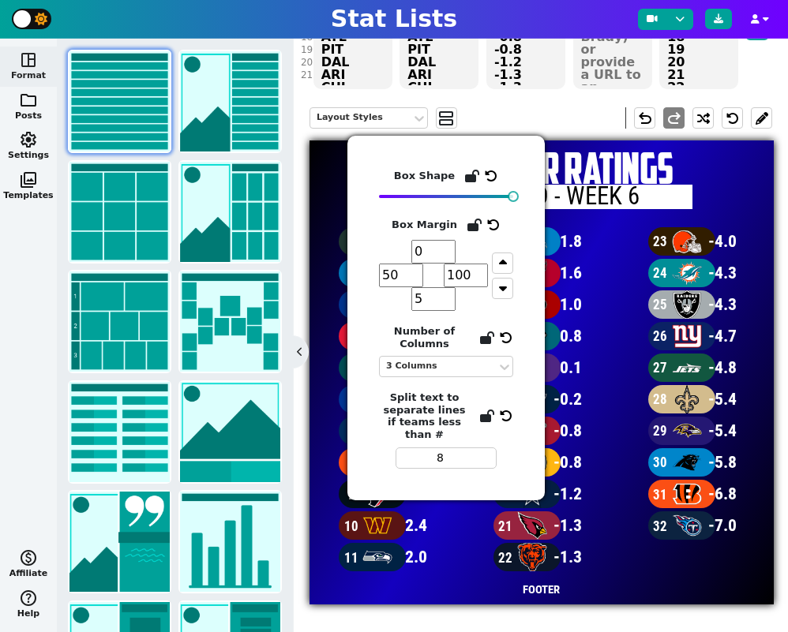
type input "50"
click at [465, 280] on input "100" at bounding box center [466, 276] width 44 height 24
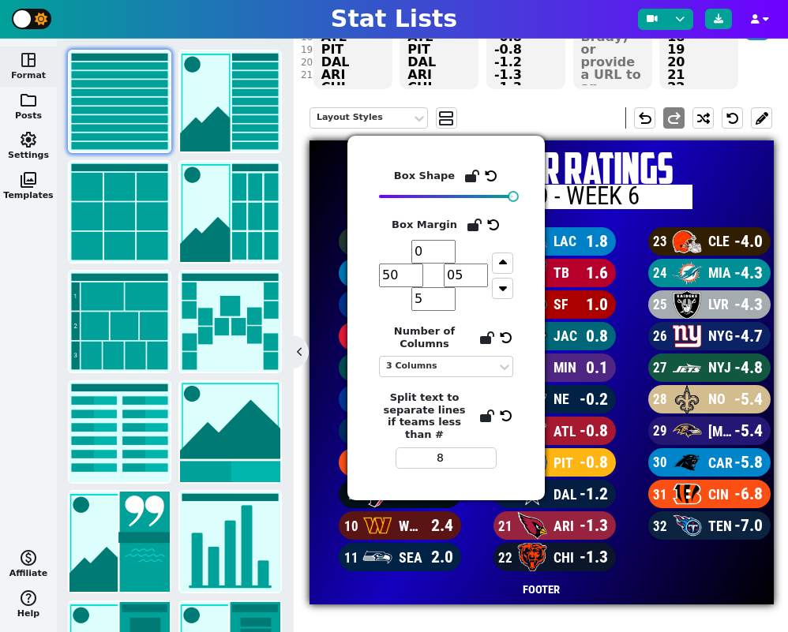
type input "05"
click at [407, 272] on input "51" at bounding box center [401, 276] width 44 height 24
type input "050"
click at [474, 275] on input "4" at bounding box center [466, 276] width 44 height 24
click at [459, 276] on input "4" at bounding box center [466, 276] width 44 height 24
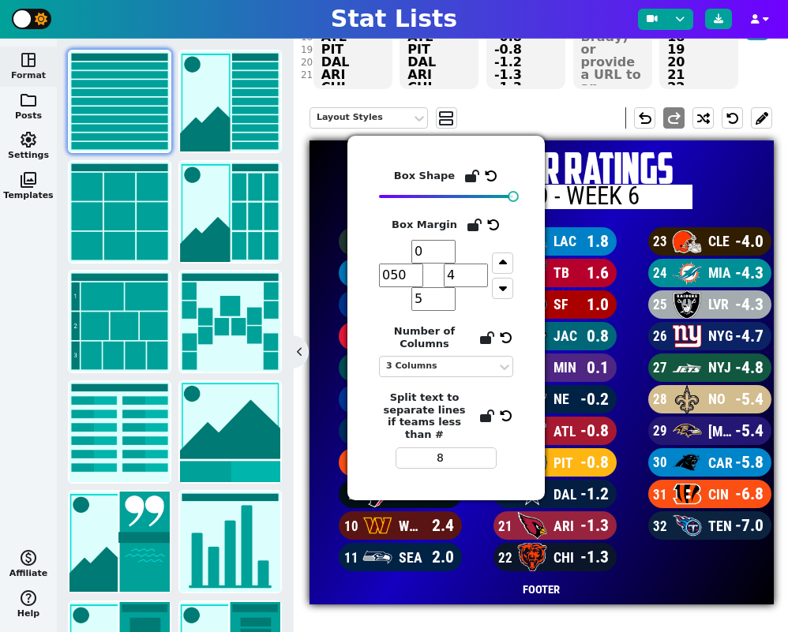
click at [459, 276] on input "4" at bounding box center [466, 276] width 44 height 24
click at [457, 276] on input "4" at bounding box center [466, 276] width 44 height 24
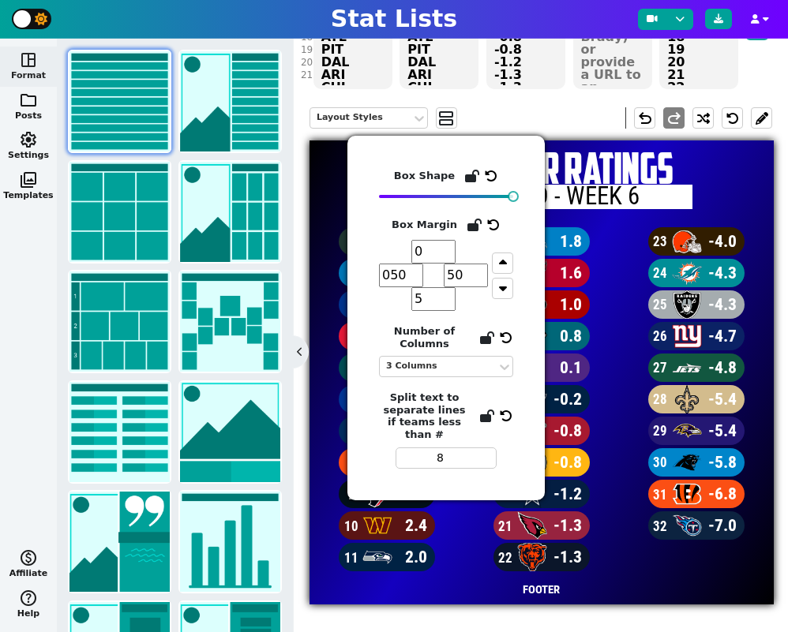
type input "50"
click at [603, 300] on span "14 SF 1.0" at bounding box center [541, 306] width 155 height 32
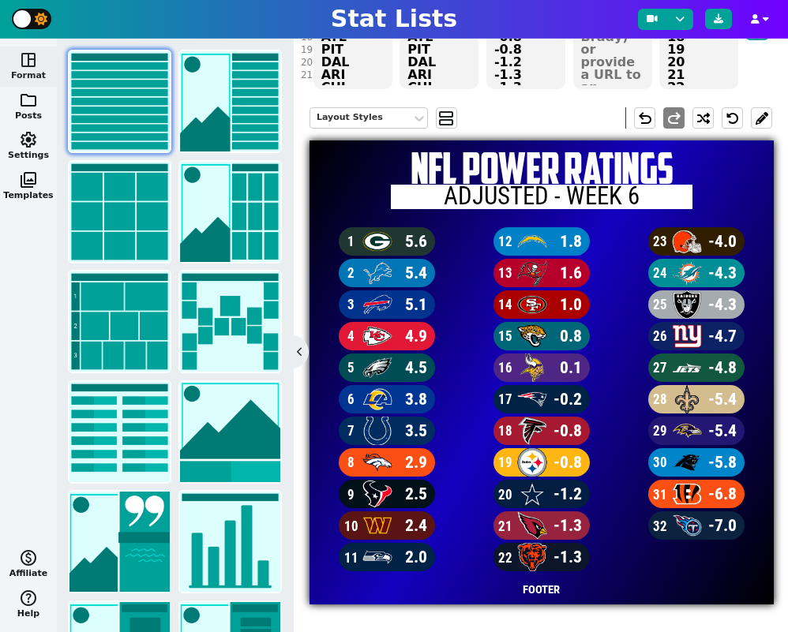
click at [387, 249] on div at bounding box center [377, 241] width 32 height 28
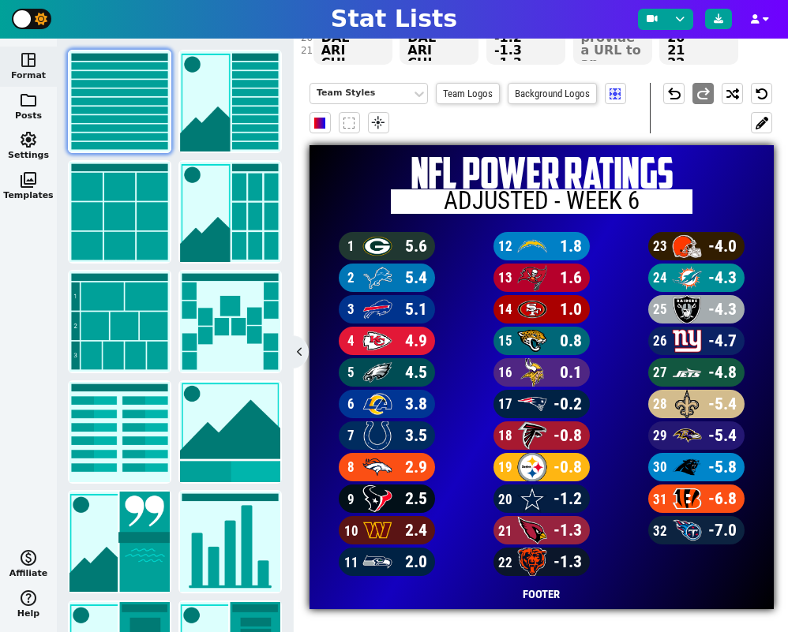
scroll to position [261, 0]
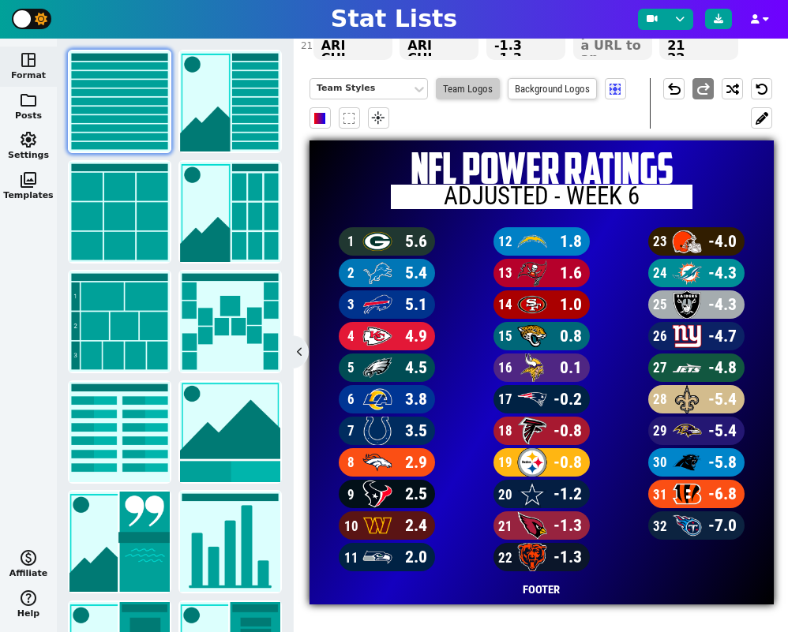
click at [466, 88] on span "Team Logos" at bounding box center [468, 88] width 64 height 21
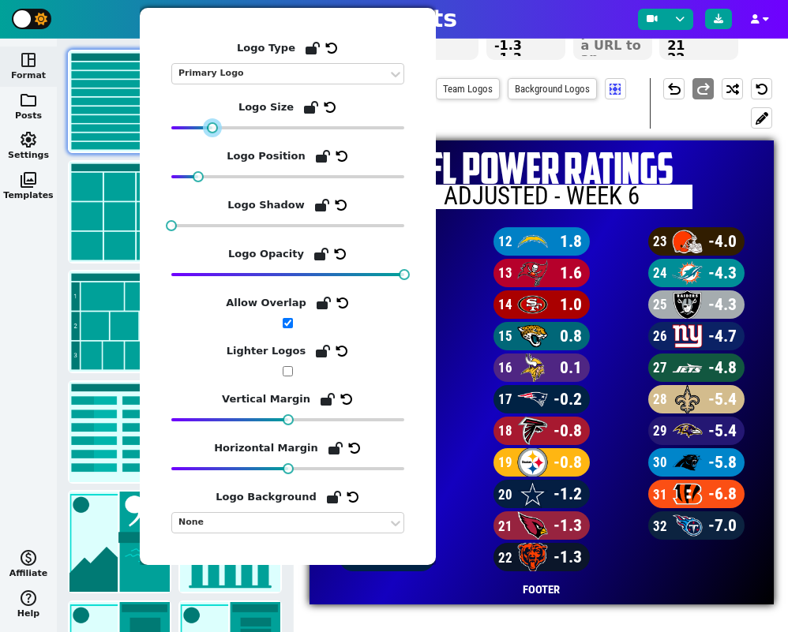
click at [213, 132] on div at bounding box center [212, 127] width 11 height 11
click at [202, 177] on div at bounding box center [199, 176] width 11 height 11
click at [292, 371] on input "checkbox" at bounding box center [288, 371] width 10 height 10
click at [291, 372] on input "checkbox" at bounding box center [288, 371] width 10 height 10
checkbox input "false"
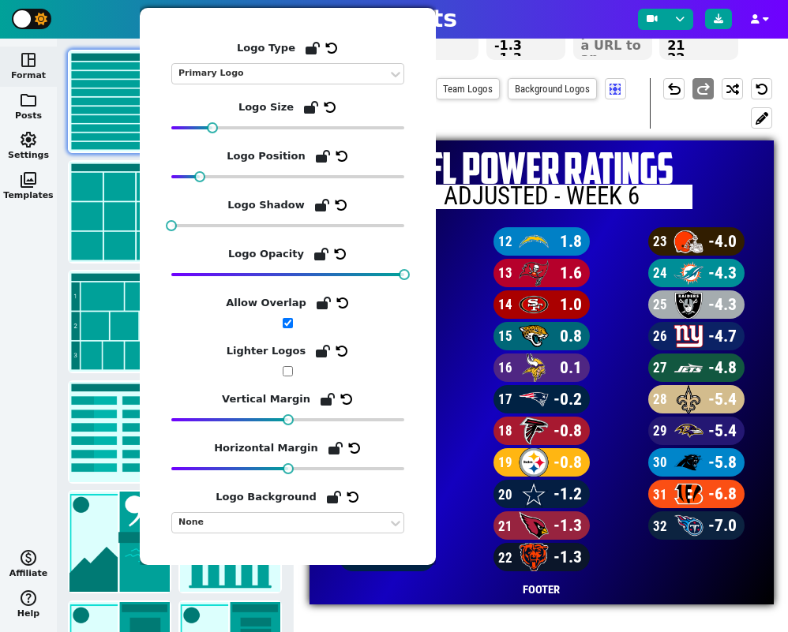
click at [470, 335] on span "15 JAC 0.8" at bounding box center [541, 338] width 155 height 32
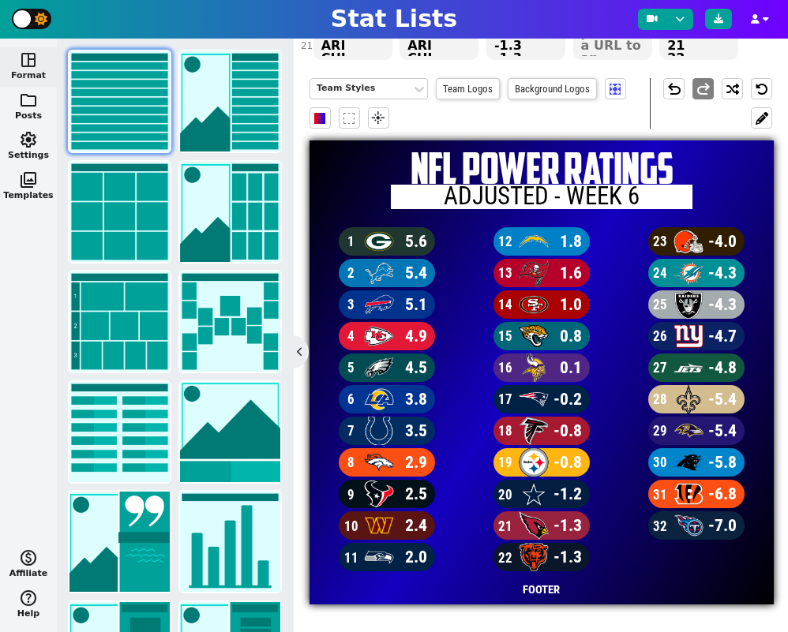
click at [548, 587] on span "FOOTER" at bounding box center [540, 589] width 37 height 17
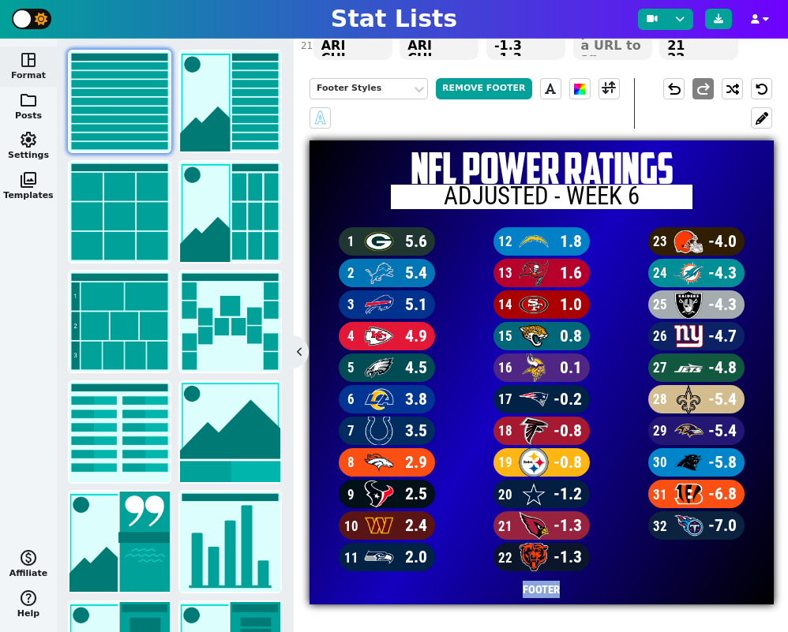
click at [548, 588] on span "FOOTER" at bounding box center [540, 589] width 37 height 17
click at [548, 589] on span "FOOTER" at bounding box center [540, 589] width 37 height 17
click at [485, 83] on button "Remove Footer" at bounding box center [484, 88] width 96 height 21
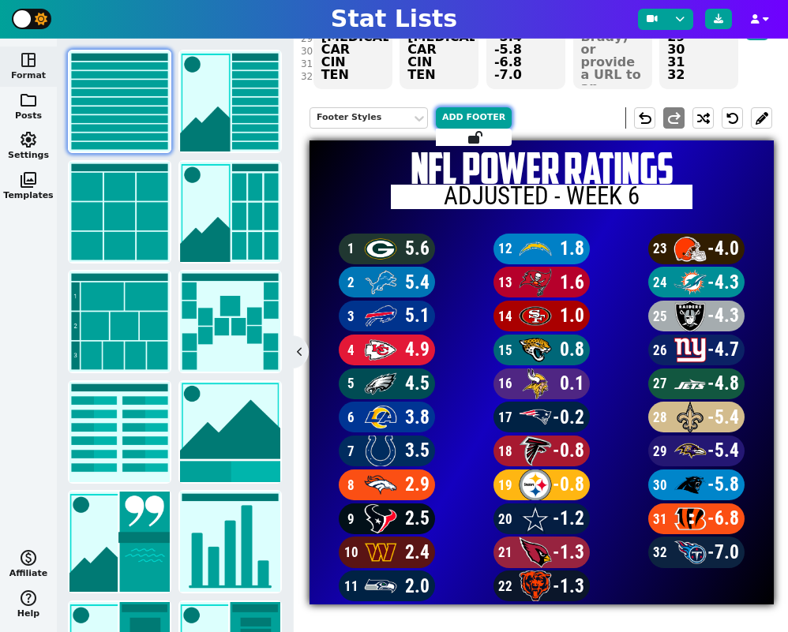
click at [477, 111] on button "Add Footer" at bounding box center [474, 117] width 76 height 21
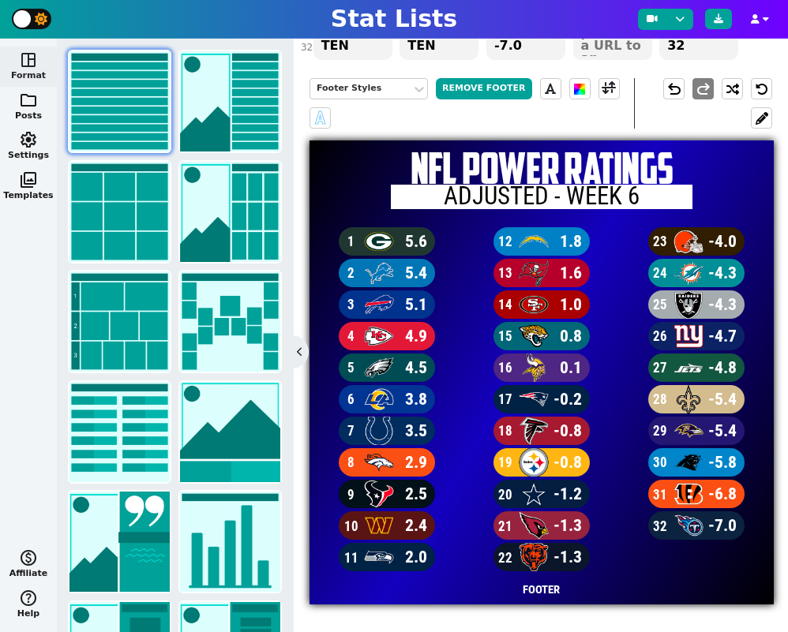
click at [542, 588] on span "FOOTER" at bounding box center [540, 589] width 37 height 17
click at [764, 118] on button at bounding box center [761, 117] width 21 height 21
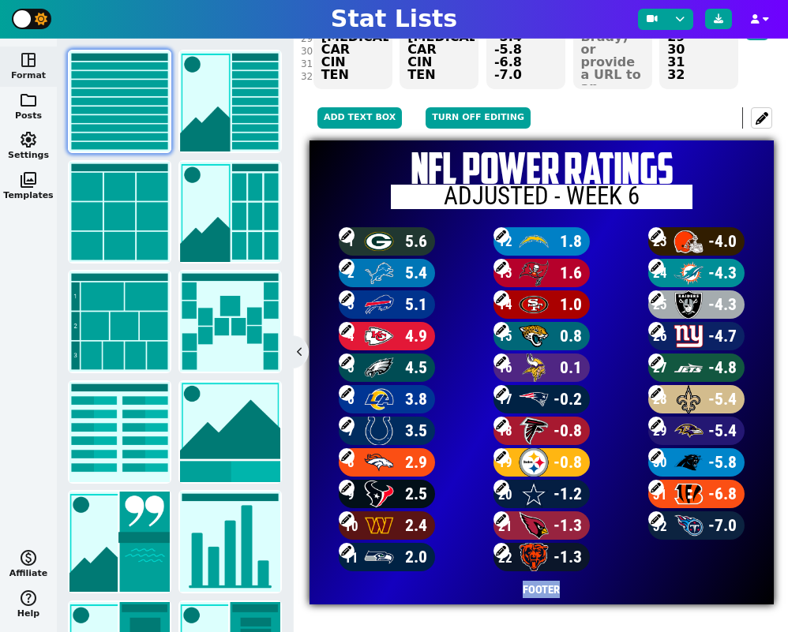
click at [545, 591] on span "FOOTER" at bounding box center [540, 589] width 37 height 17
click at [487, 122] on button "Turn off editing" at bounding box center [477, 117] width 105 height 21
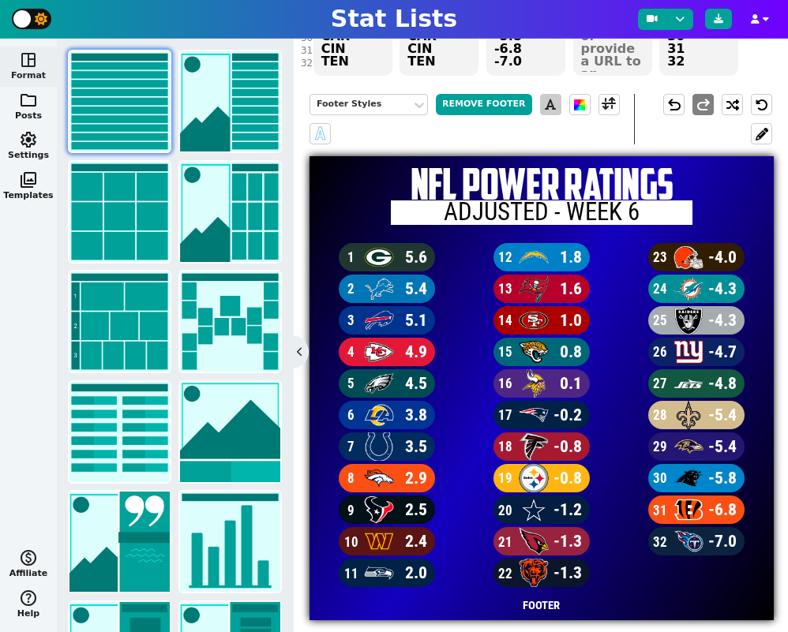
click at [545, 108] on span at bounding box center [550, 104] width 11 height 19
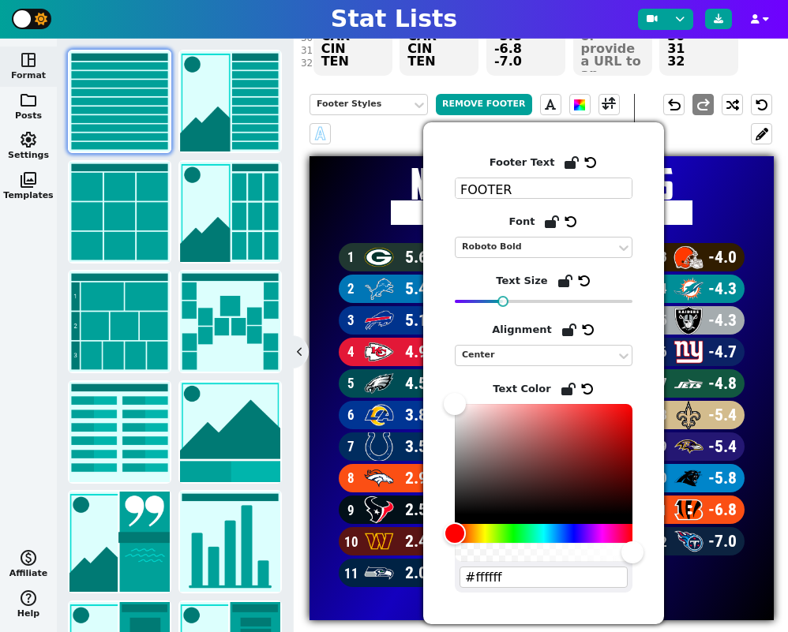
click at [505, 182] on textarea "FOOTER" at bounding box center [544, 188] width 178 height 21
type textarea "[DOMAIN_NAME]"
click at [736, 174] on h1 "NFL POWER RATINGS" at bounding box center [541, 184] width 464 height 43
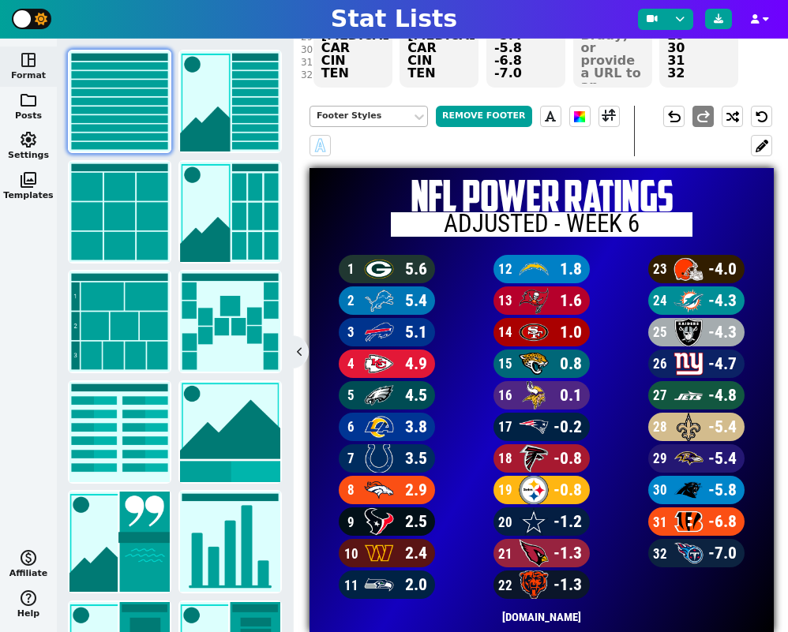
click at [381, 115] on div "Footer Styles" at bounding box center [360, 116] width 88 height 13
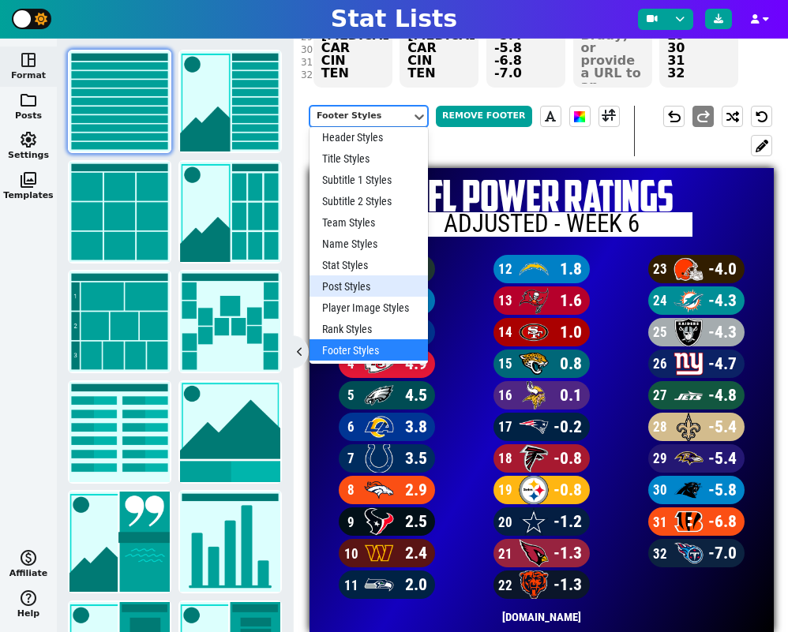
click at [372, 284] on div "Post Styles" at bounding box center [368, 285] width 118 height 21
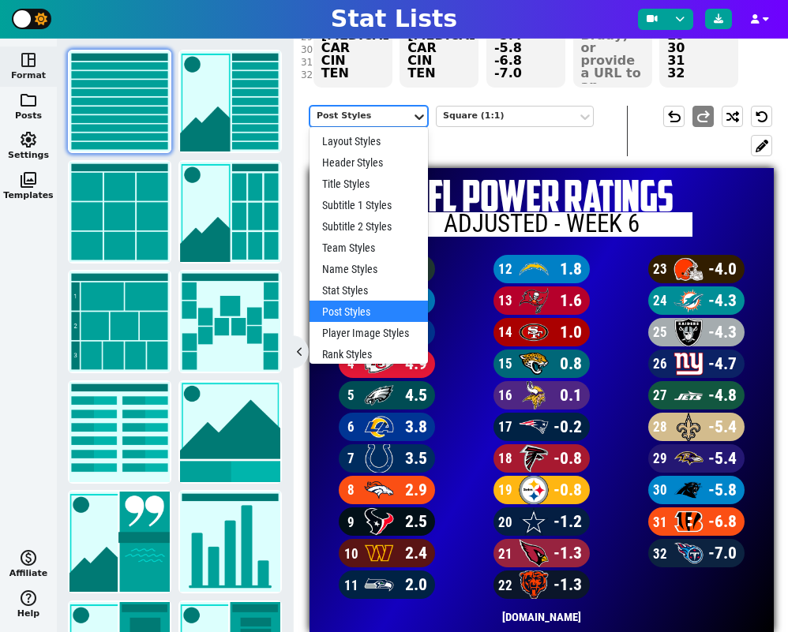
click at [415, 118] on icon at bounding box center [419, 117] width 16 height 16
click at [352, 135] on div "Layout Styles" at bounding box center [368, 140] width 118 height 21
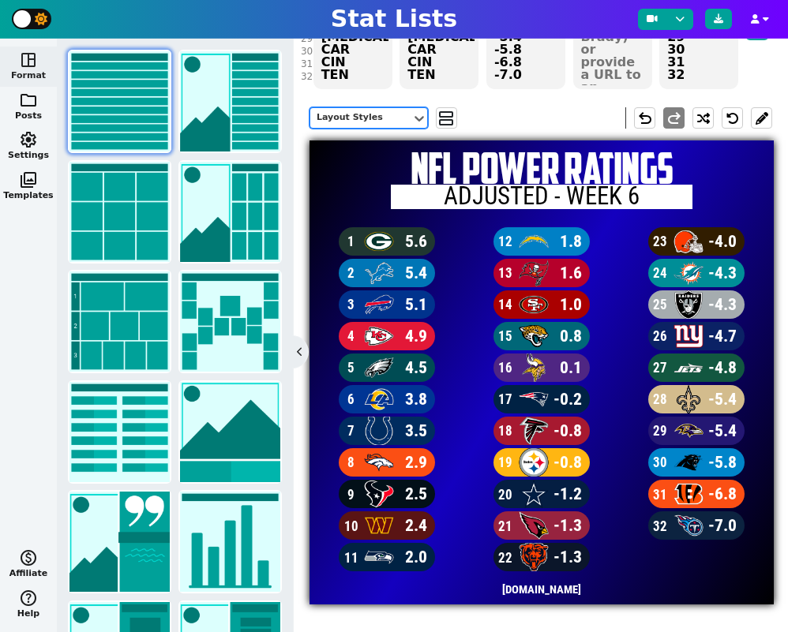
click at [380, 118] on div "Layout Styles" at bounding box center [360, 117] width 88 height 13
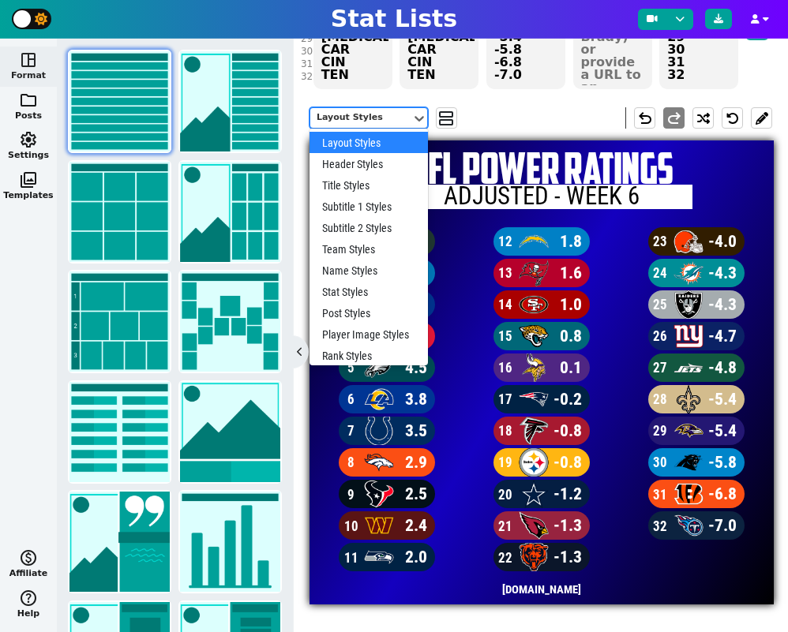
click at [380, 118] on div "Layout Styles" at bounding box center [360, 117] width 88 height 13
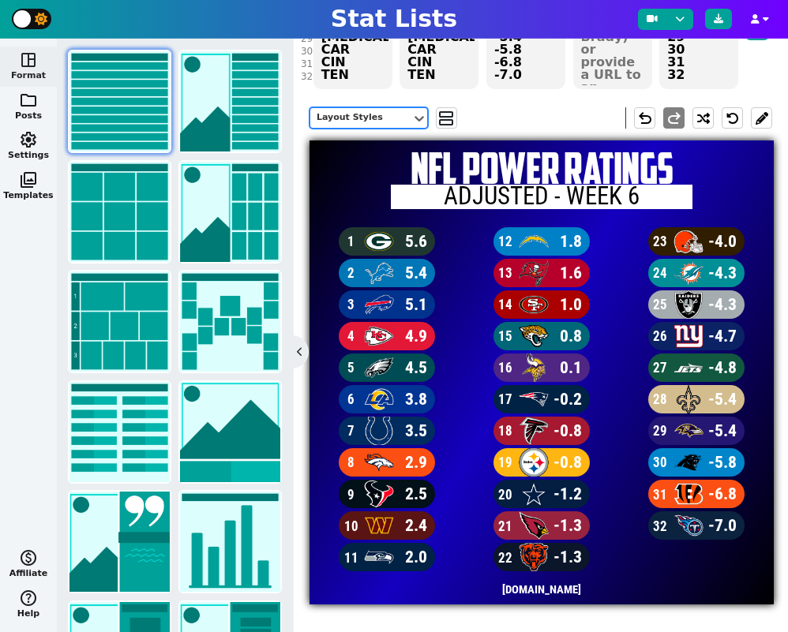
click at [538, 119] on div "option Layout Styles, selected. Layout Styles view_agenda undo redo" at bounding box center [540, 117] width 462 height 45
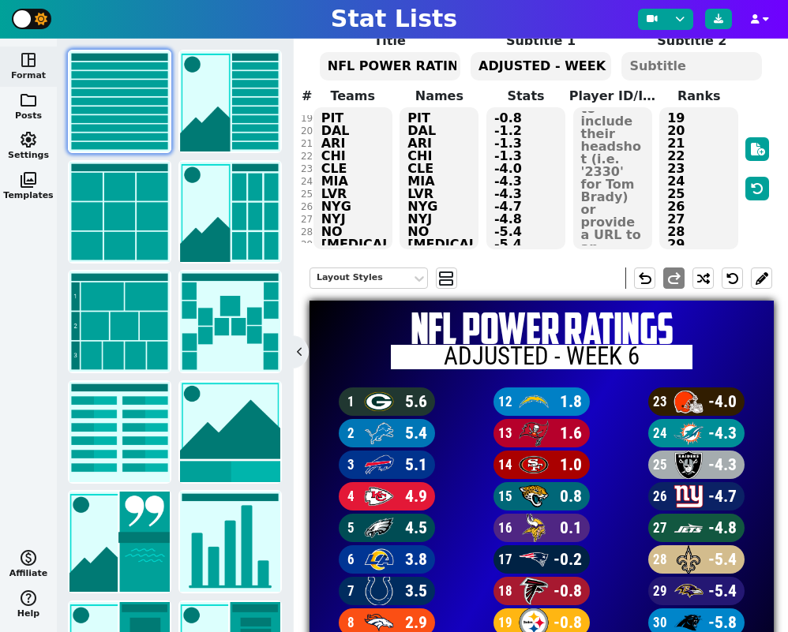
scroll to position [182, 0]
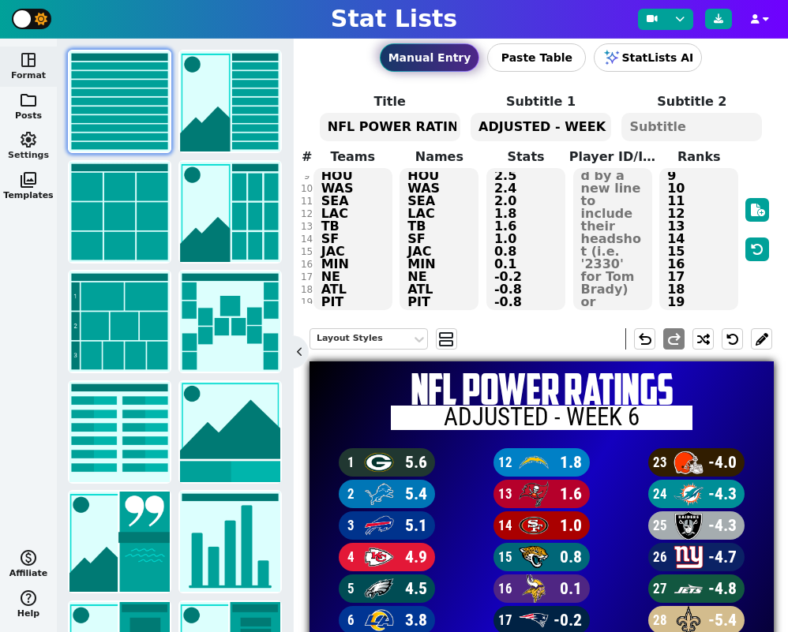
click at [23, 142] on span "settings" at bounding box center [28, 139] width 19 height 19
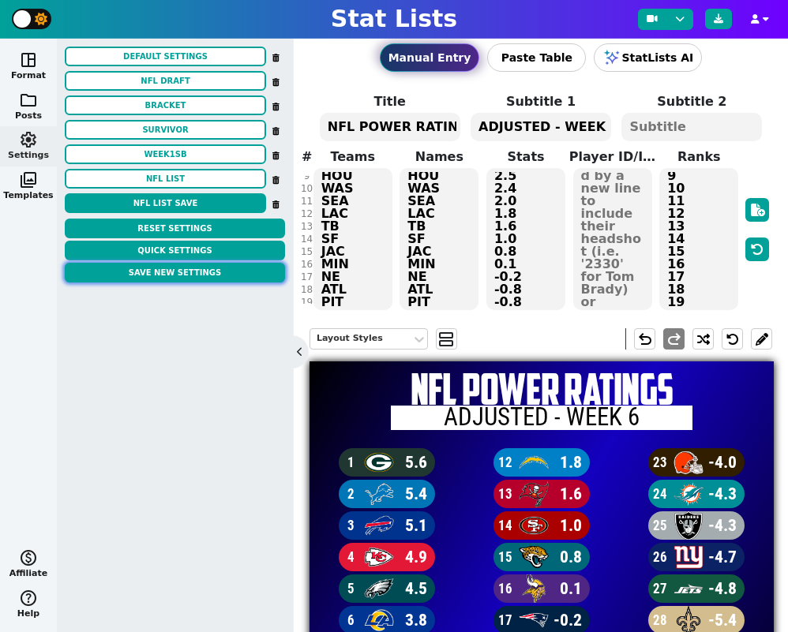
click at [179, 274] on button "Save New Settings" at bounding box center [175, 273] width 220 height 20
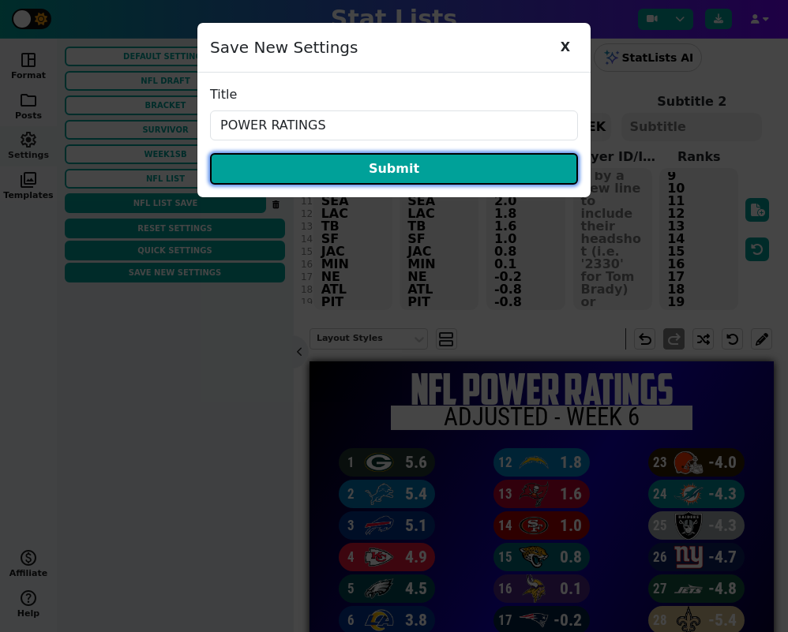
type input "POWER RATINGS"
click at [373, 167] on button "Submit" at bounding box center [394, 169] width 368 height 32
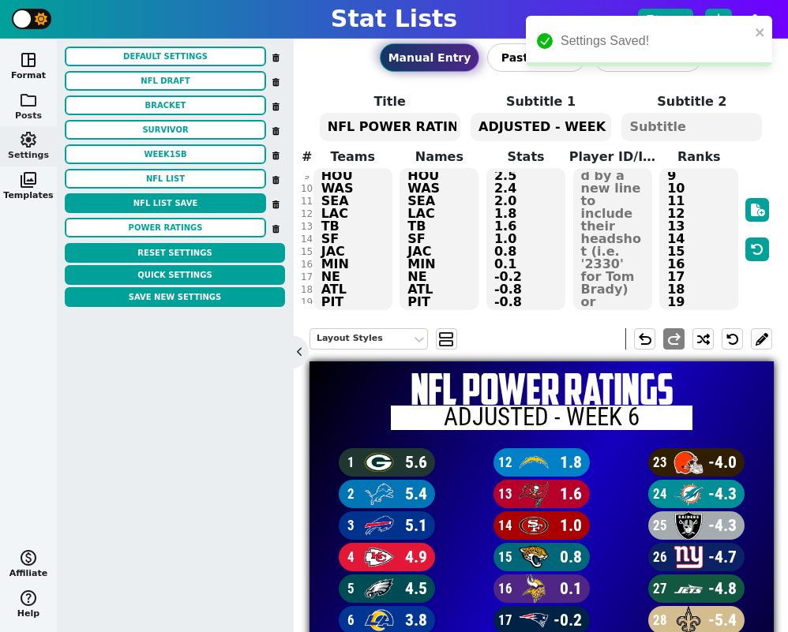
click at [28, 96] on span "folder" at bounding box center [28, 100] width 19 height 19
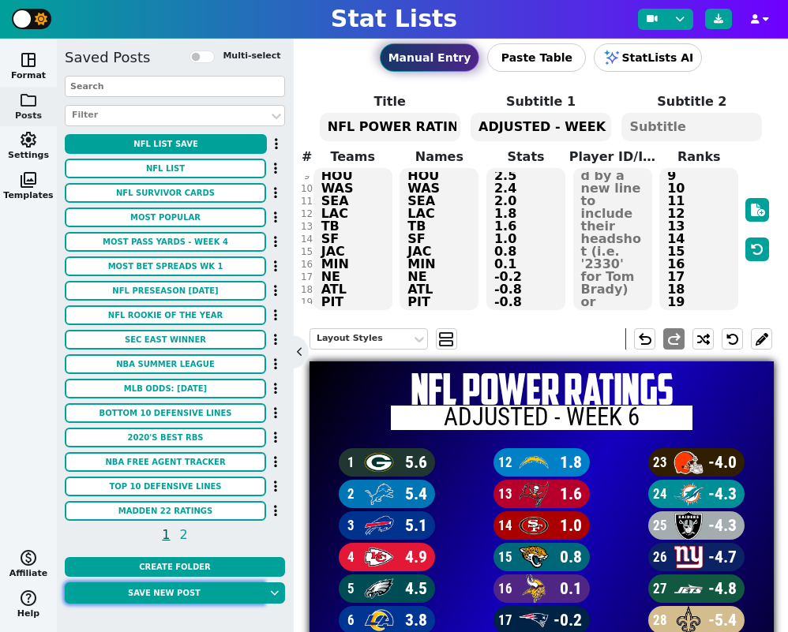
click at [182, 595] on button "Save new post" at bounding box center [164, 592] width 199 height 21
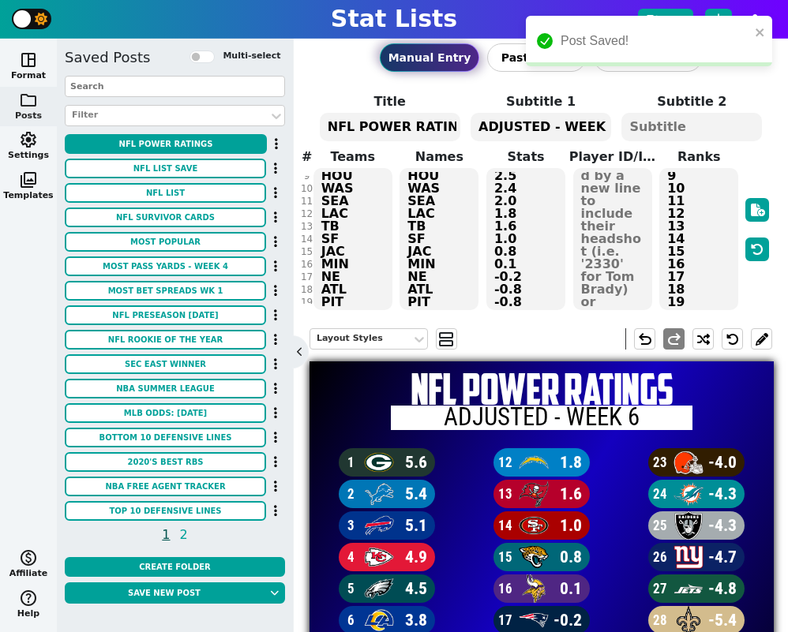
click at [465, 90] on div "Manual Entry Paste Table StatLists AI Title NFL POWER RATINGS Subtitle 1 ADJUST…" at bounding box center [540, 170] width 462 height 284
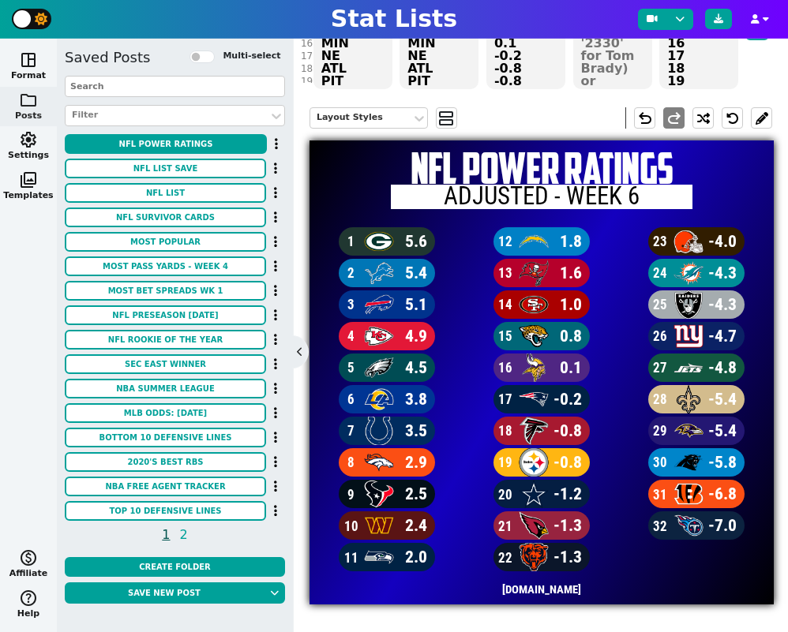
click at [417, 587] on div "[DOMAIN_NAME]" at bounding box center [541, 589] width 464 height 29
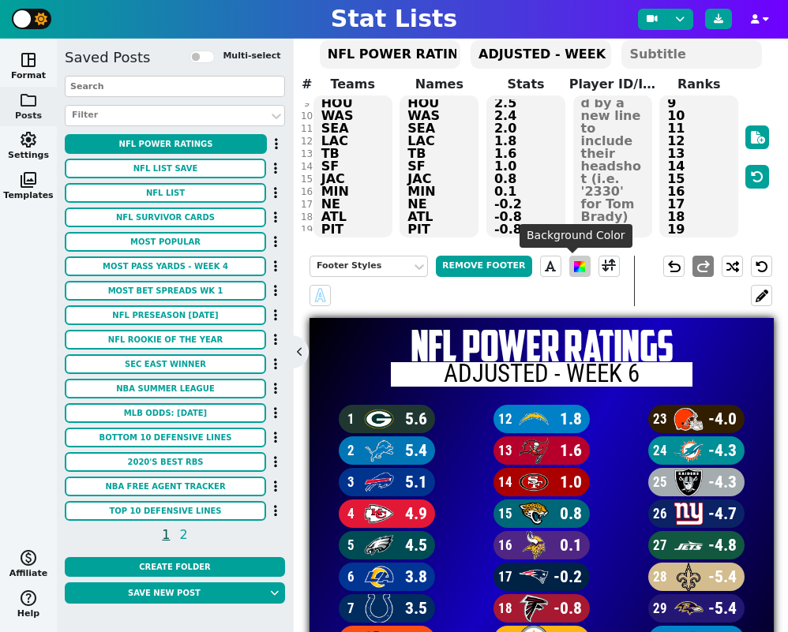
click at [574, 271] on span at bounding box center [579, 266] width 11 height 11
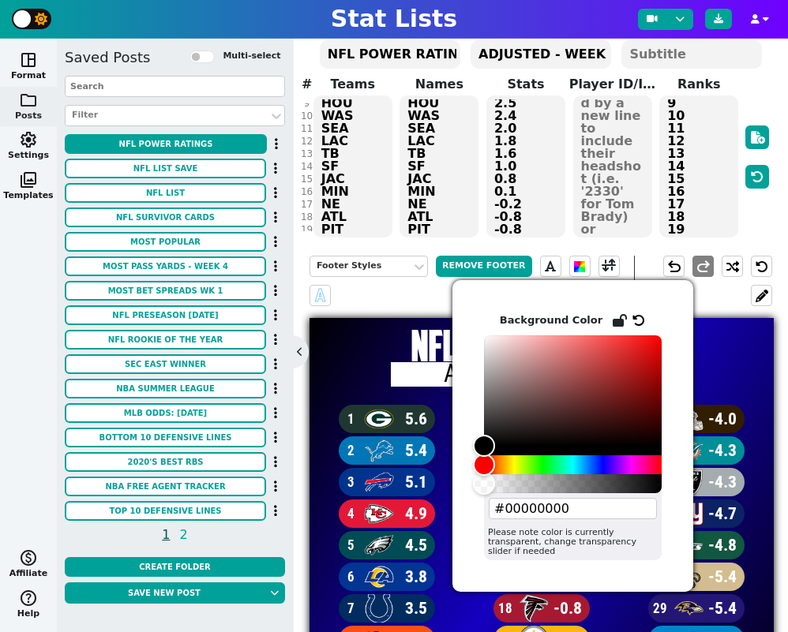
click at [528, 513] on input "#00000000" at bounding box center [573, 508] width 168 height 21
paste input "399f49"
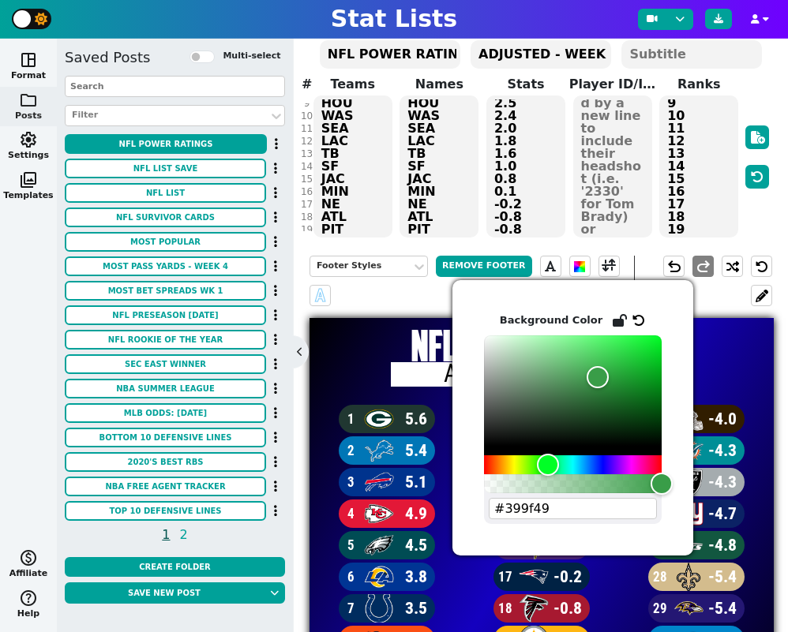
type input "#399f49"
click at [778, 343] on div "Manual Entry Paste Table StatLists AI Title NFL POWER RATINGS Subtitle 1 ADJUST…" at bounding box center [541, 335] width 494 height 593
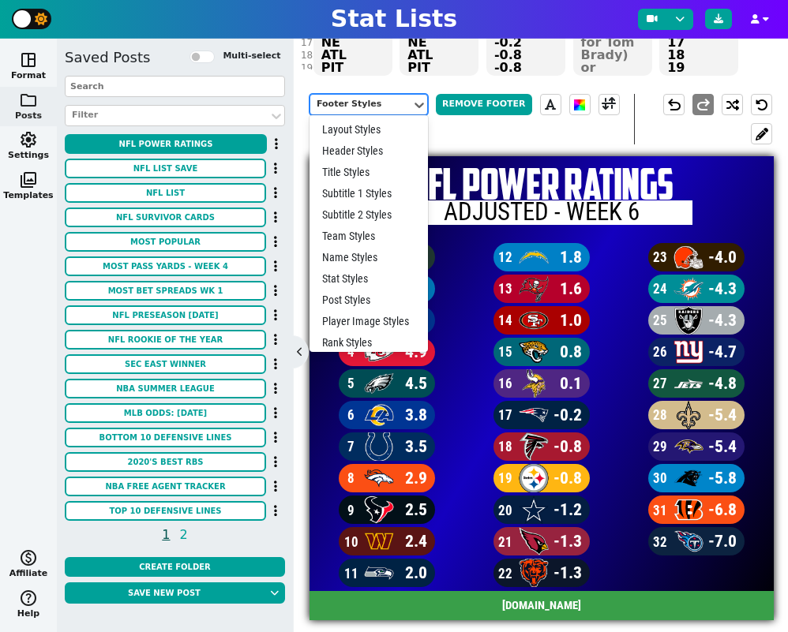
click at [397, 108] on div "Footer Styles" at bounding box center [360, 104] width 88 height 13
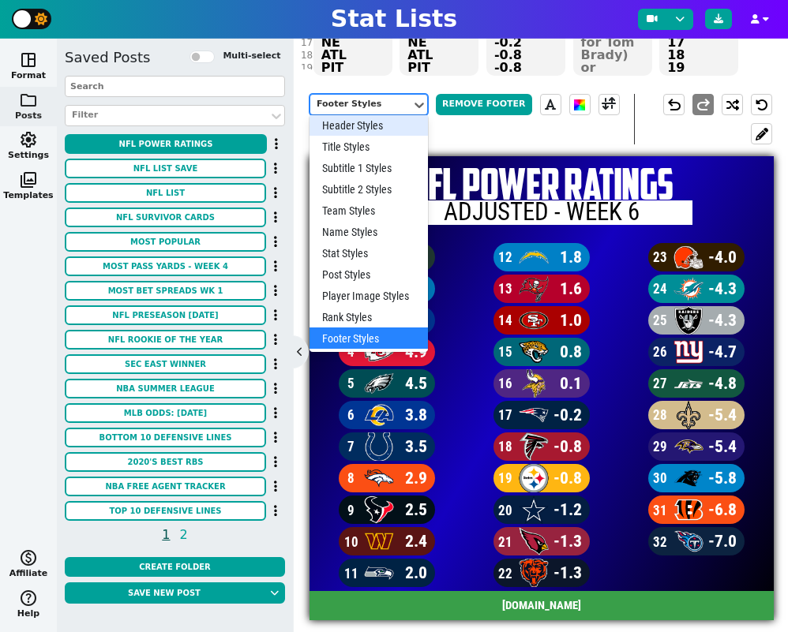
click at [368, 122] on div "Header Styles" at bounding box center [368, 124] width 118 height 21
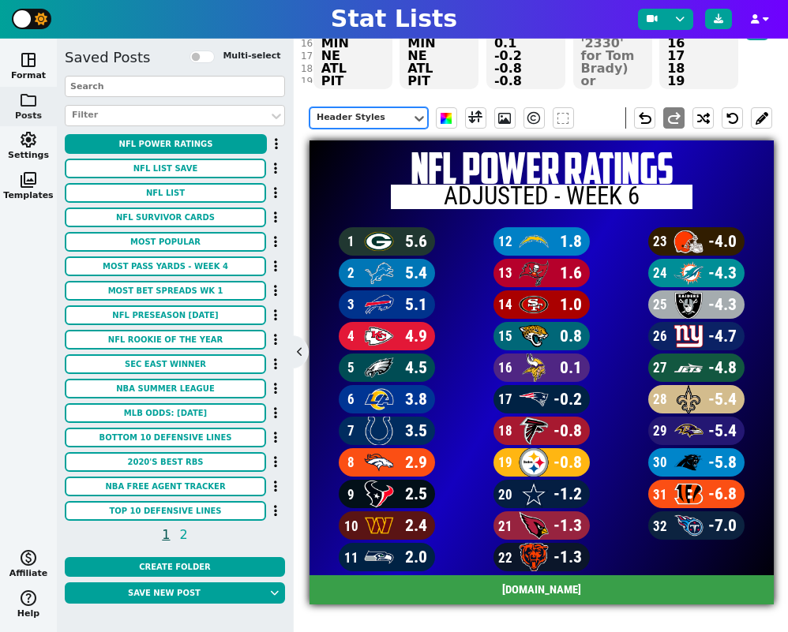
scroll to position [232, 0]
click at [443, 121] on span at bounding box center [445, 118] width 11 height 11
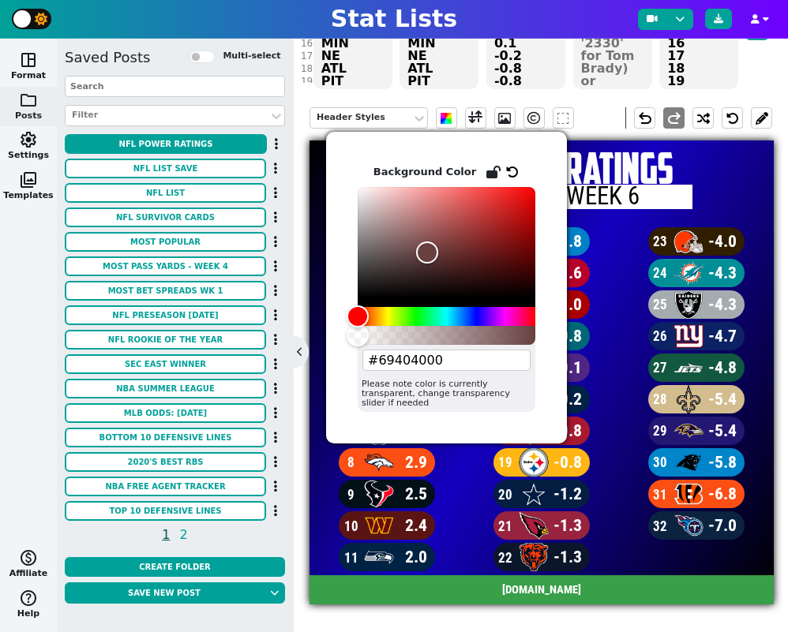
click at [416, 357] on input "#69404000" at bounding box center [446, 360] width 168 height 21
paste input "399f49"
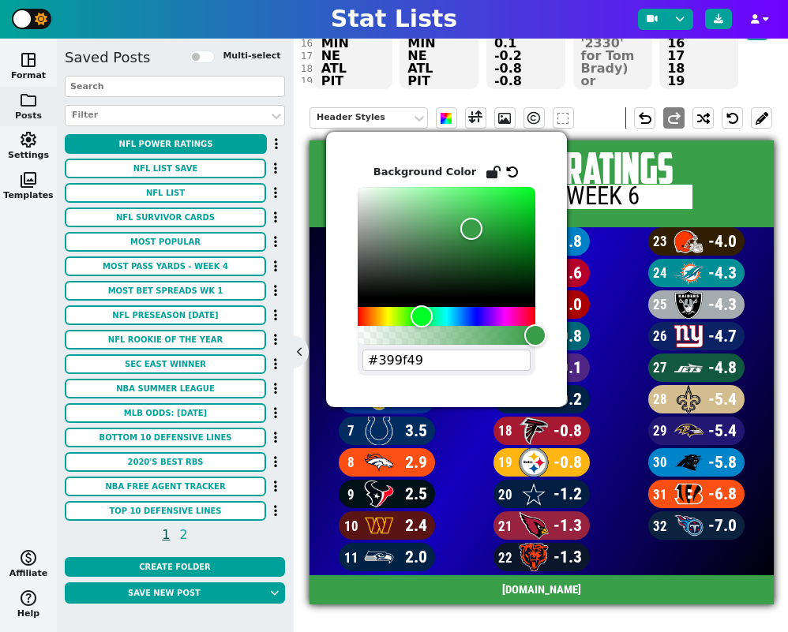
type input "#399f49"
click at [760, 73] on div at bounding box center [757, 9] width 30 height 164
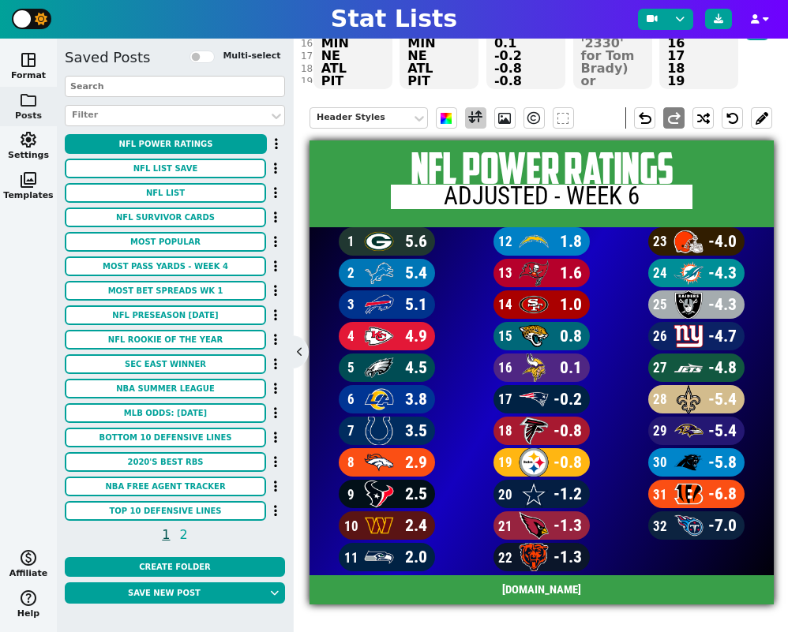
click at [475, 118] on span at bounding box center [475, 118] width 14 height 20
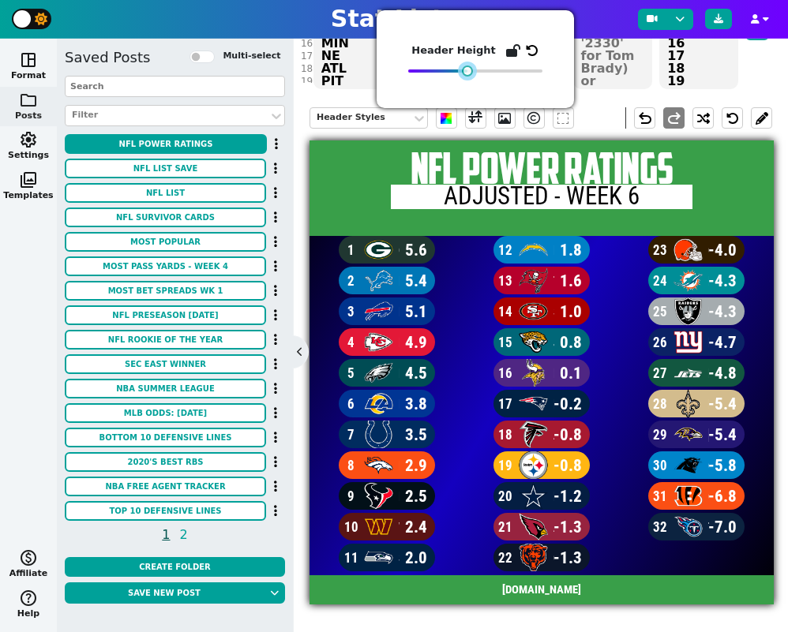
drag, startPoint x: 461, startPoint y: 69, endPoint x: 489, endPoint y: 68, distance: 27.6
click at [472, 71] on div at bounding box center [467, 71] width 11 height 11
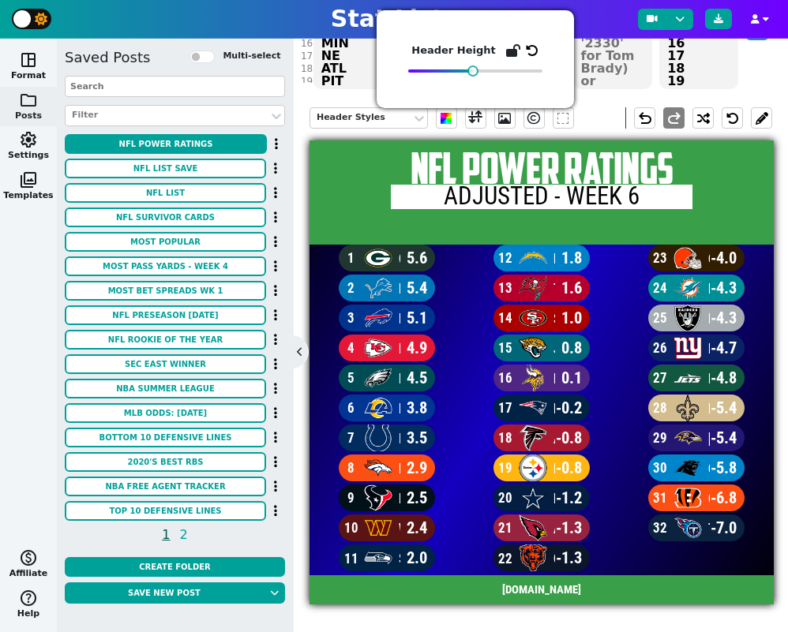
click at [527, 54] on icon at bounding box center [532, 50] width 13 height 13
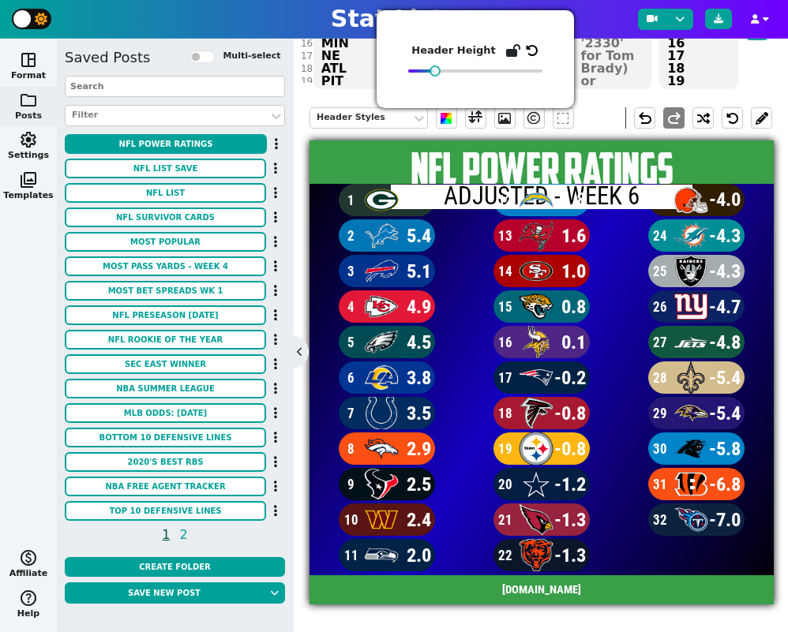
click at [527, 54] on icon at bounding box center [532, 50] width 13 height 13
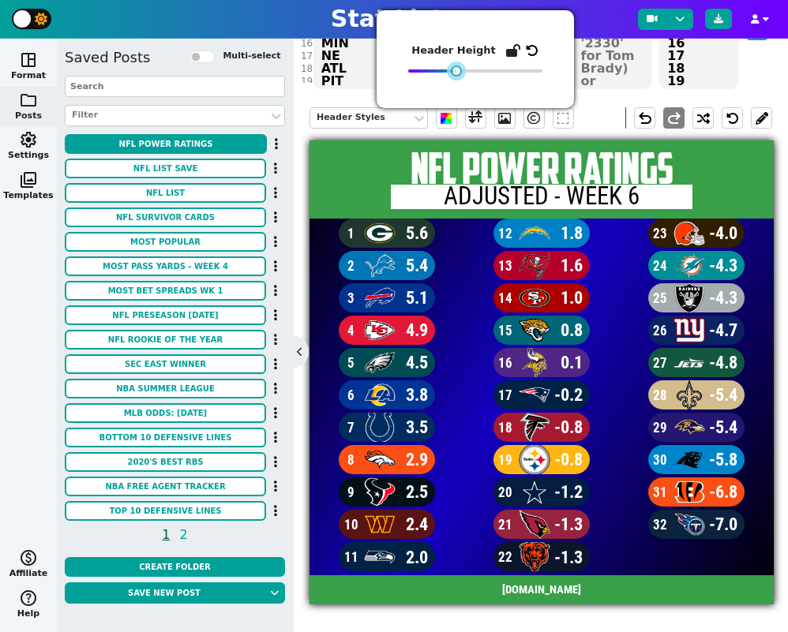
drag, startPoint x: 432, startPoint y: 72, endPoint x: 455, endPoint y: 73, distance: 22.1
click at [455, 73] on div at bounding box center [456, 71] width 11 height 11
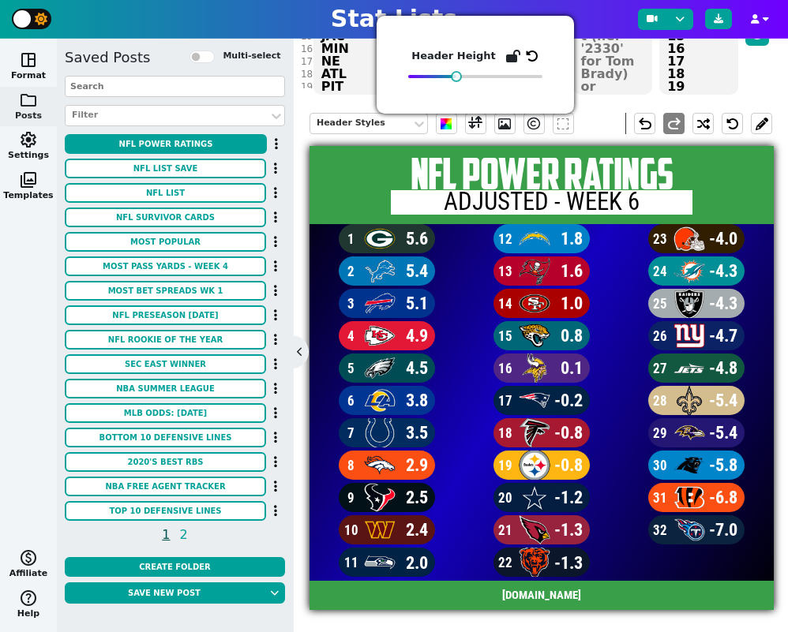
click at [591, 122] on div "Header Styles undo redo" at bounding box center [540, 123] width 462 height 45
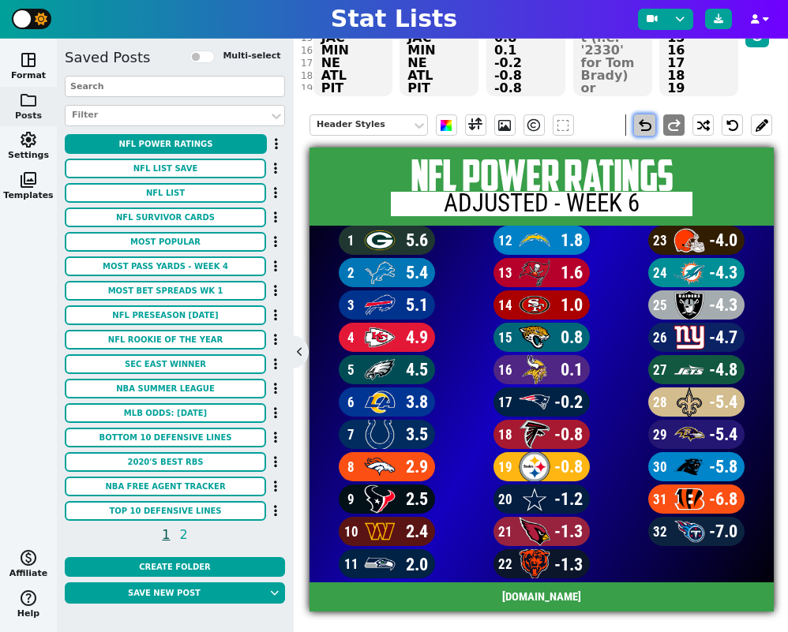
click at [642, 126] on span "undo" at bounding box center [644, 125] width 19 height 19
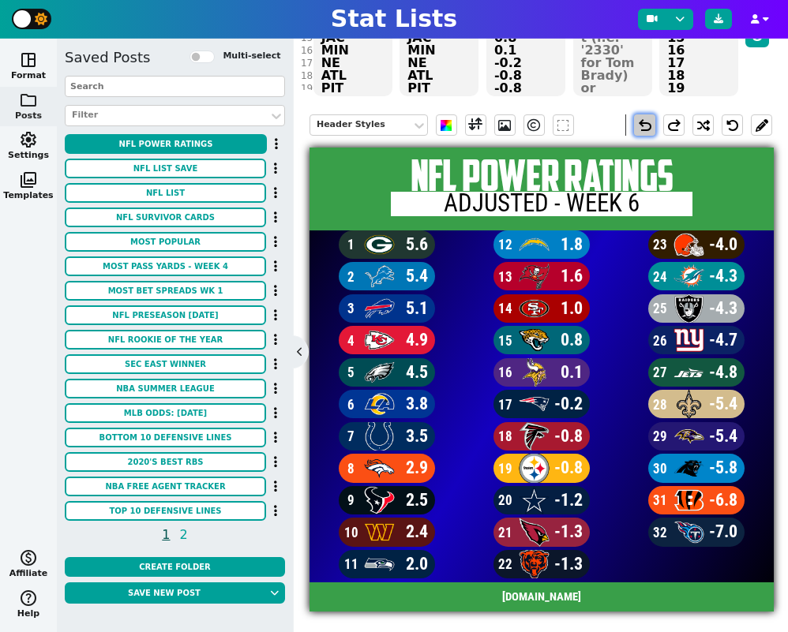
click at [642, 126] on span "undo" at bounding box center [644, 125] width 19 height 19
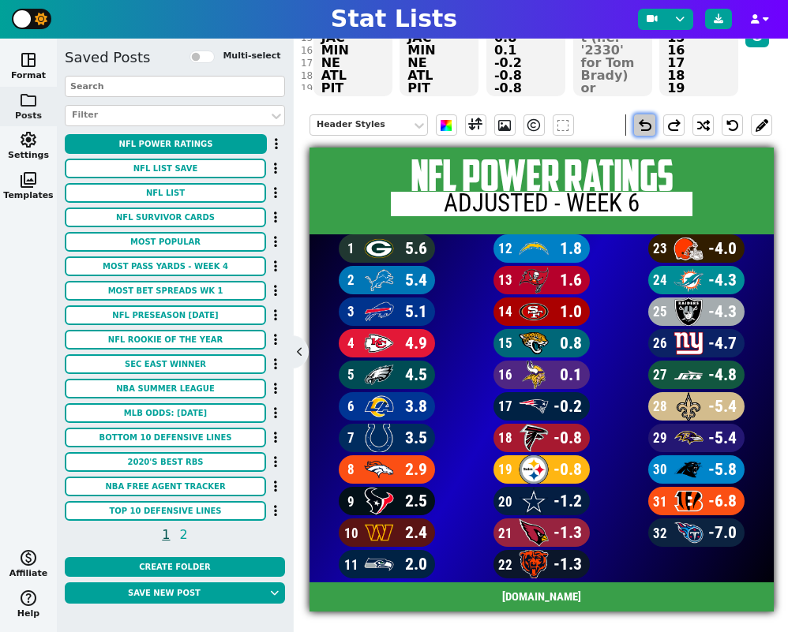
click at [642, 126] on span "undo" at bounding box center [644, 125] width 19 height 19
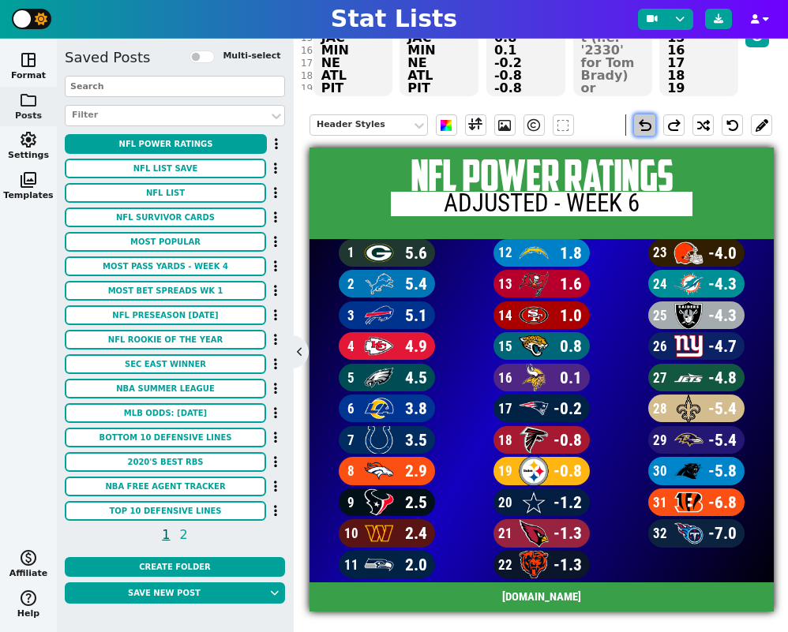
click at [642, 126] on span "undo" at bounding box center [644, 125] width 19 height 19
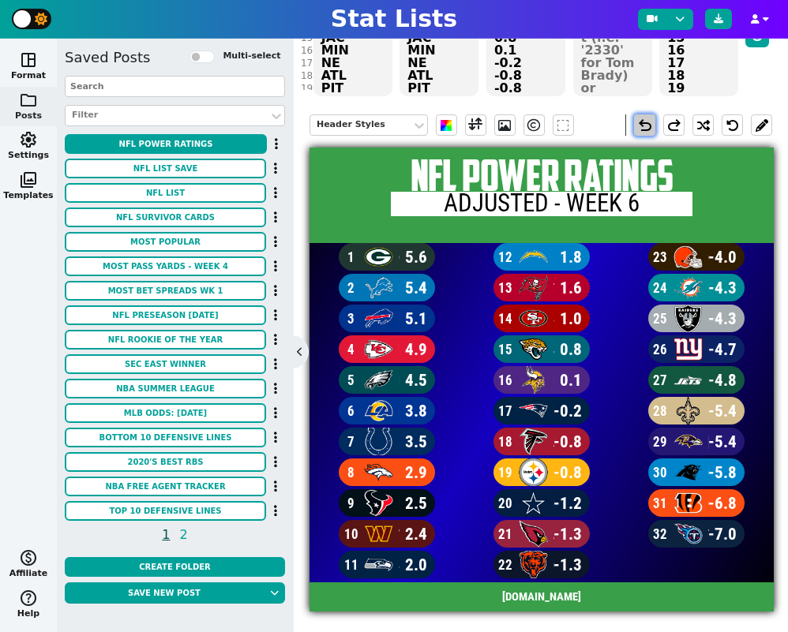
click at [642, 126] on span "undo" at bounding box center [644, 125] width 19 height 19
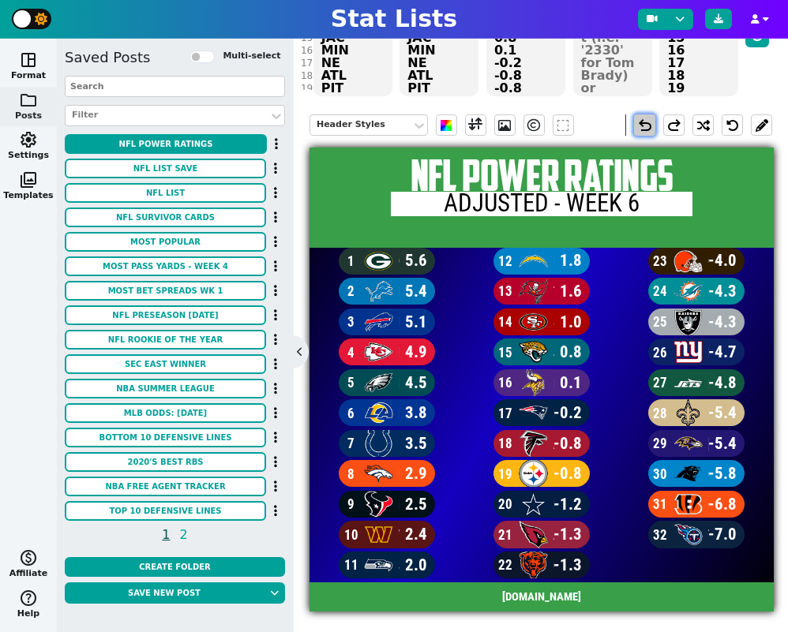
click at [642, 126] on span "undo" at bounding box center [644, 125] width 19 height 19
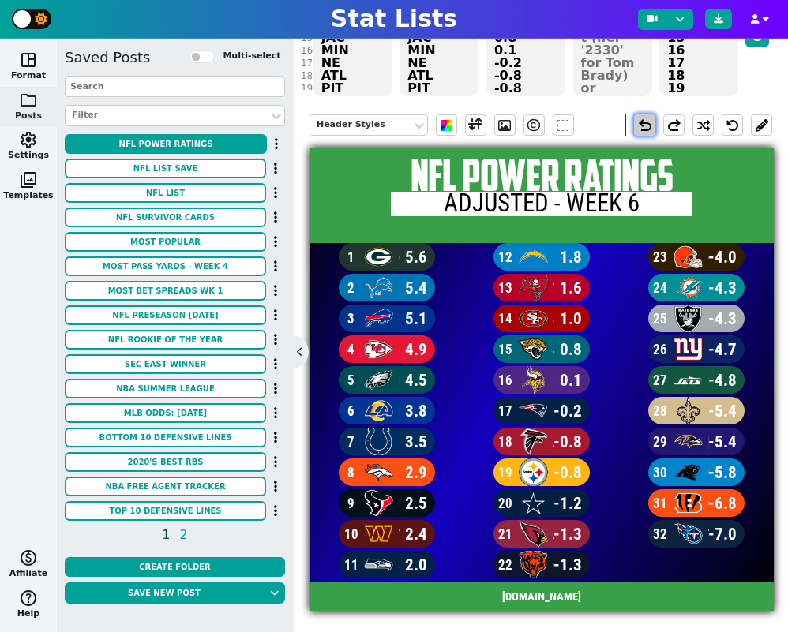
click at [642, 126] on span "undo" at bounding box center [644, 125] width 19 height 19
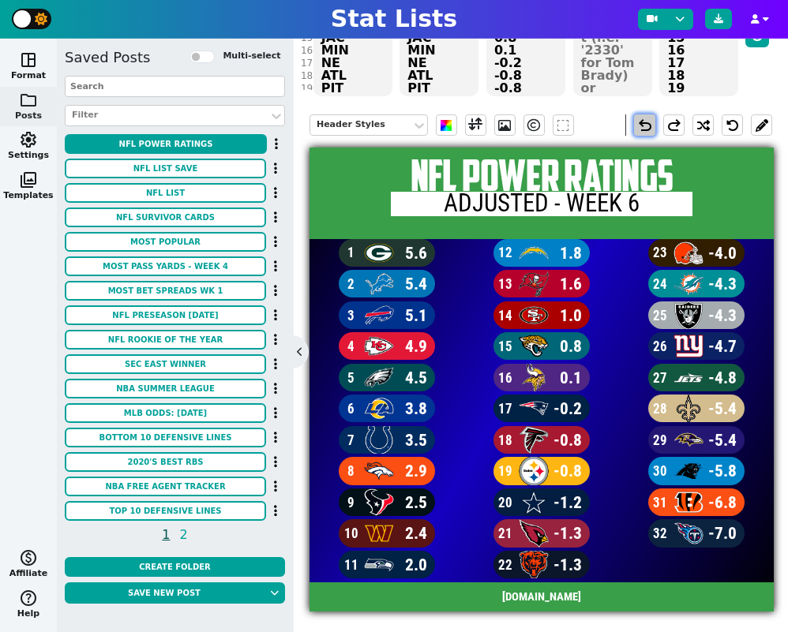
click at [642, 126] on span "undo" at bounding box center [644, 125] width 19 height 19
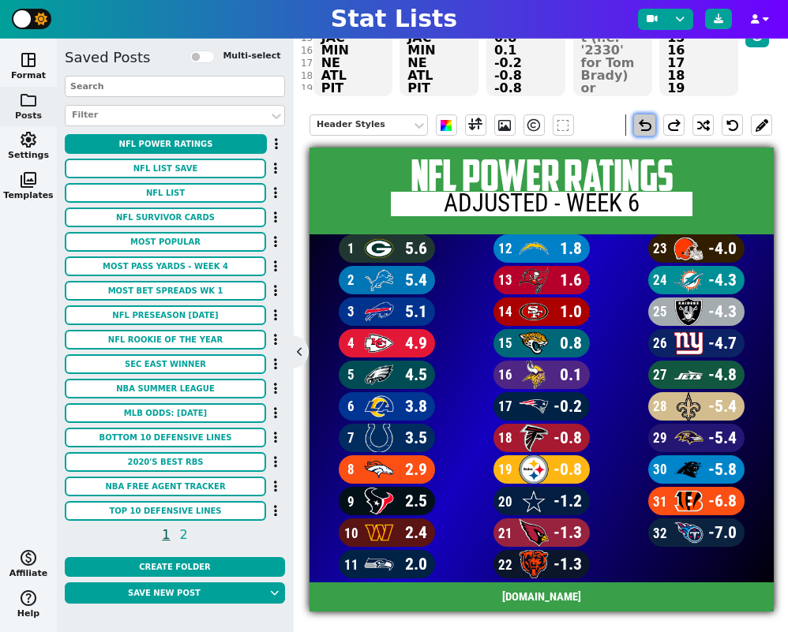
click at [642, 126] on span "undo" at bounding box center [644, 125] width 19 height 19
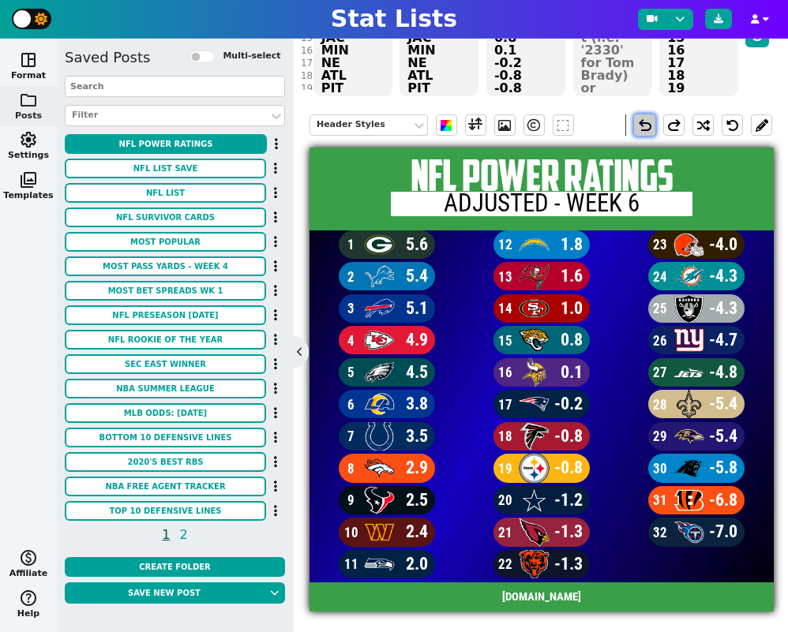
click at [642, 126] on span "undo" at bounding box center [644, 125] width 19 height 19
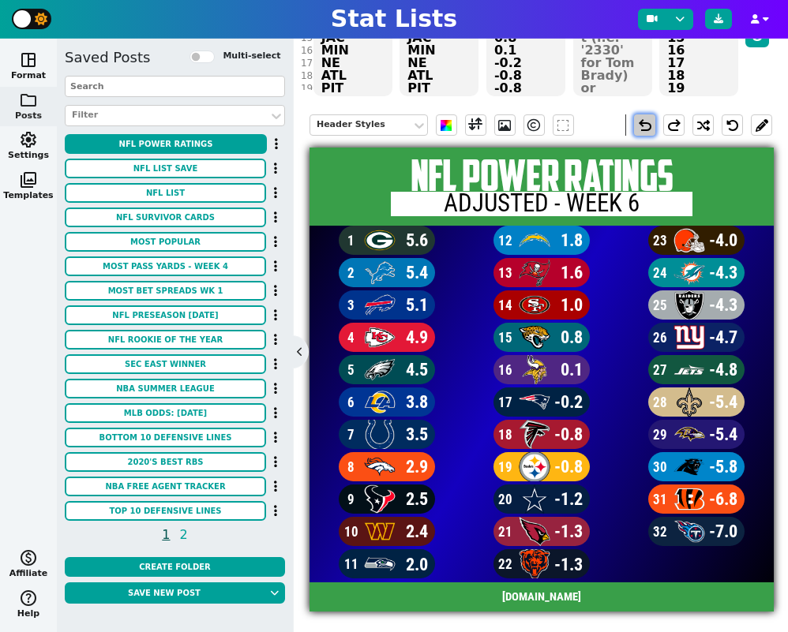
click at [642, 126] on span "undo" at bounding box center [644, 125] width 19 height 19
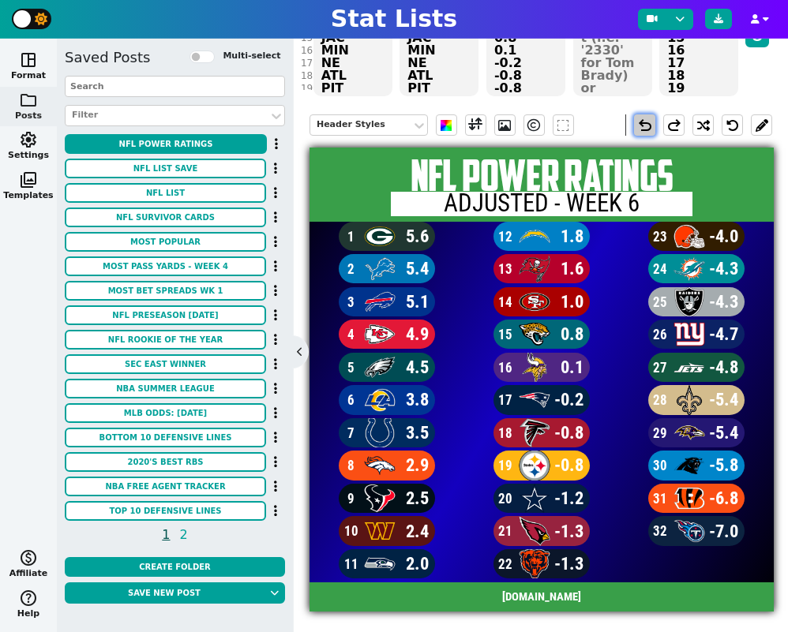
click at [642, 126] on span "undo" at bounding box center [644, 125] width 19 height 19
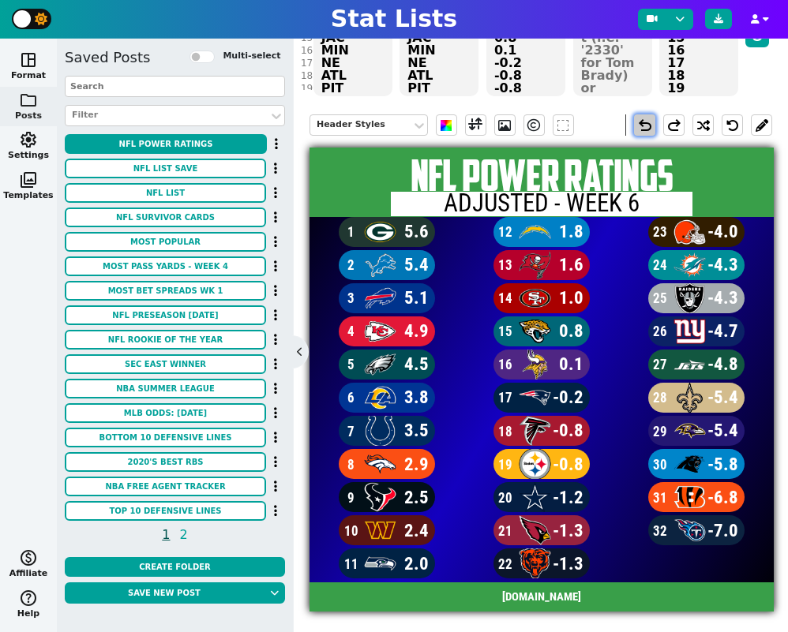
click at [642, 126] on span "undo" at bounding box center [644, 125] width 19 height 19
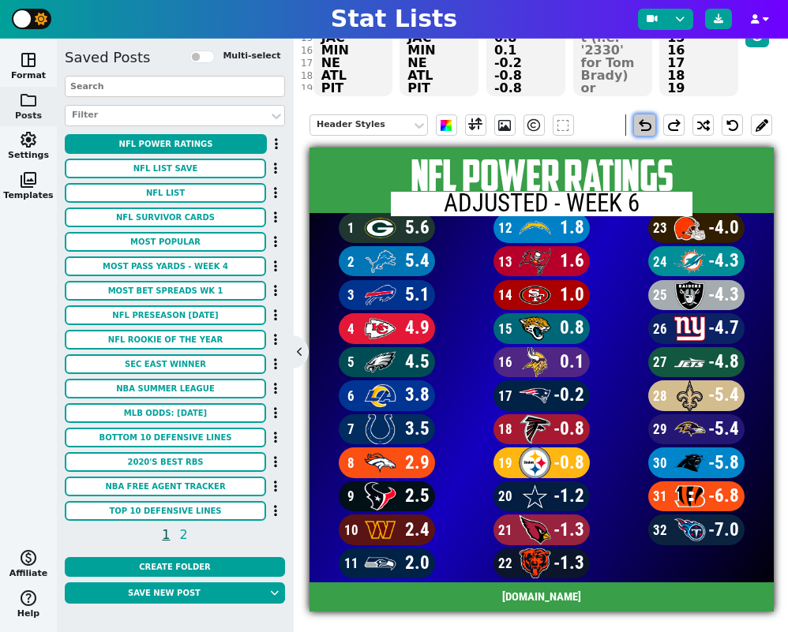
click at [642, 126] on span "undo" at bounding box center [644, 125] width 19 height 19
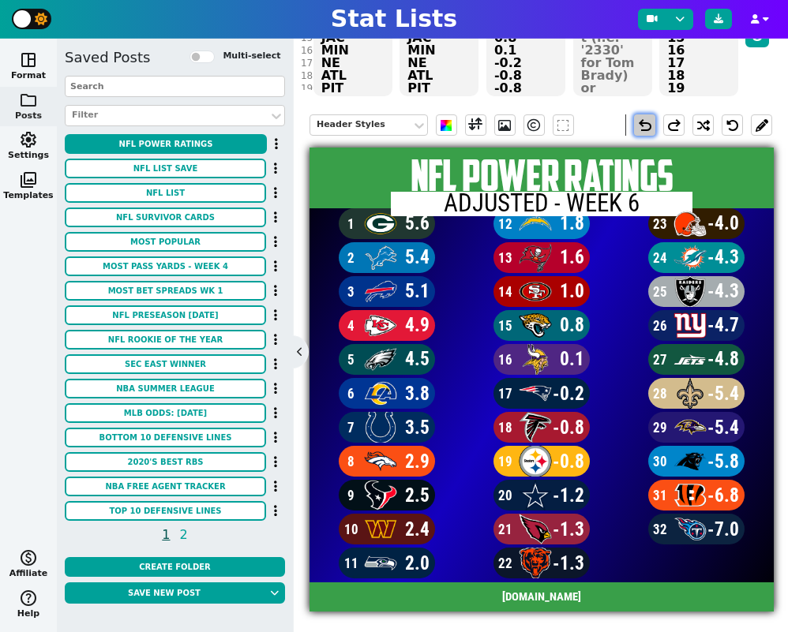
click at [642, 126] on span "undo" at bounding box center [644, 125] width 19 height 19
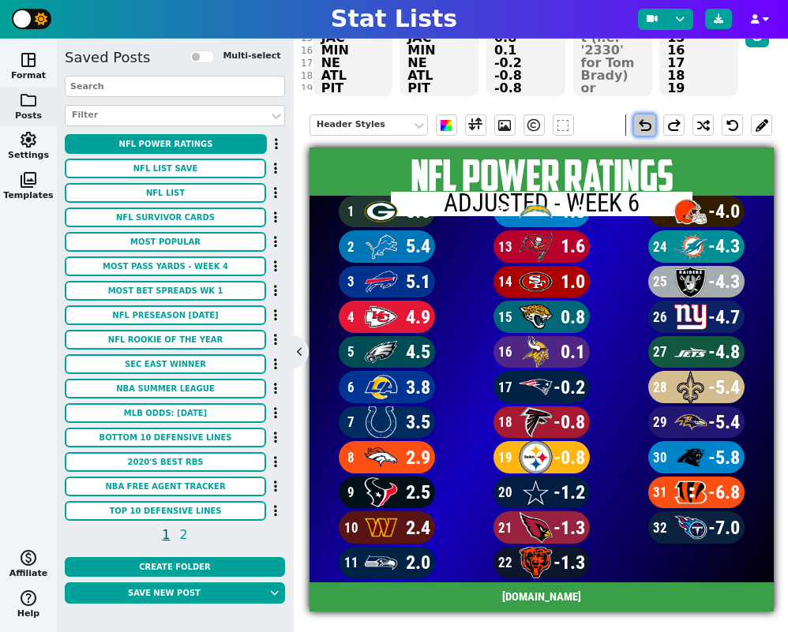
click at [642, 126] on span "undo" at bounding box center [644, 125] width 19 height 19
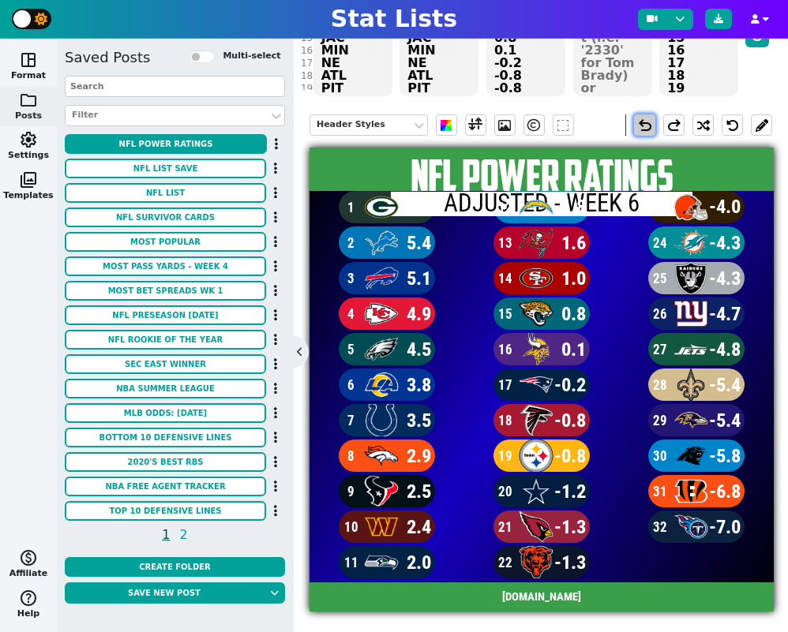
click at [642, 126] on span "undo" at bounding box center [644, 125] width 19 height 19
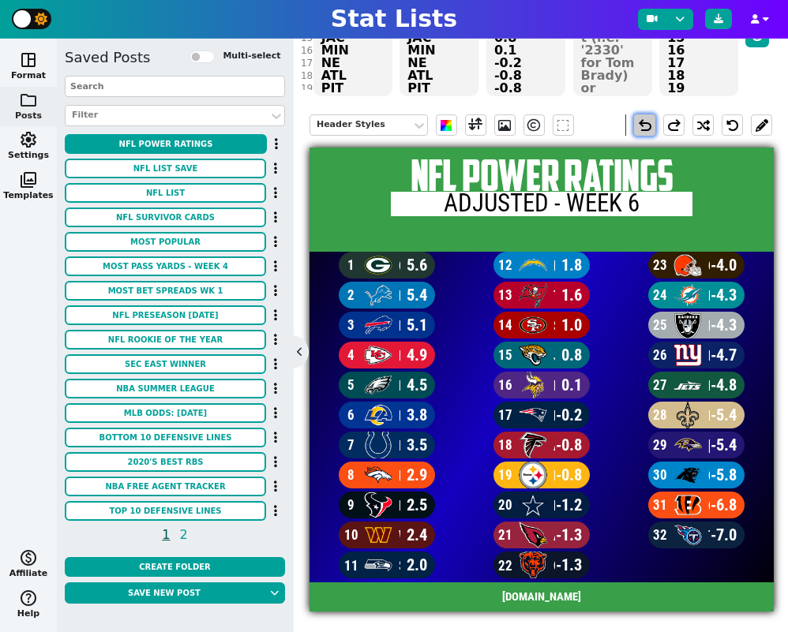
click at [642, 126] on span "undo" at bounding box center [644, 125] width 19 height 19
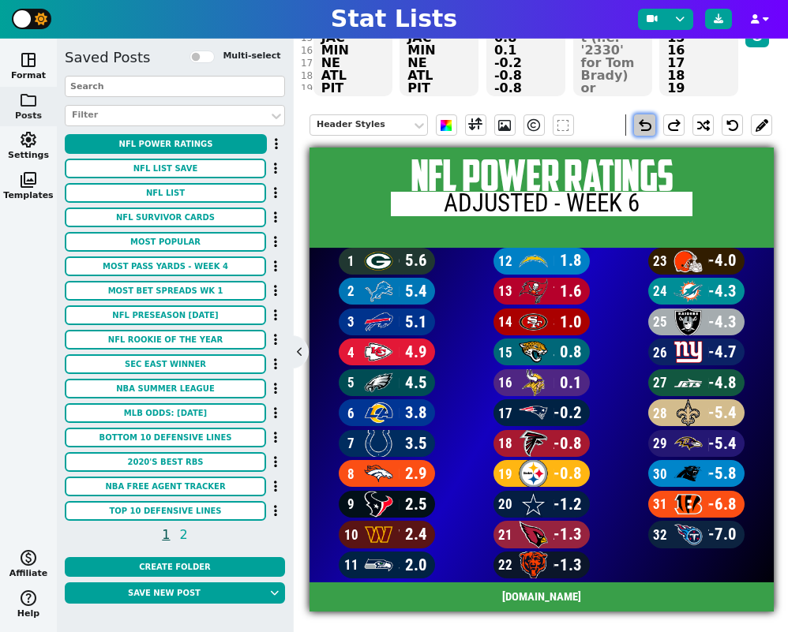
click at [642, 126] on span "undo" at bounding box center [644, 125] width 19 height 19
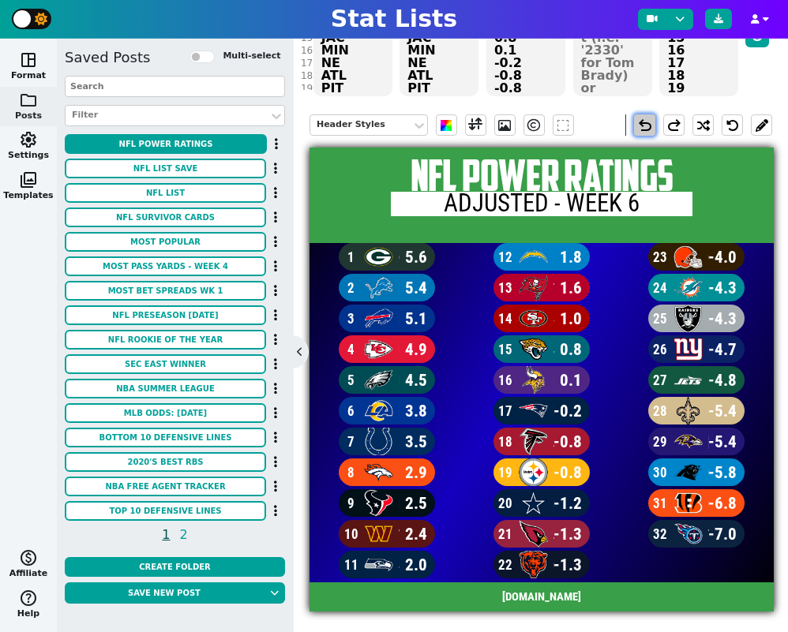
click at [642, 126] on span "undo" at bounding box center [644, 125] width 19 height 19
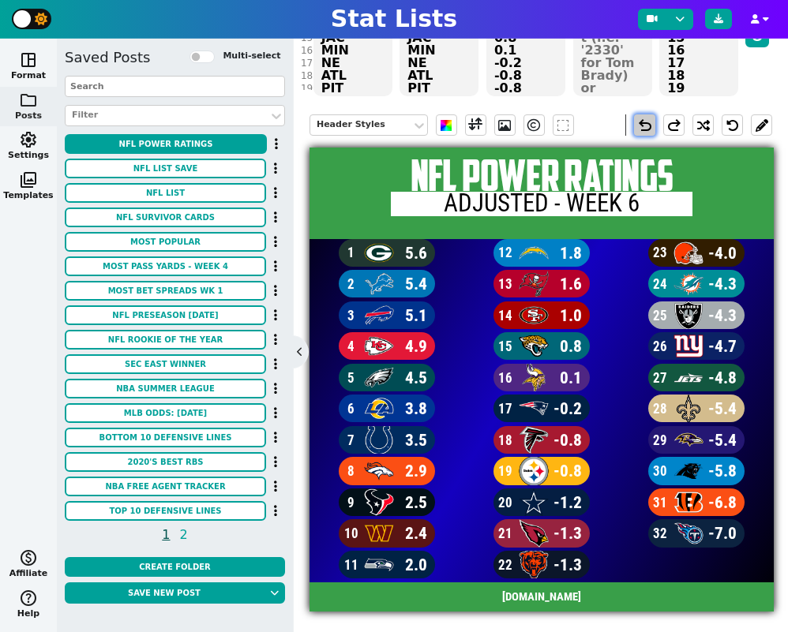
click at [642, 126] on span "undo" at bounding box center [644, 125] width 19 height 19
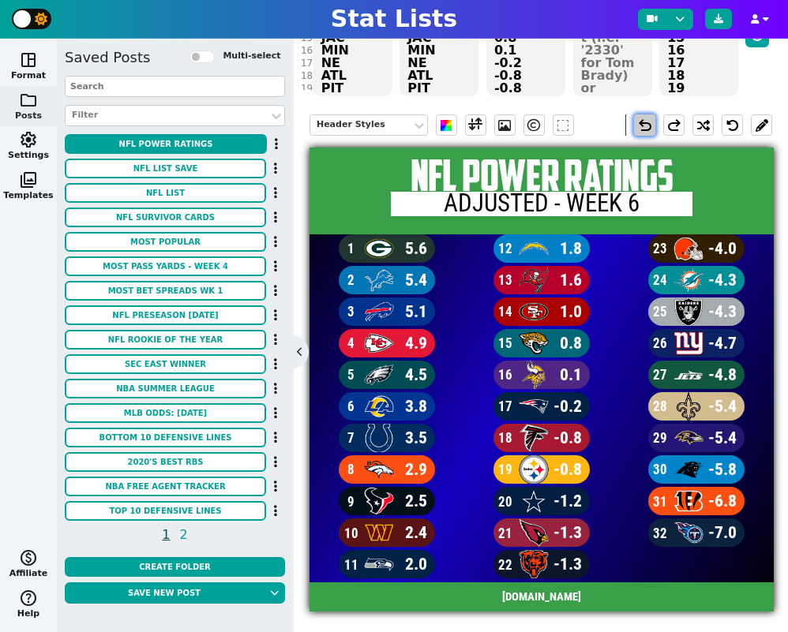
click at [642, 126] on span "undo" at bounding box center [644, 125] width 19 height 19
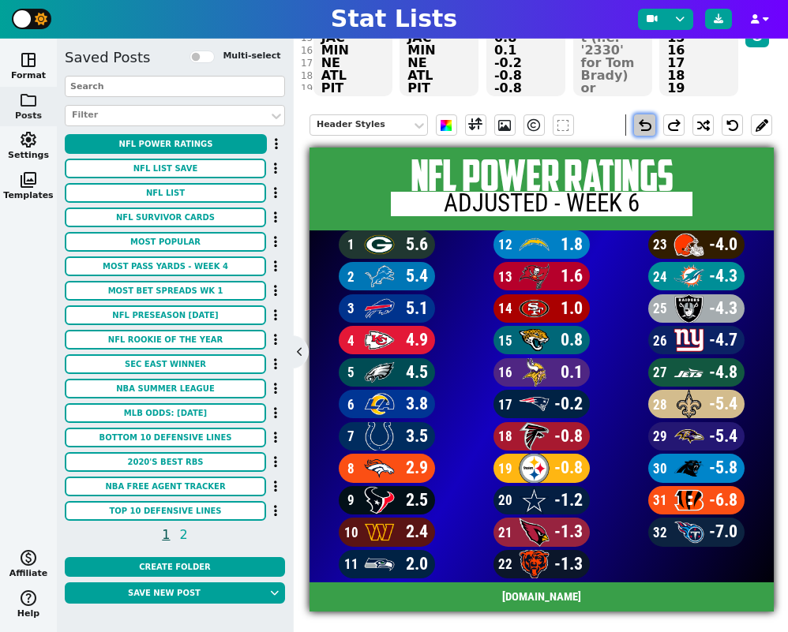
click at [642, 126] on span "undo" at bounding box center [644, 125] width 19 height 19
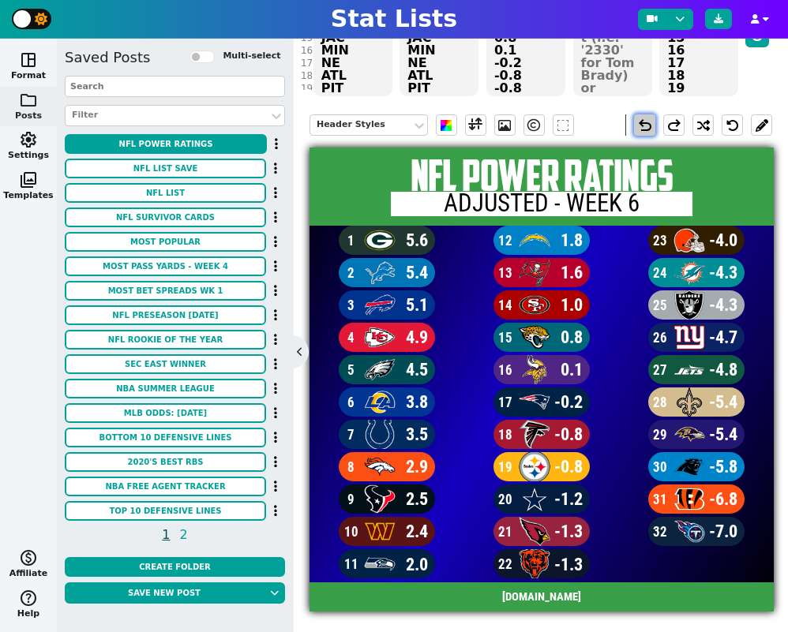
click at [642, 126] on span "undo" at bounding box center [644, 125] width 19 height 19
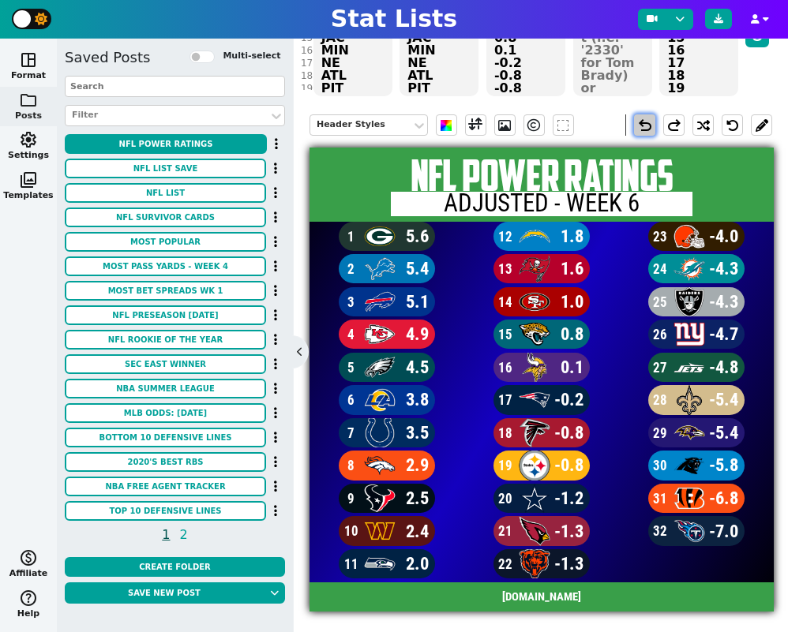
click at [642, 126] on span "undo" at bounding box center [644, 125] width 19 height 19
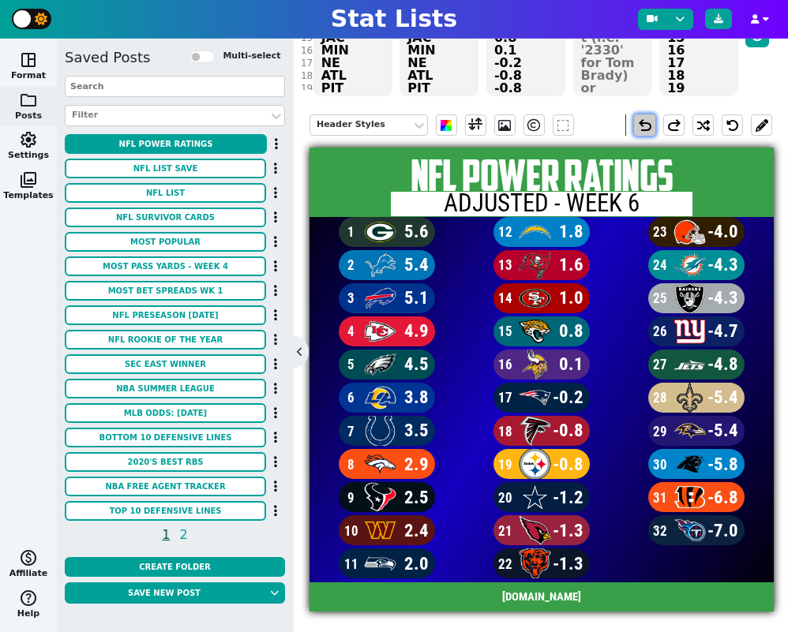
click at [642, 126] on span "undo" at bounding box center [644, 125] width 19 height 19
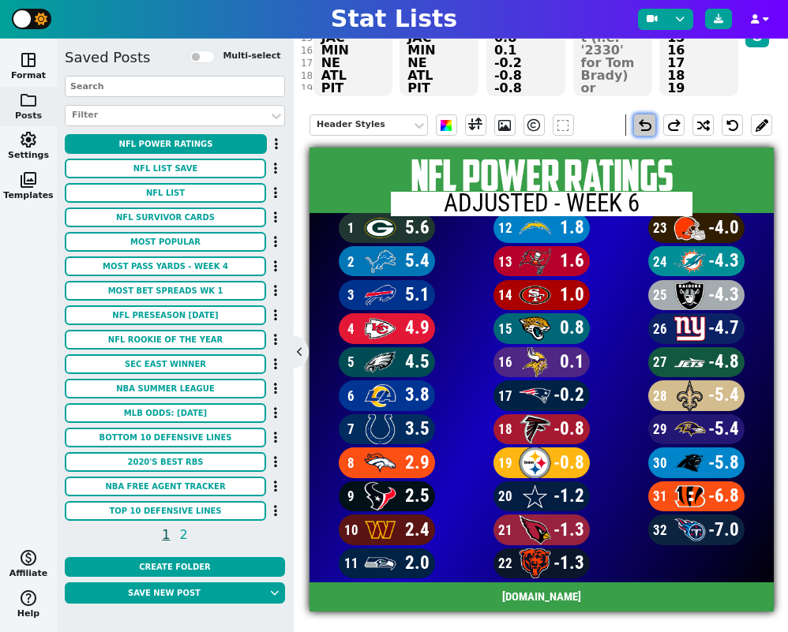
click at [642, 126] on span "undo" at bounding box center [644, 125] width 19 height 19
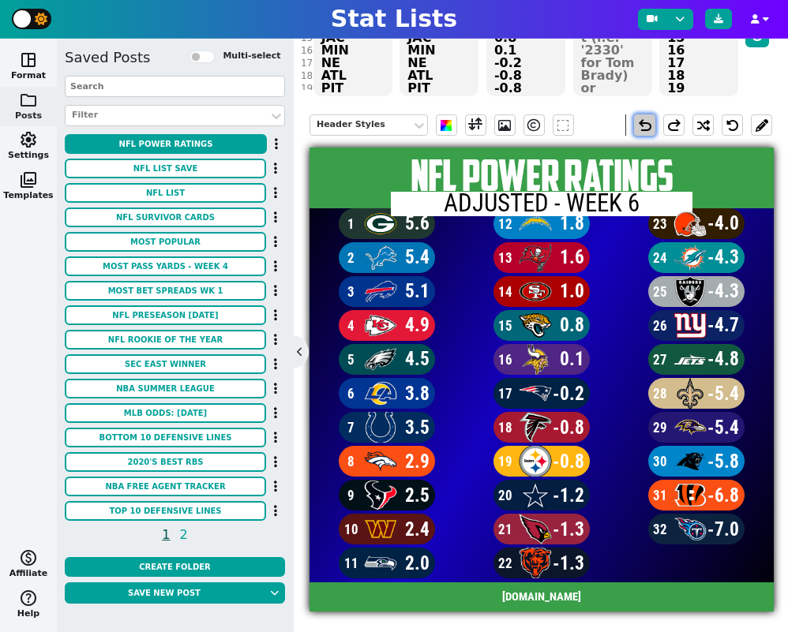
click at [642, 126] on span "undo" at bounding box center [644, 125] width 19 height 19
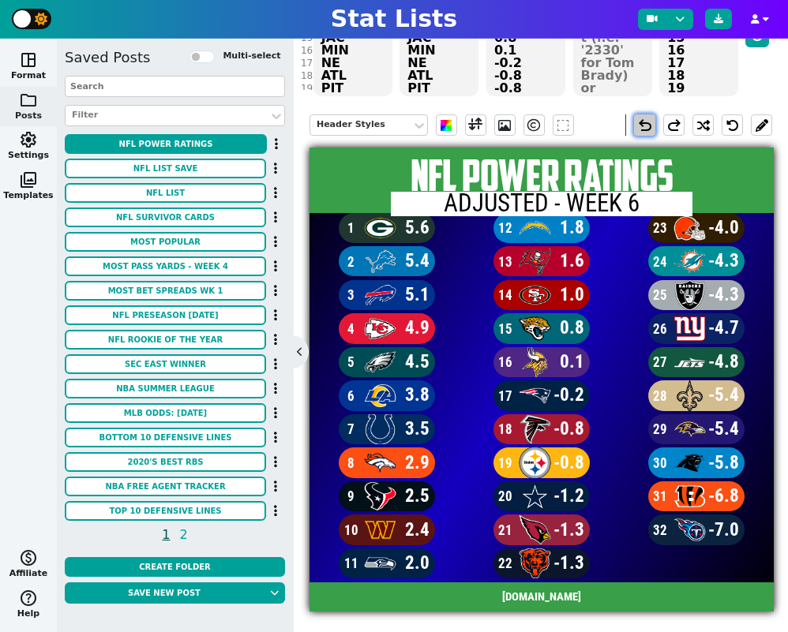
click at [642, 126] on span "undo" at bounding box center [644, 125] width 19 height 19
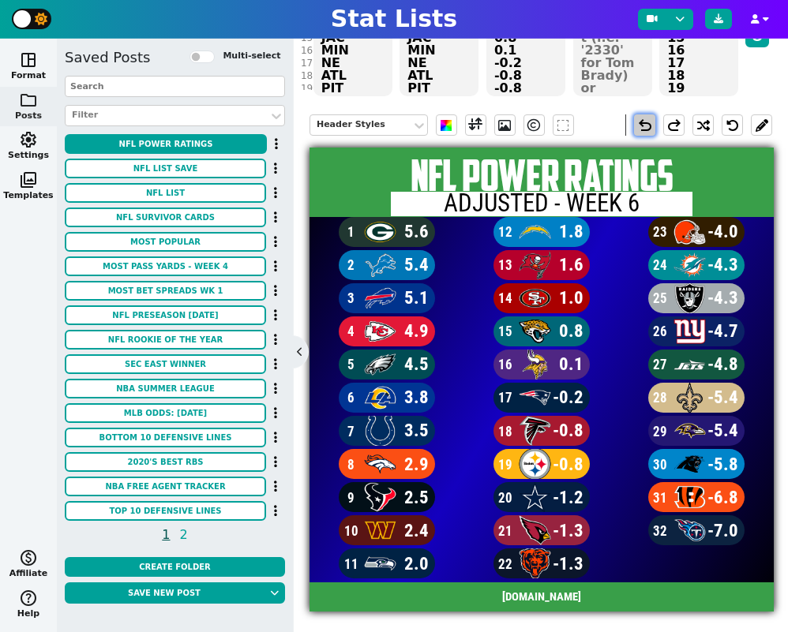
click at [642, 126] on span "undo" at bounding box center [644, 125] width 19 height 19
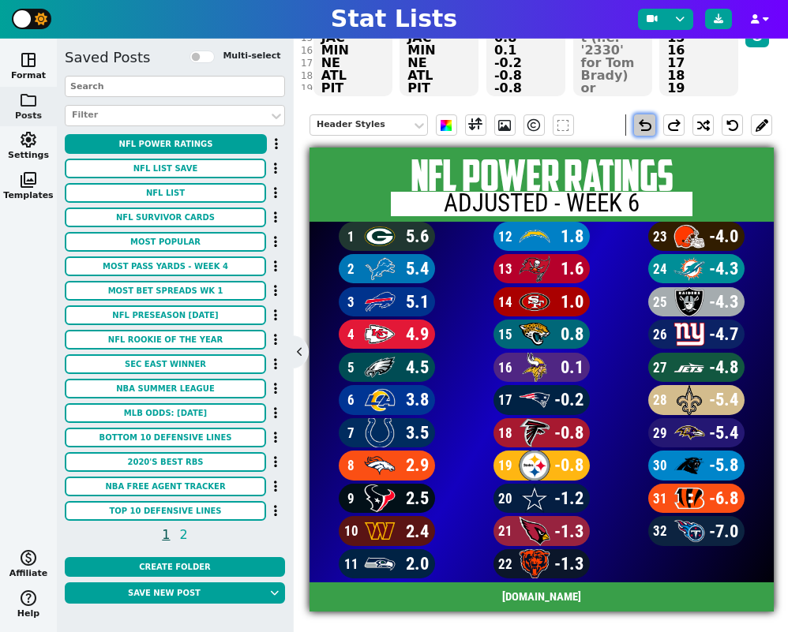
click at [642, 126] on span "undo" at bounding box center [644, 125] width 19 height 19
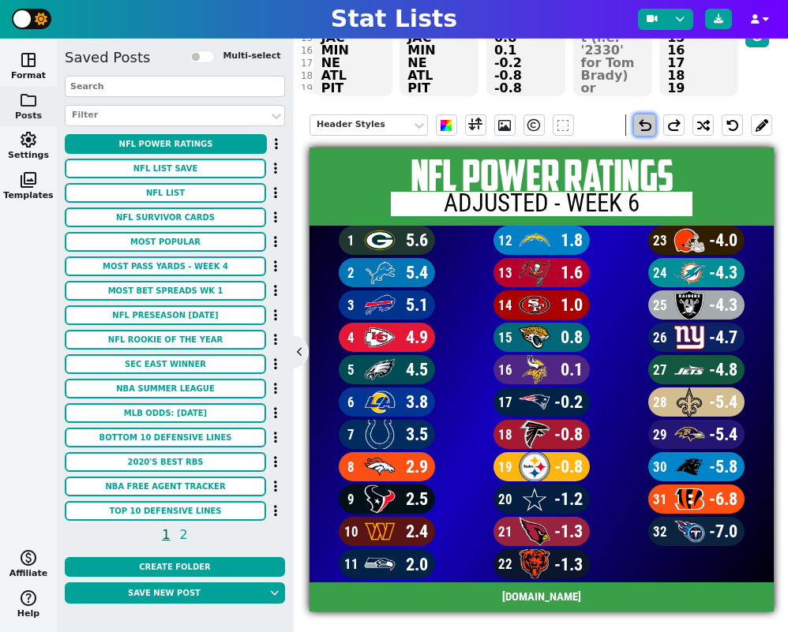
click at [642, 126] on span "undo" at bounding box center [644, 125] width 19 height 19
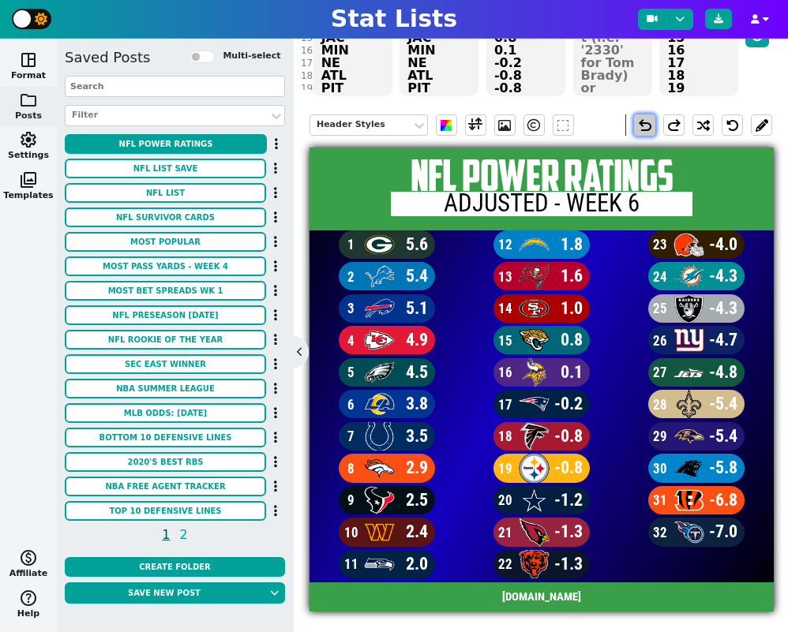
click at [642, 126] on span "undo" at bounding box center [644, 125] width 19 height 19
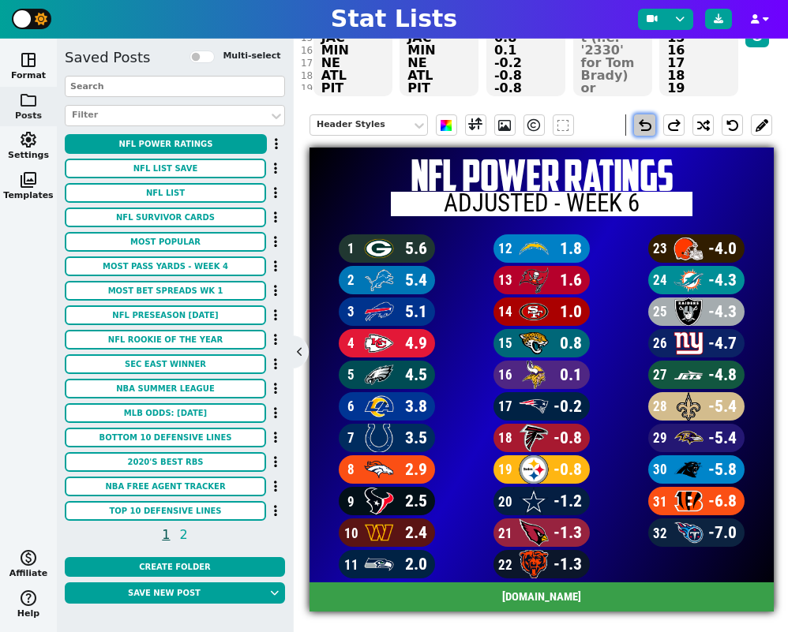
click at [642, 126] on span "undo" at bounding box center [644, 125] width 19 height 19
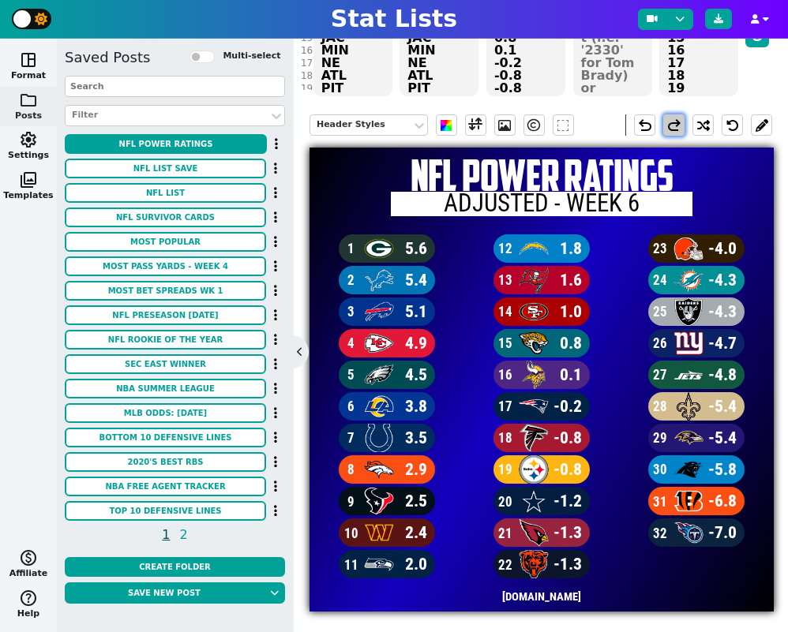
click at [673, 131] on span "redo" at bounding box center [673, 125] width 19 height 19
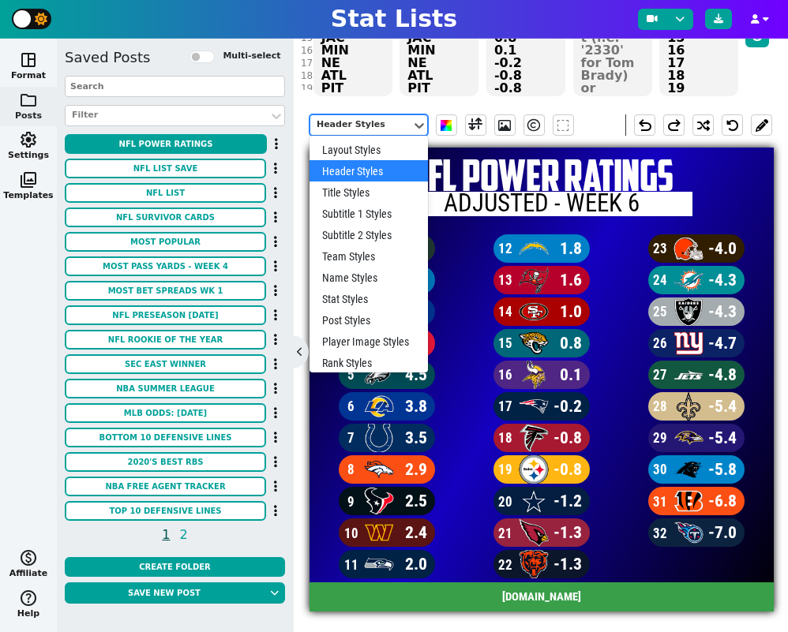
click at [376, 125] on div "Header Styles" at bounding box center [360, 124] width 88 height 13
click at [372, 193] on div "Title Styles" at bounding box center [368, 192] width 118 height 21
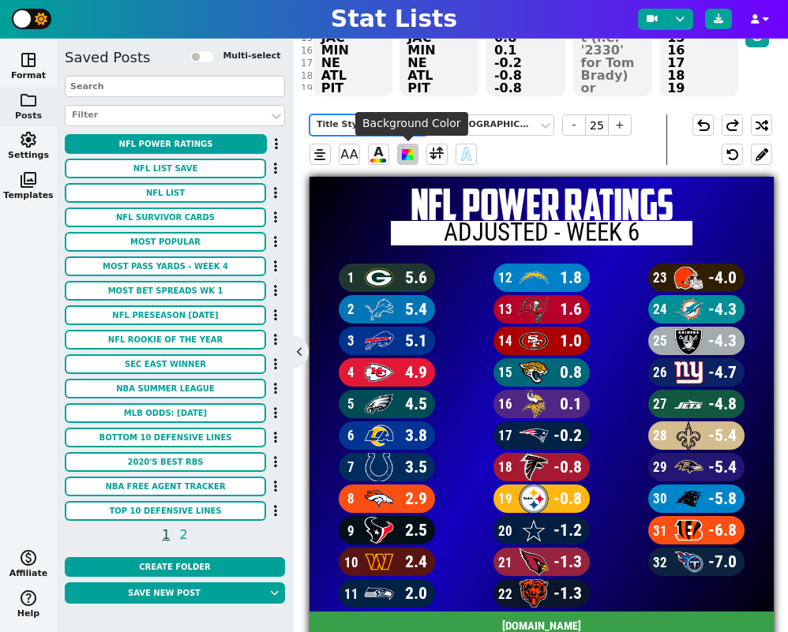
click at [404, 154] on span at bounding box center [407, 154] width 11 height 11
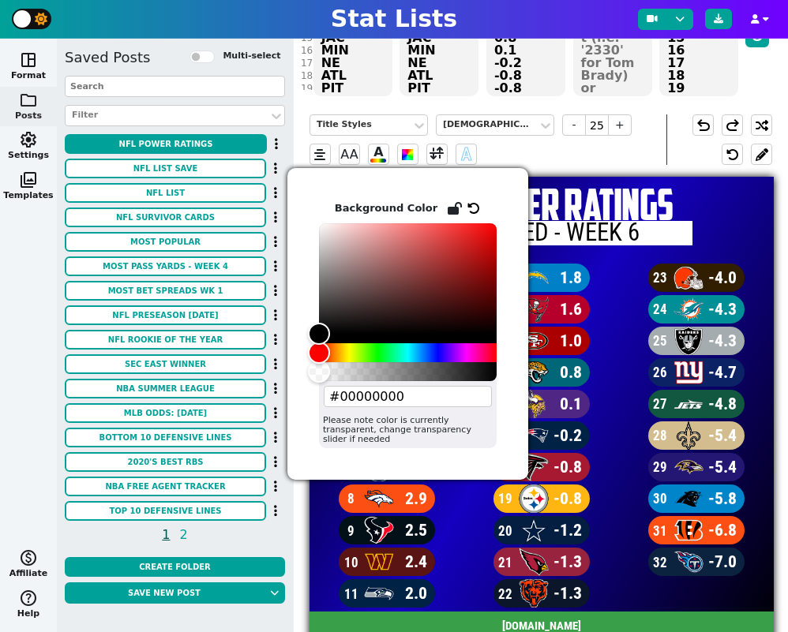
click at [377, 395] on input "#00000000" at bounding box center [408, 396] width 168 height 21
paste input "399f49"
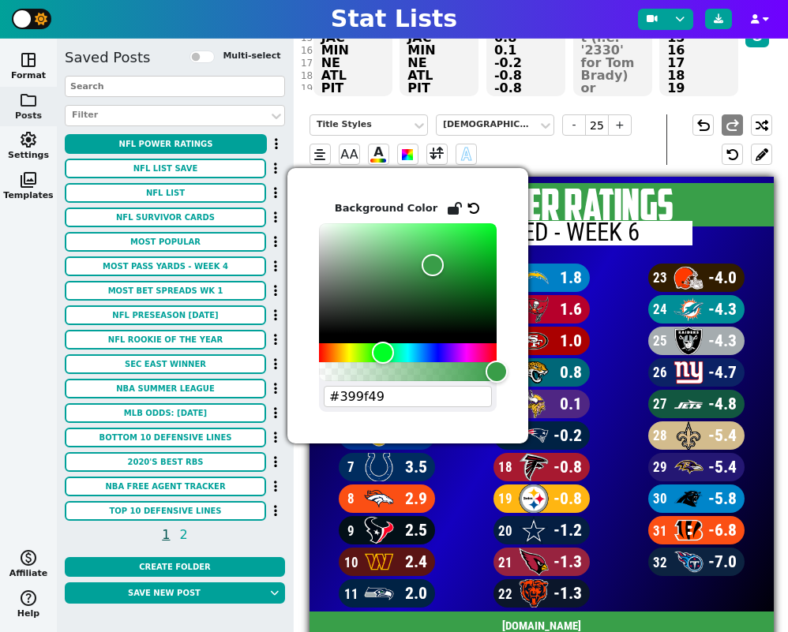
type input "#399f49"
click at [607, 152] on div "Title Styles American Captain - 25 + AA A A" at bounding box center [487, 139] width 357 height 51
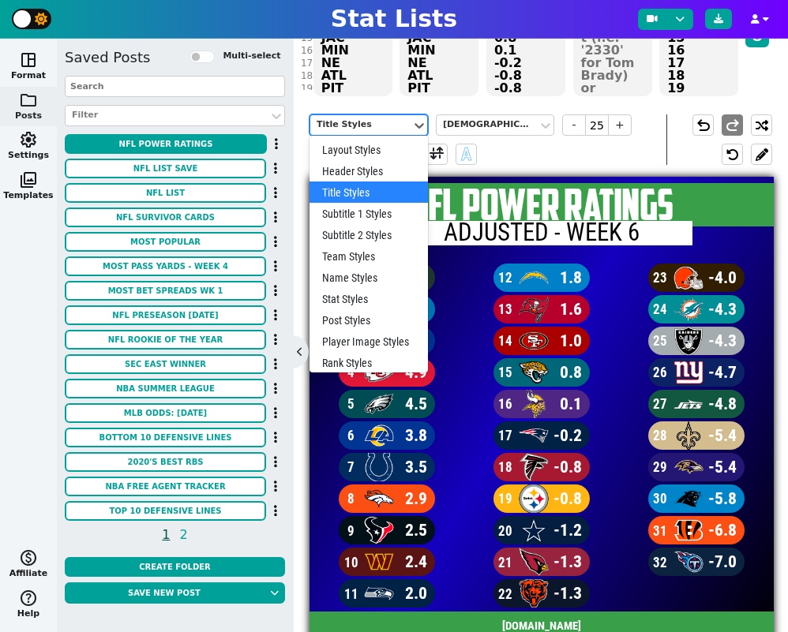
click at [348, 125] on div "Title Styles" at bounding box center [360, 124] width 88 height 13
click at [360, 254] on div "Team Styles" at bounding box center [368, 255] width 118 height 21
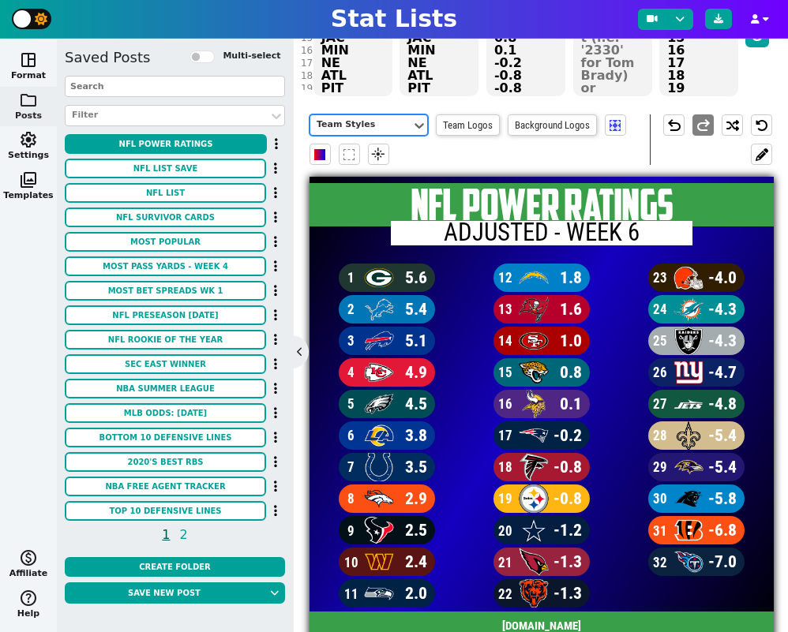
click at [370, 128] on div "Team Styles" at bounding box center [360, 124] width 88 height 13
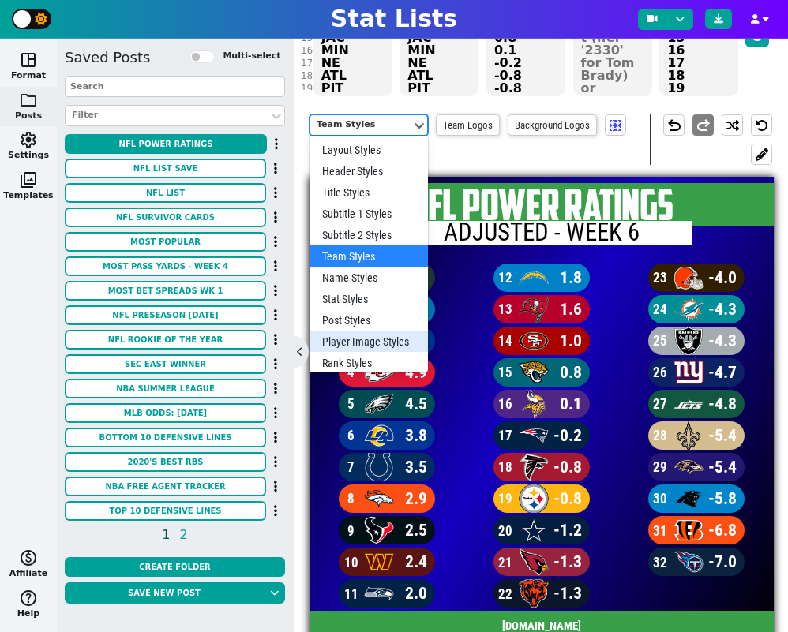
click at [551, 152] on div "option Team Styles, selected. Player Image Styles, 10 of 12. 12 results availab…" at bounding box center [479, 139] width 340 height 51
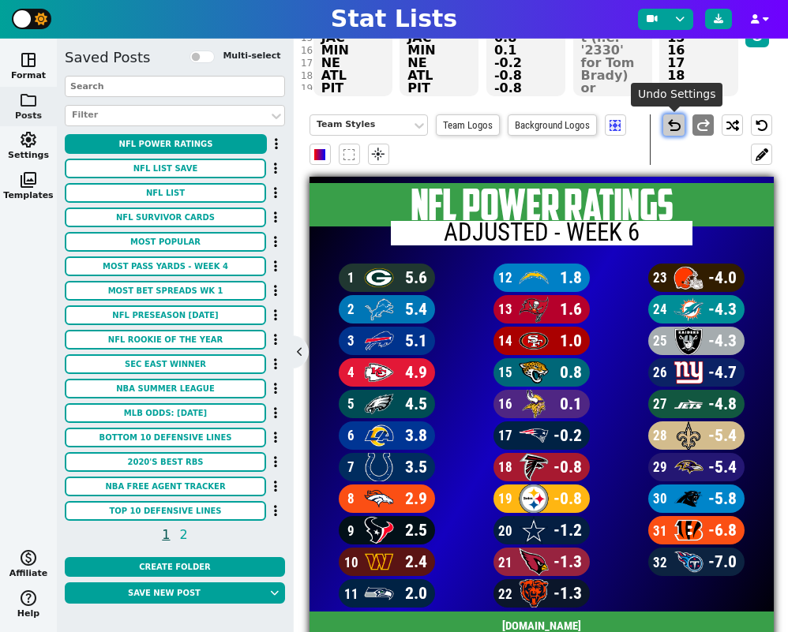
click at [670, 124] on span "undo" at bounding box center [673, 125] width 19 height 19
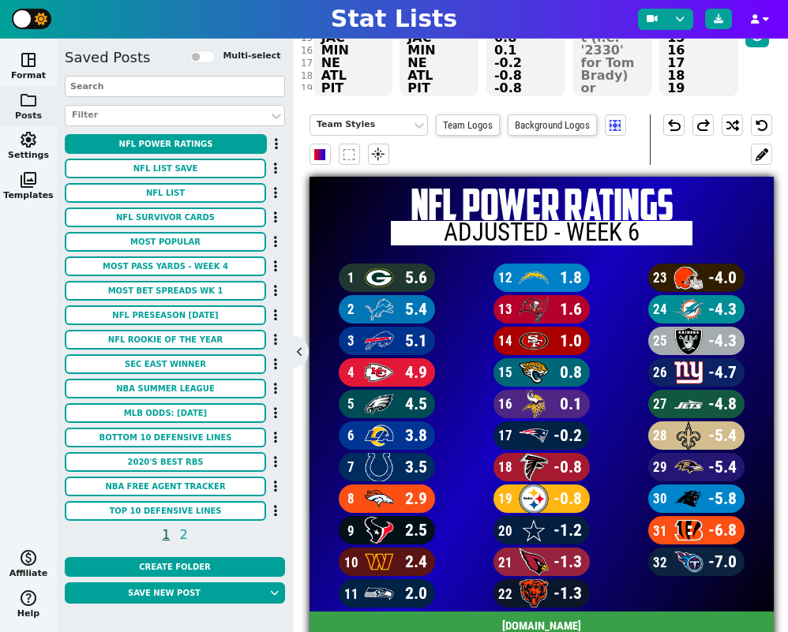
click at [571, 149] on div "Team Styles Team Logos Background Logos flare" at bounding box center [479, 139] width 340 height 51
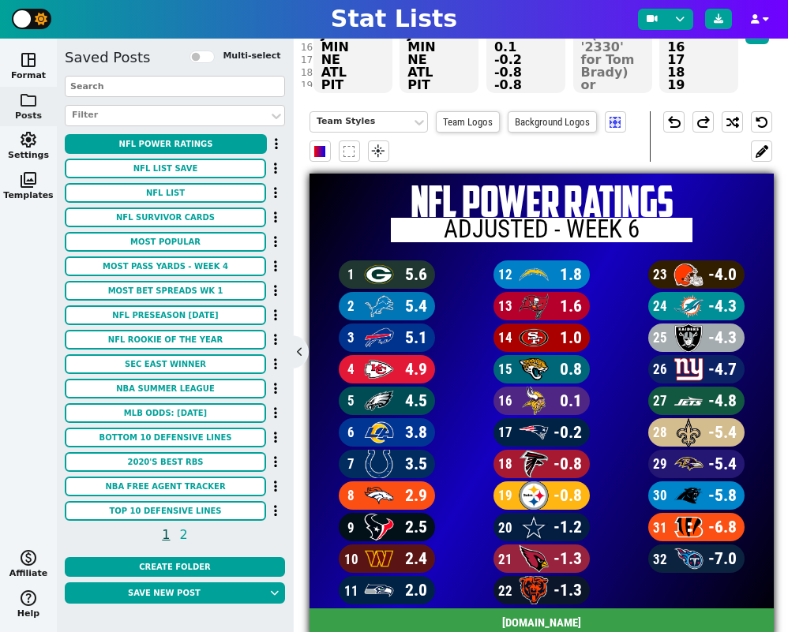
scroll to position [223, 0]
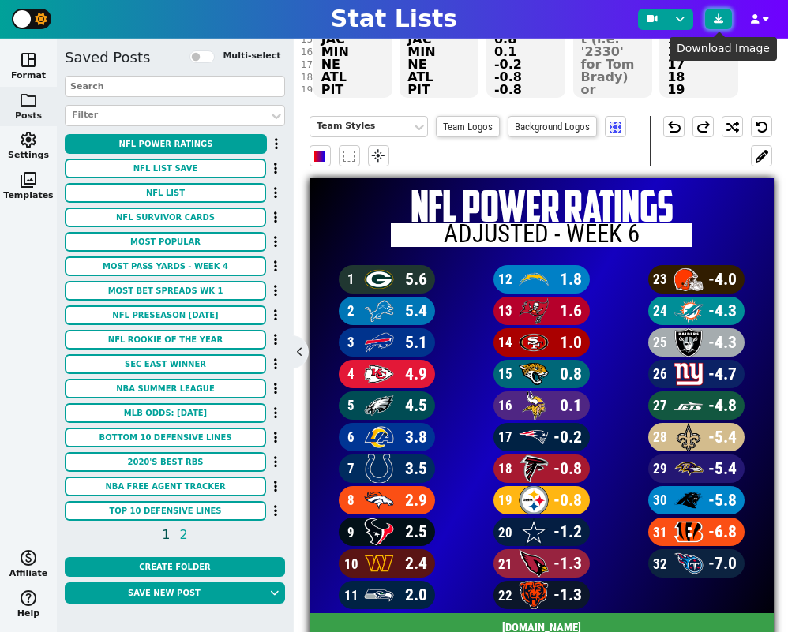
click at [715, 20] on icon at bounding box center [717, 18] width 9 height 9
